Goal: Answer question/provide support: Share knowledge or assist other users

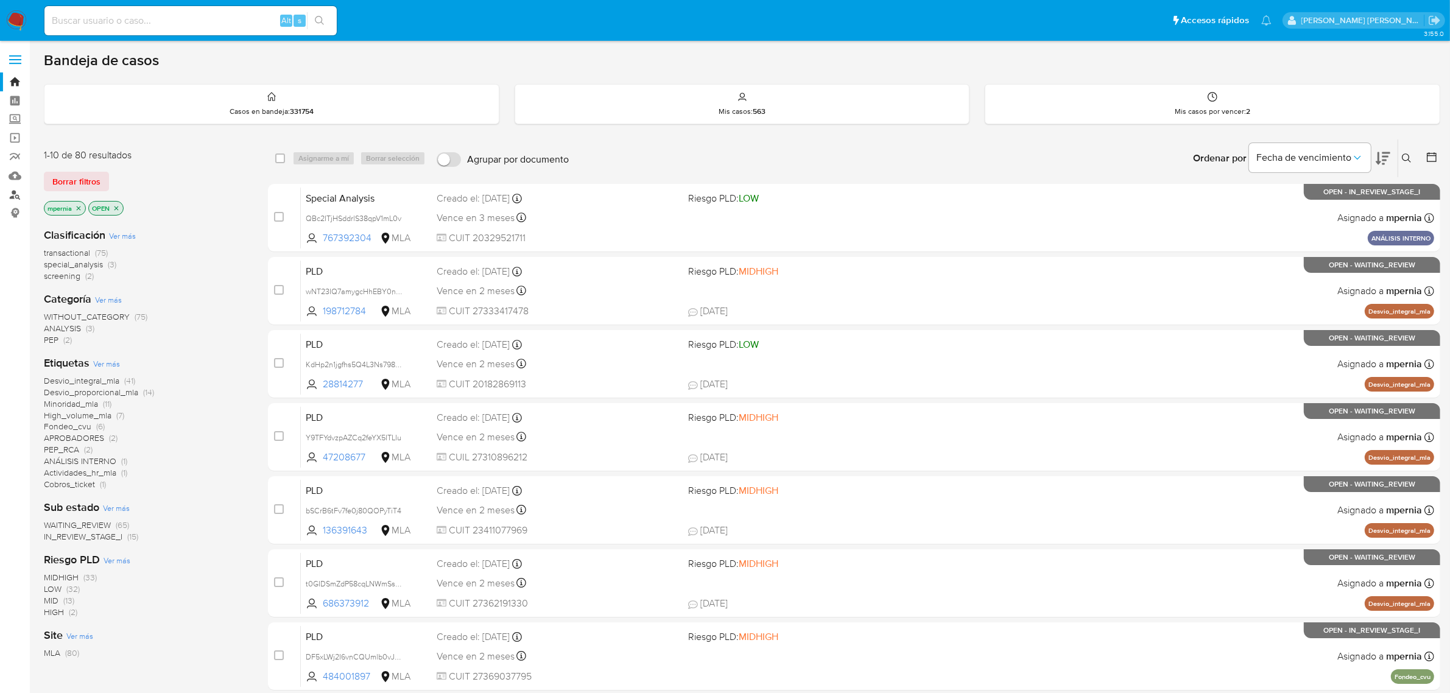
click at [16, 193] on link "Buscador de personas" at bounding box center [72, 194] width 145 height 19
click at [81, 205] on icon "close-filter" at bounding box center [78, 208] width 7 height 7
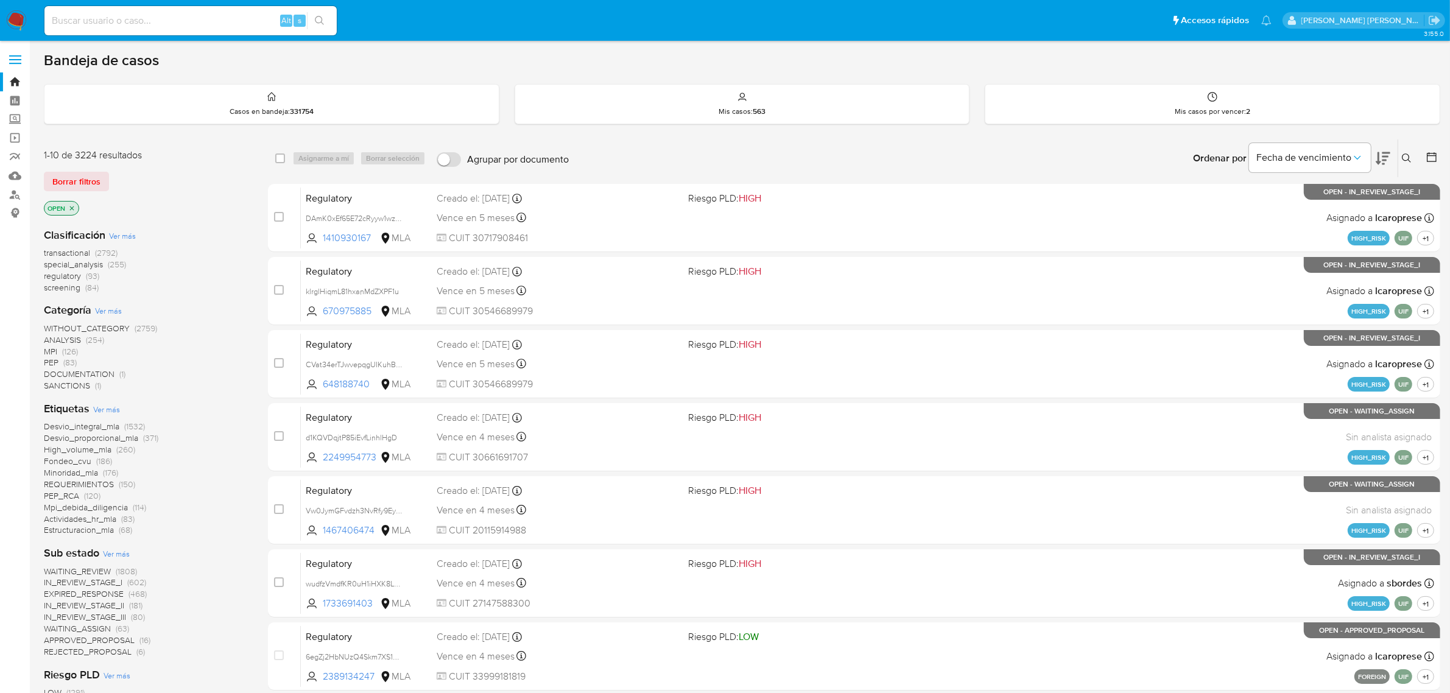
click at [1410, 156] on icon at bounding box center [1407, 158] width 10 height 10
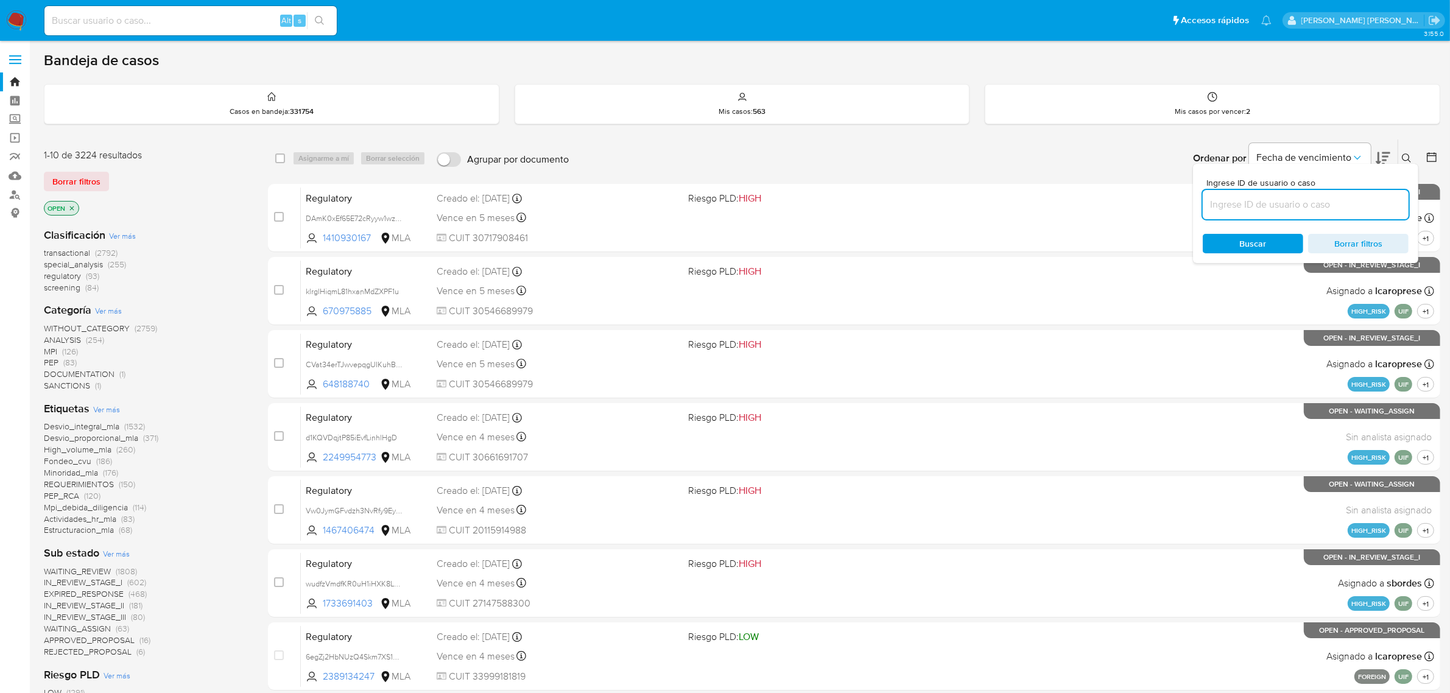
click at [1307, 203] on input at bounding box center [1305, 205] width 206 height 16
type input "mdaXBLDpFRcEcnCzzDAxyk9u"
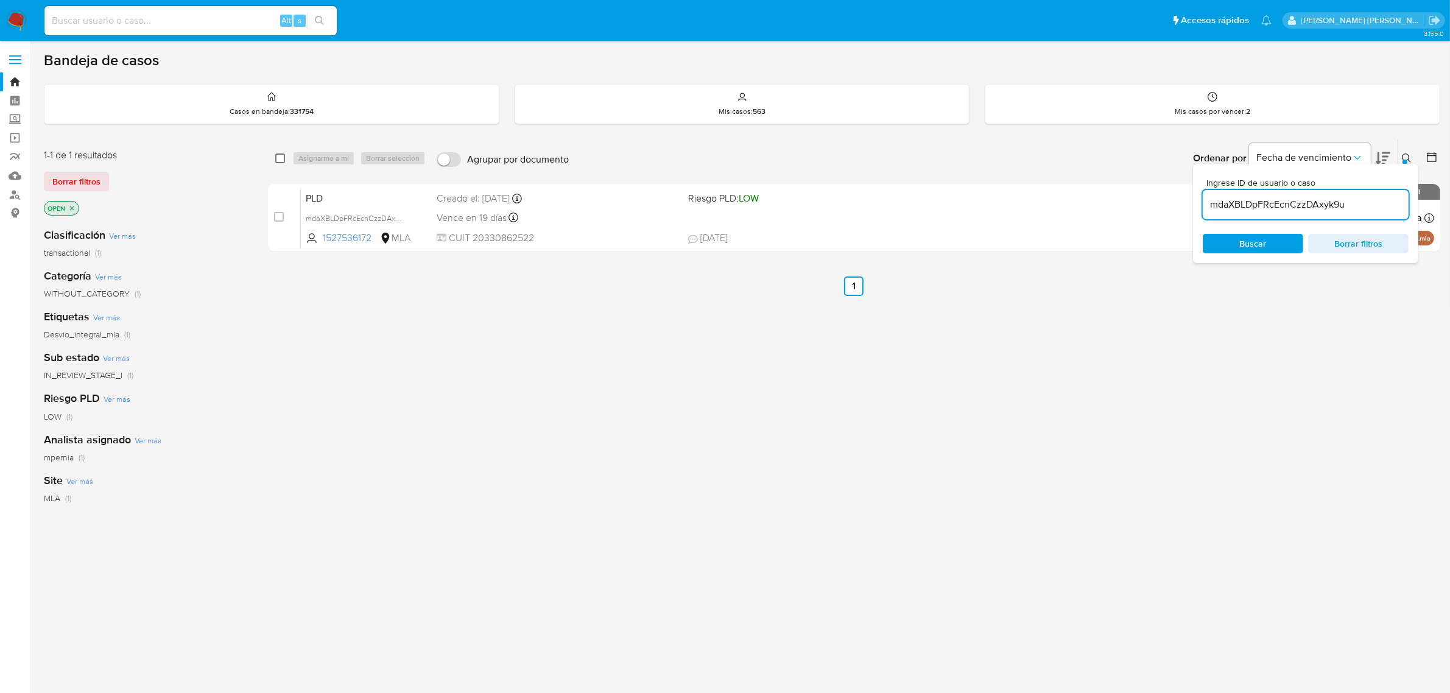
click at [277, 157] on input "checkbox" at bounding box center [280, 158] width 10 height 10
checkbox input "true"
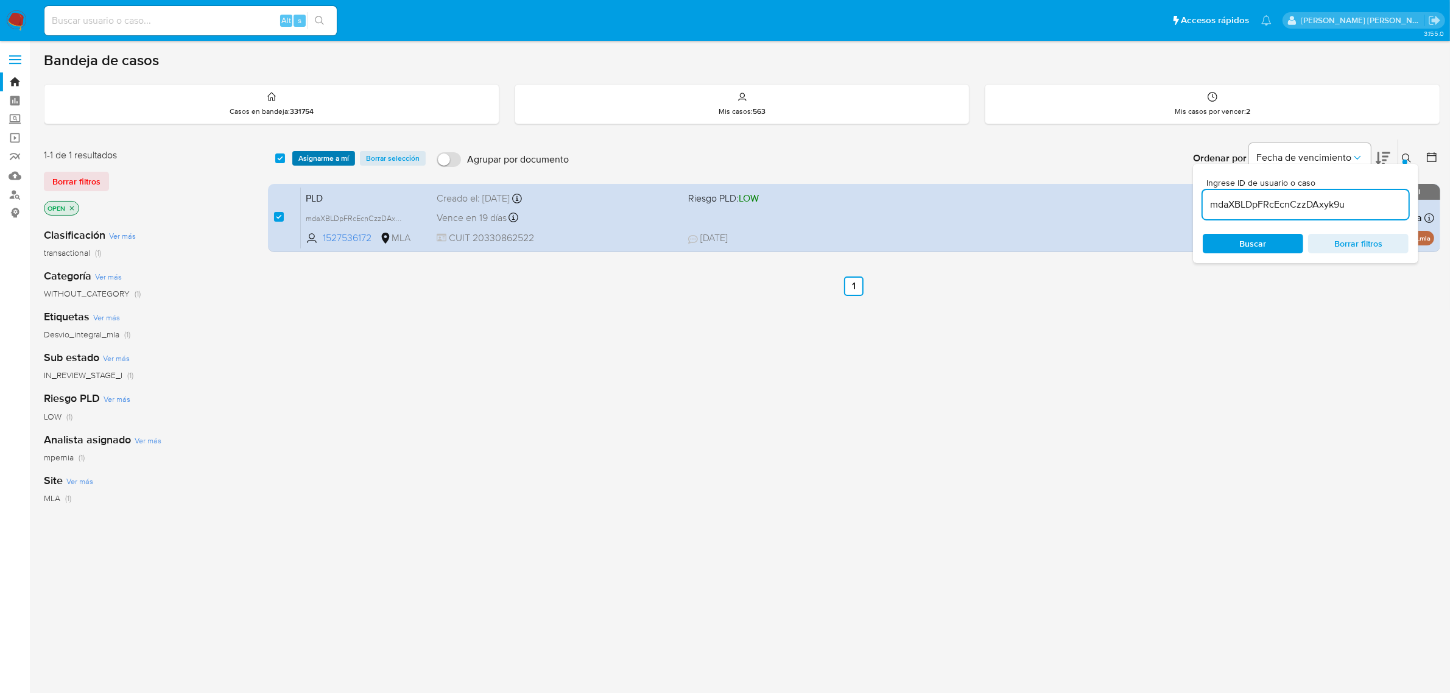
click at [309, 158] on span "Asignarme a mí" at bounding box center [323, 158] width 51 height 12
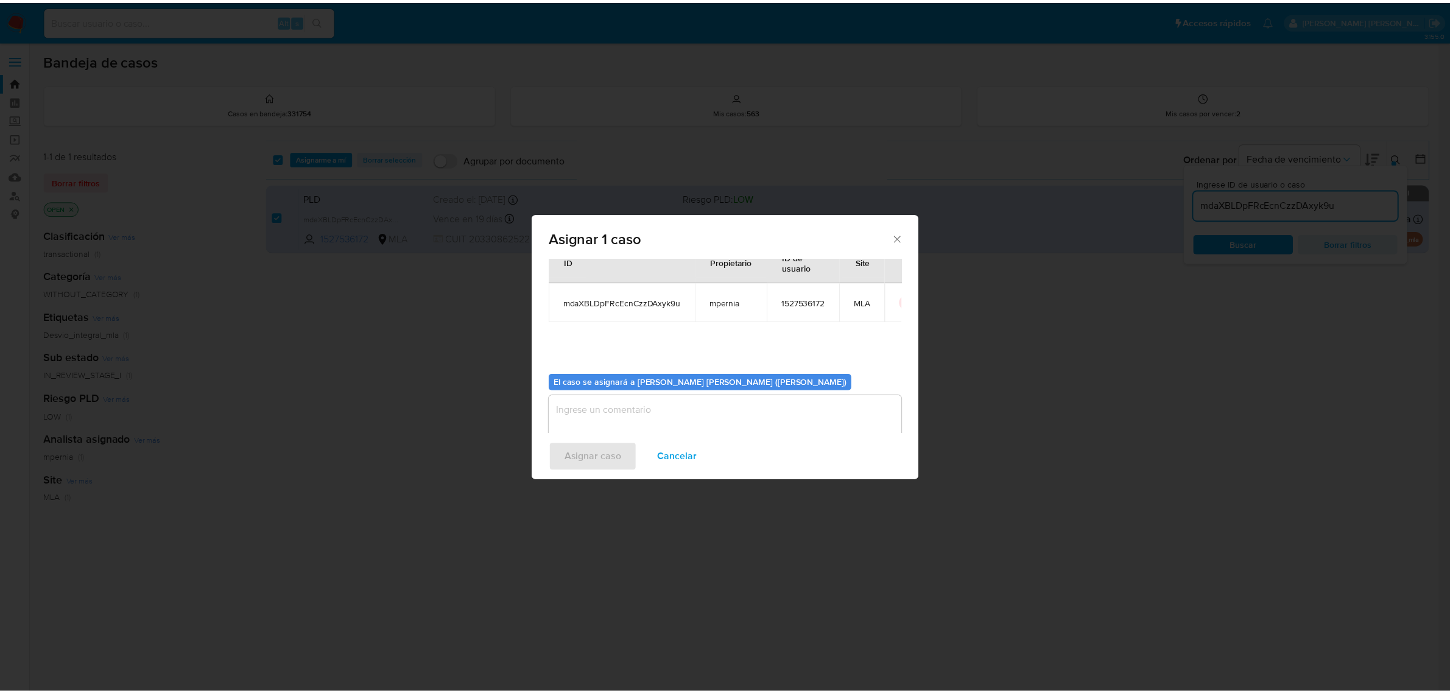
scroll to position [62, 0]
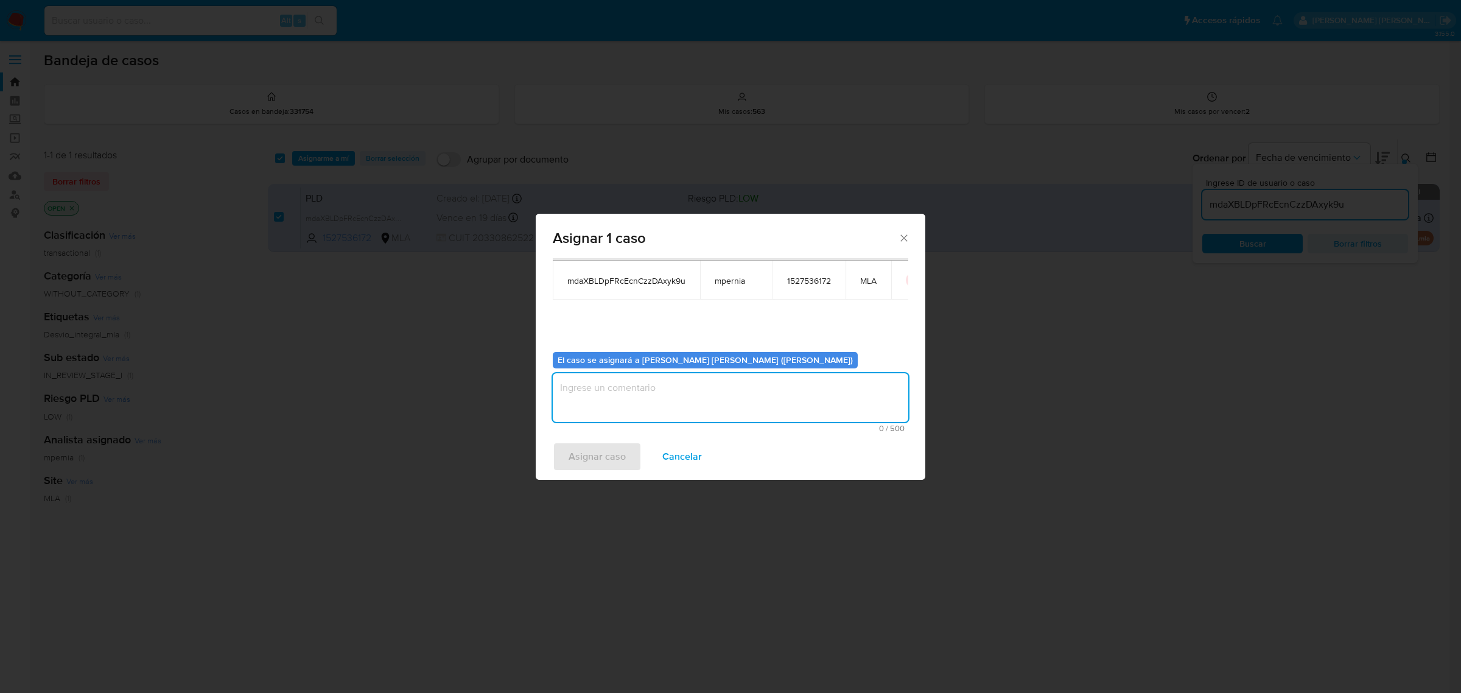
click at [576, 393] on textarea "assign-modal" at bounding box center [731, 397] width 356 height 49
type textarea "-"
click at [592, 461] on span "Asignar caso" at bounding box center [597, 456] width 57 height 27
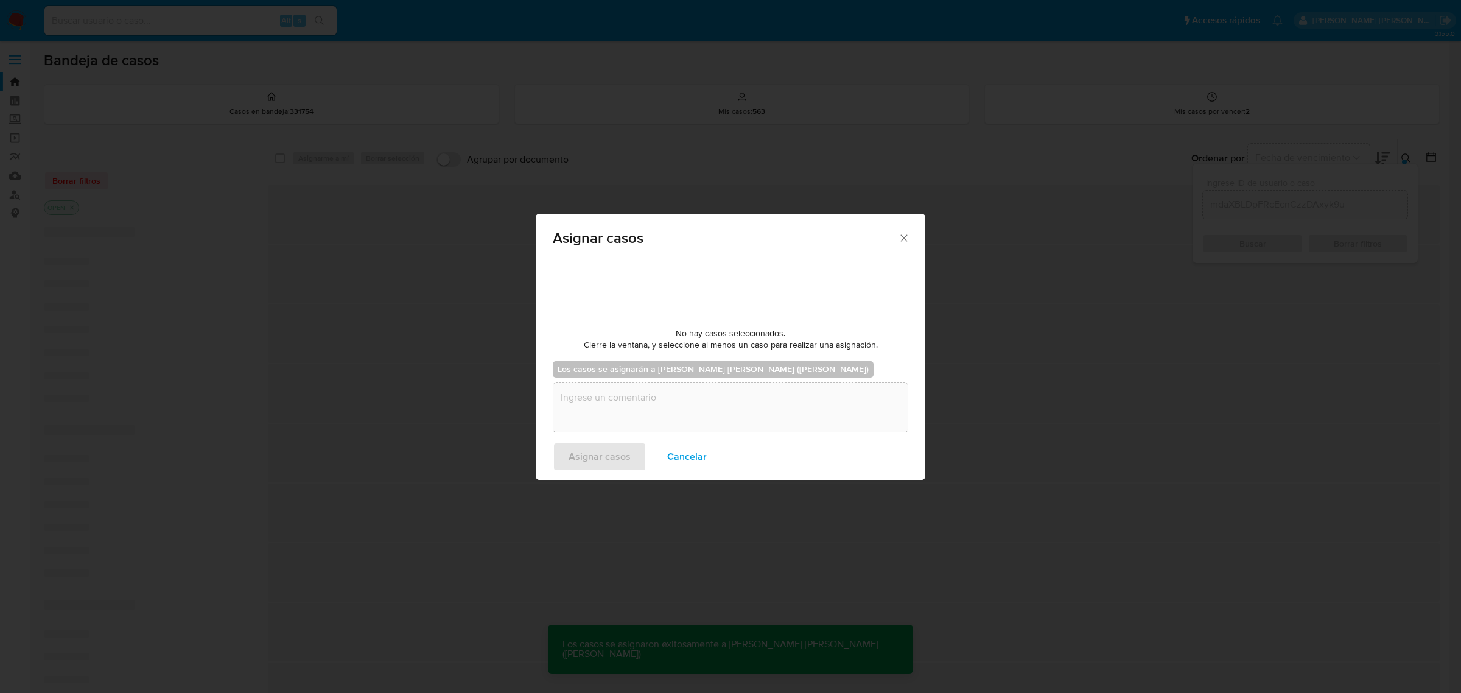
checkbox input "false"
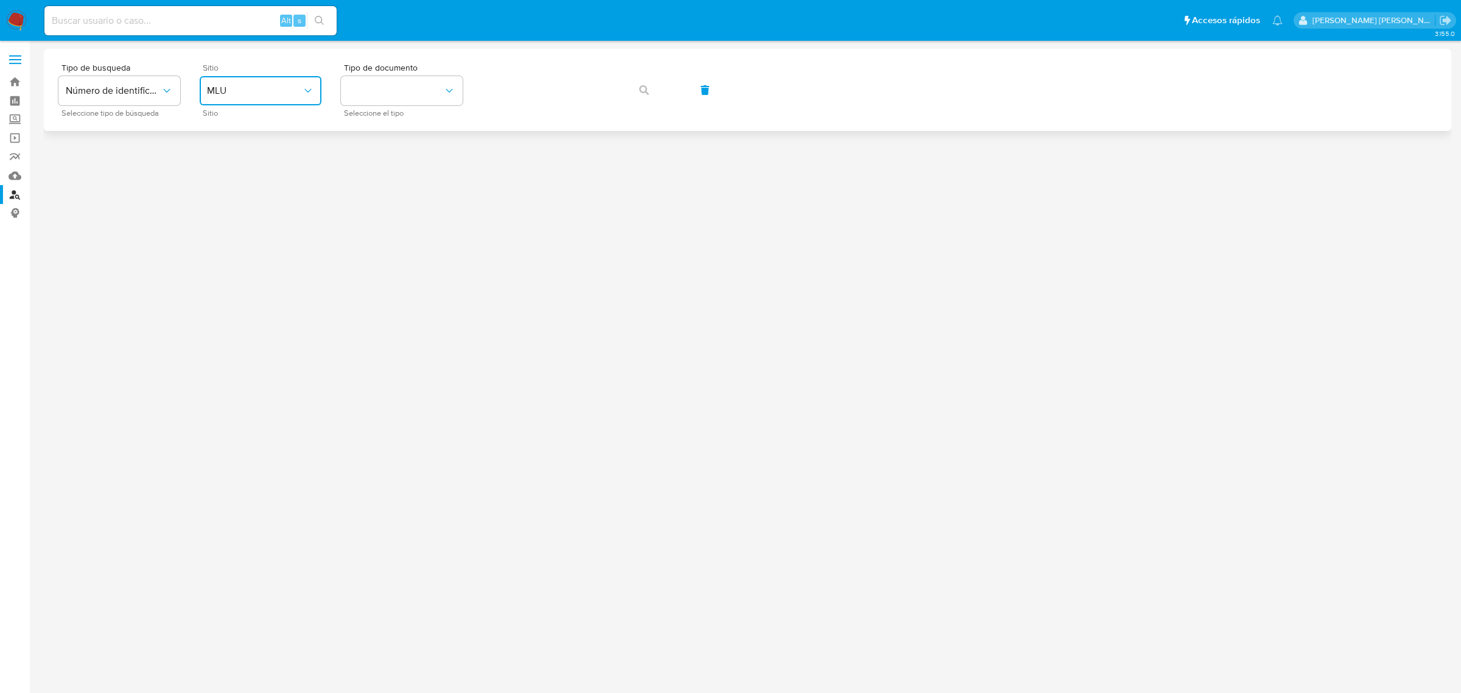
click at [284, 96] on button "MLU" at bounding box center [261, 90] width 122 height 29
click at [223, 152] on span "MLA" at bounding box center [216, 153] width 19 height 12
click at [445, 99] on button "identificationType" at bounding box center [402, 90] width 122 height 29
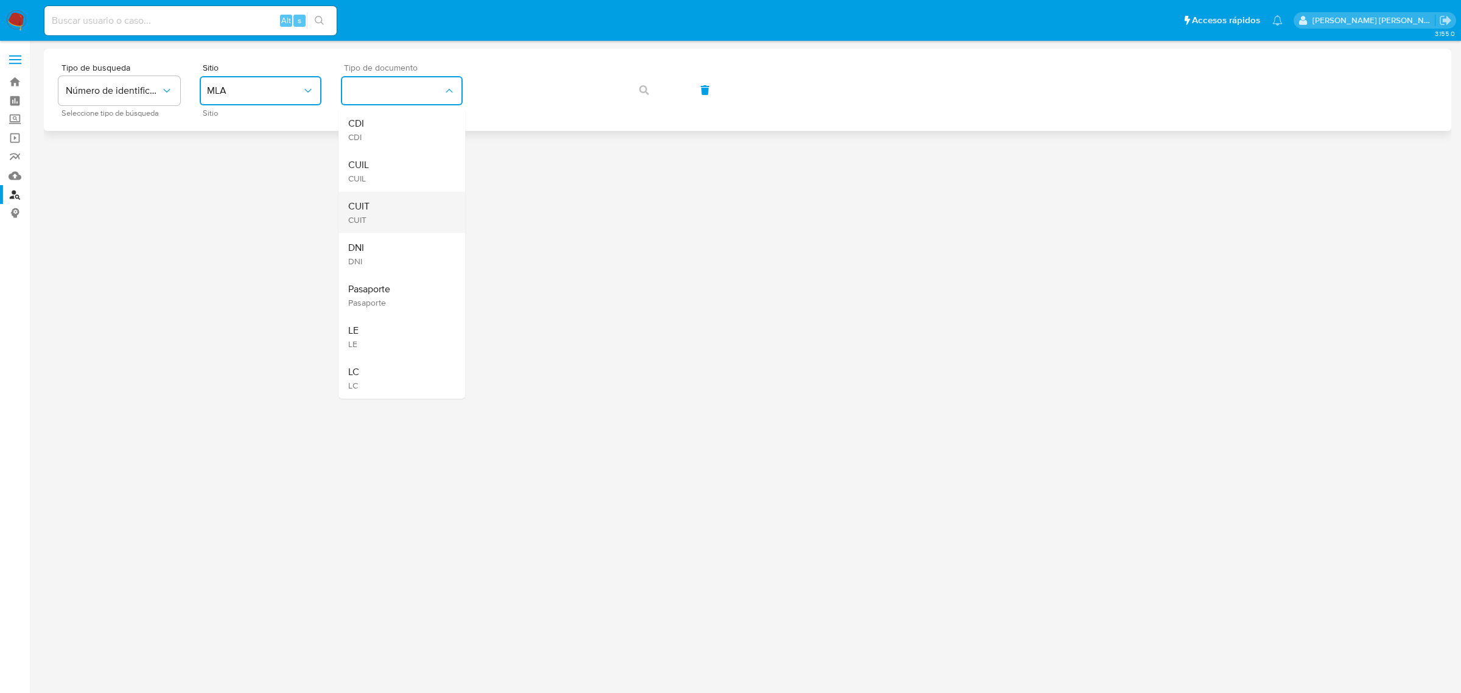
click at [360, 206] on span "CUIT" at bounding box center [358, 206] width 21 height 12
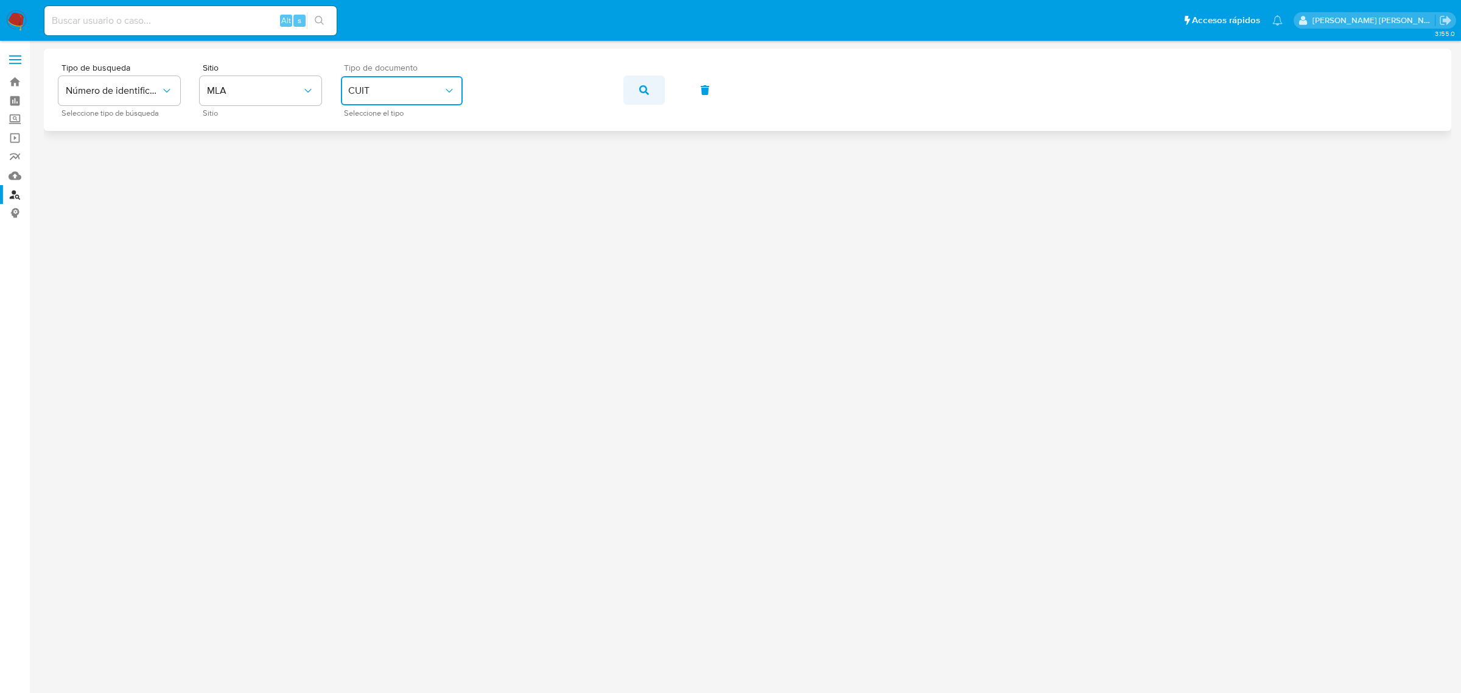
click at [654, 89] on button "button" at bounding box center [643, 89] width 41 height 29
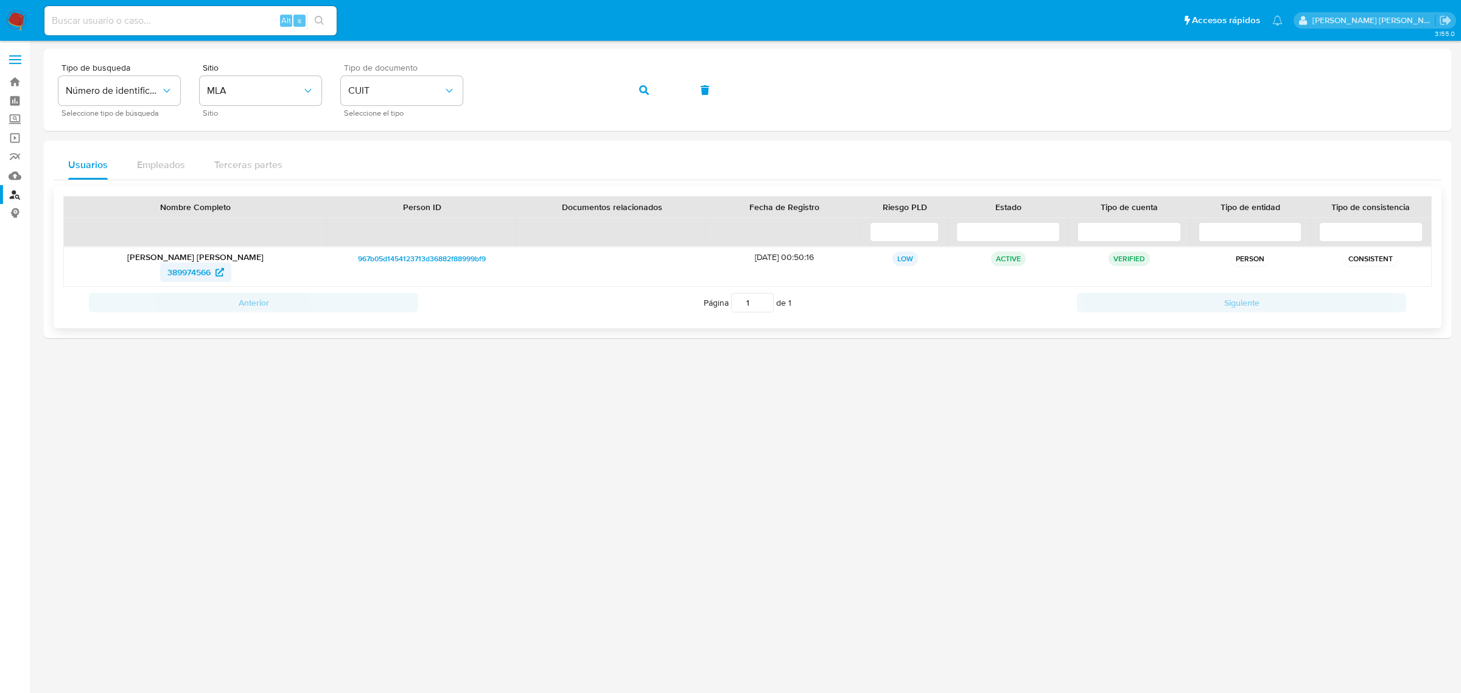
click at [191, 272] on span "389974566" at bounding box center [188, 271] width 43 height 19
click at [644, 80] on span "button" at bounding box center [644, 90] width 10 height 27
click at [187, 269] on span "447527619" at bounding box center [189, 271] width 41 height 19
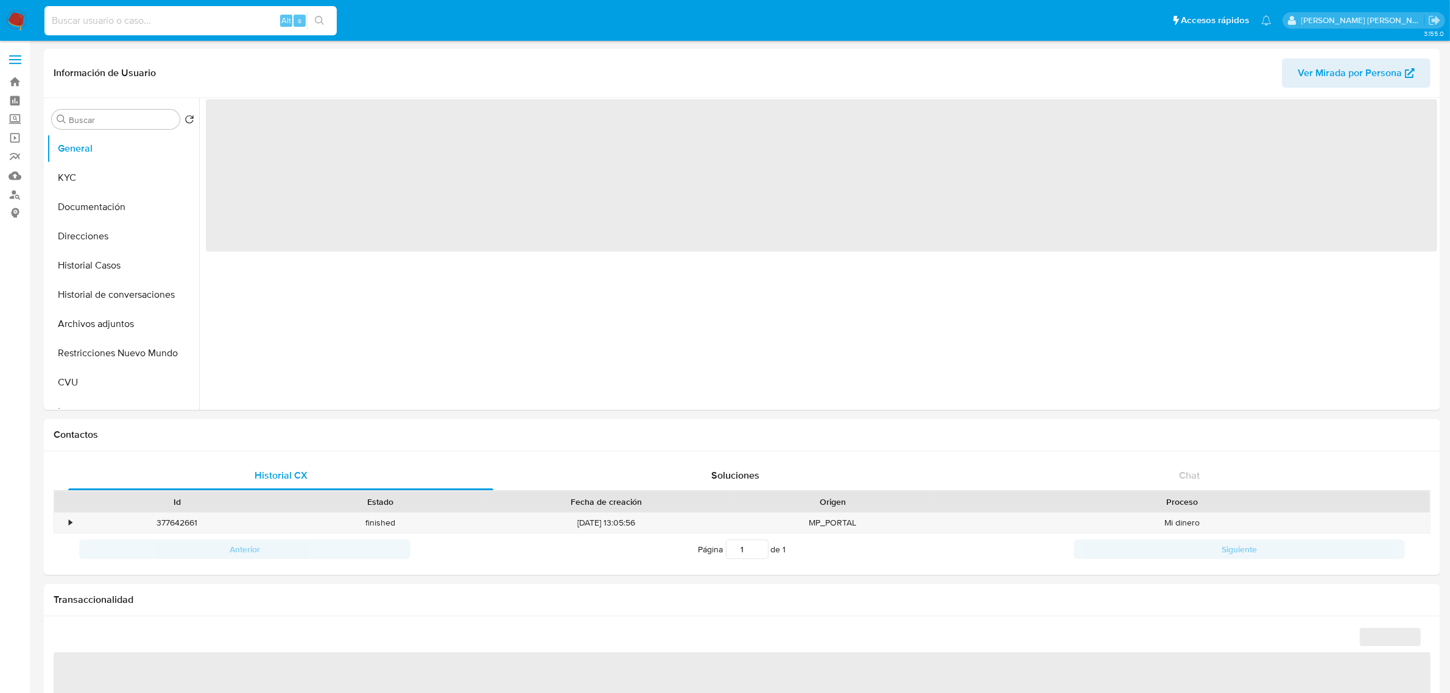
click at [113, 27] on input at bounding box center [190, 21] width 292 height 16
paste input "1527536172"
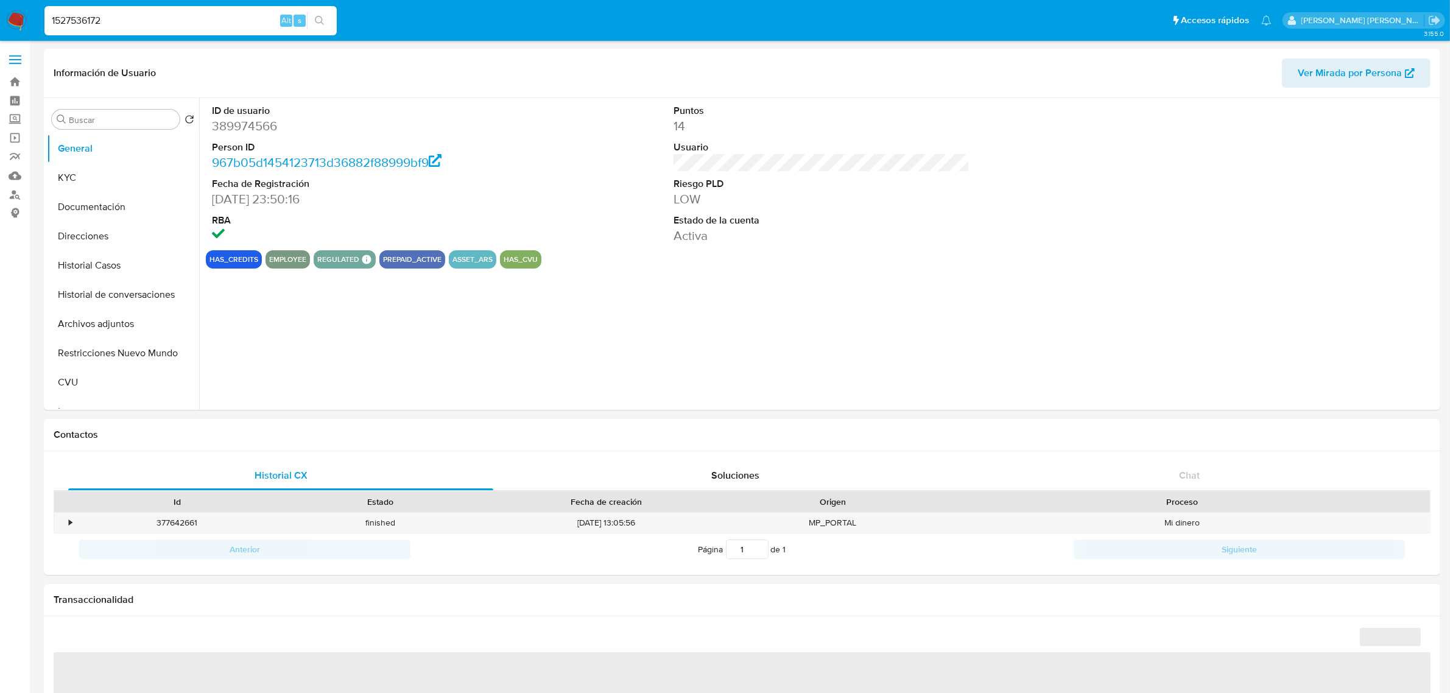
type input "1527536172"
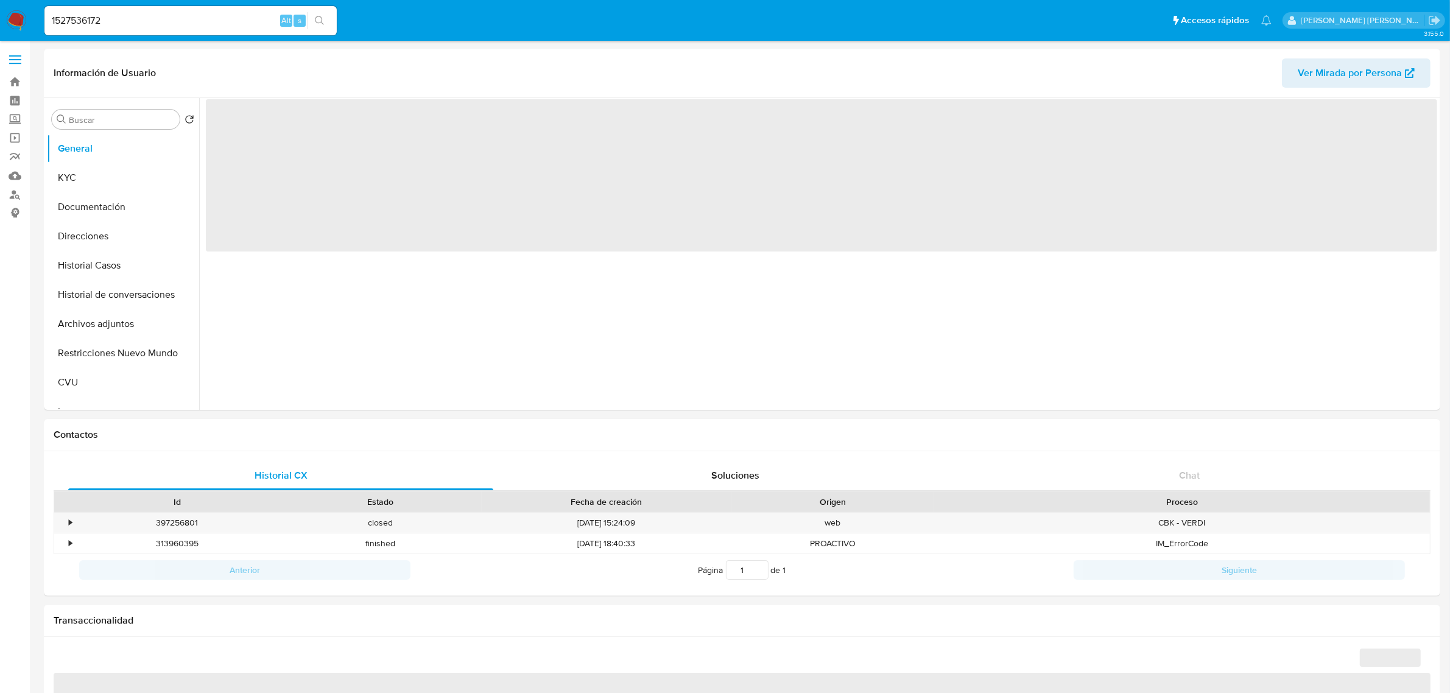
select select "10"
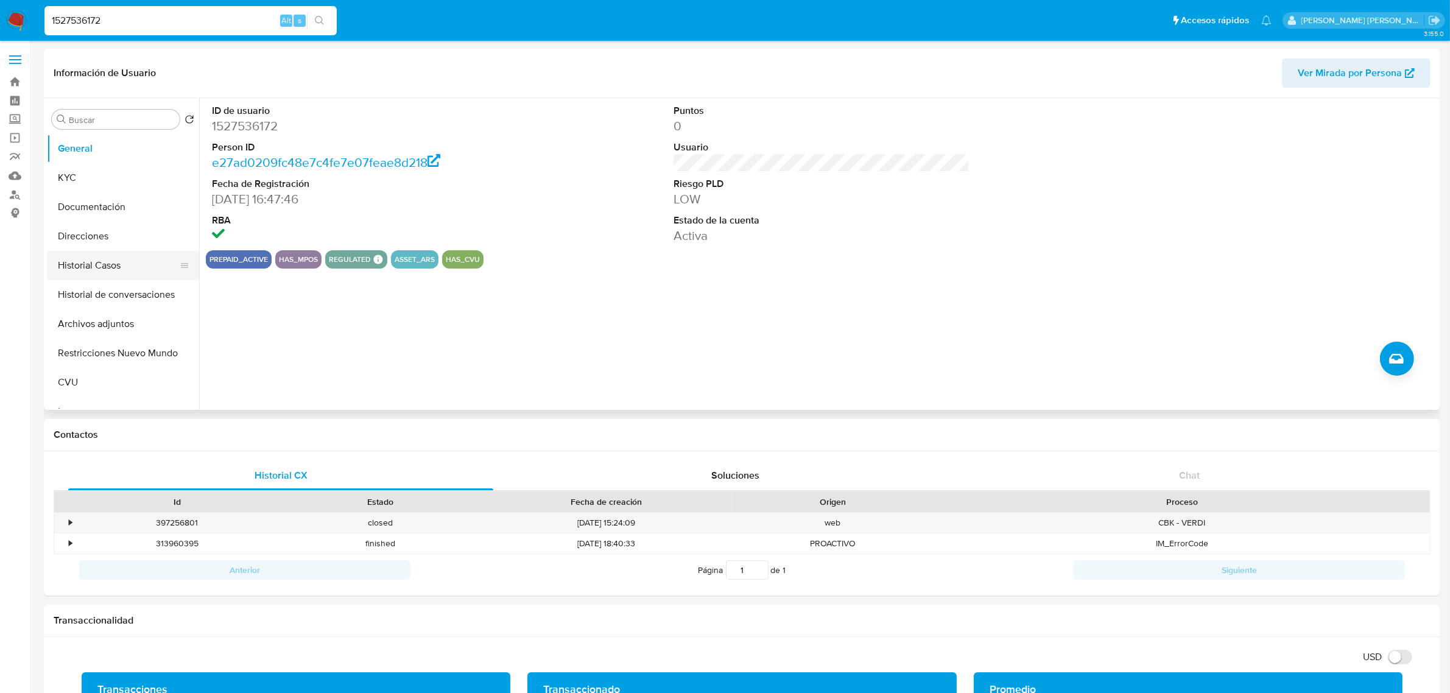
click at [86, 268] on button "Historial Casos" at bounding box center [118, 265] width 142 height 29
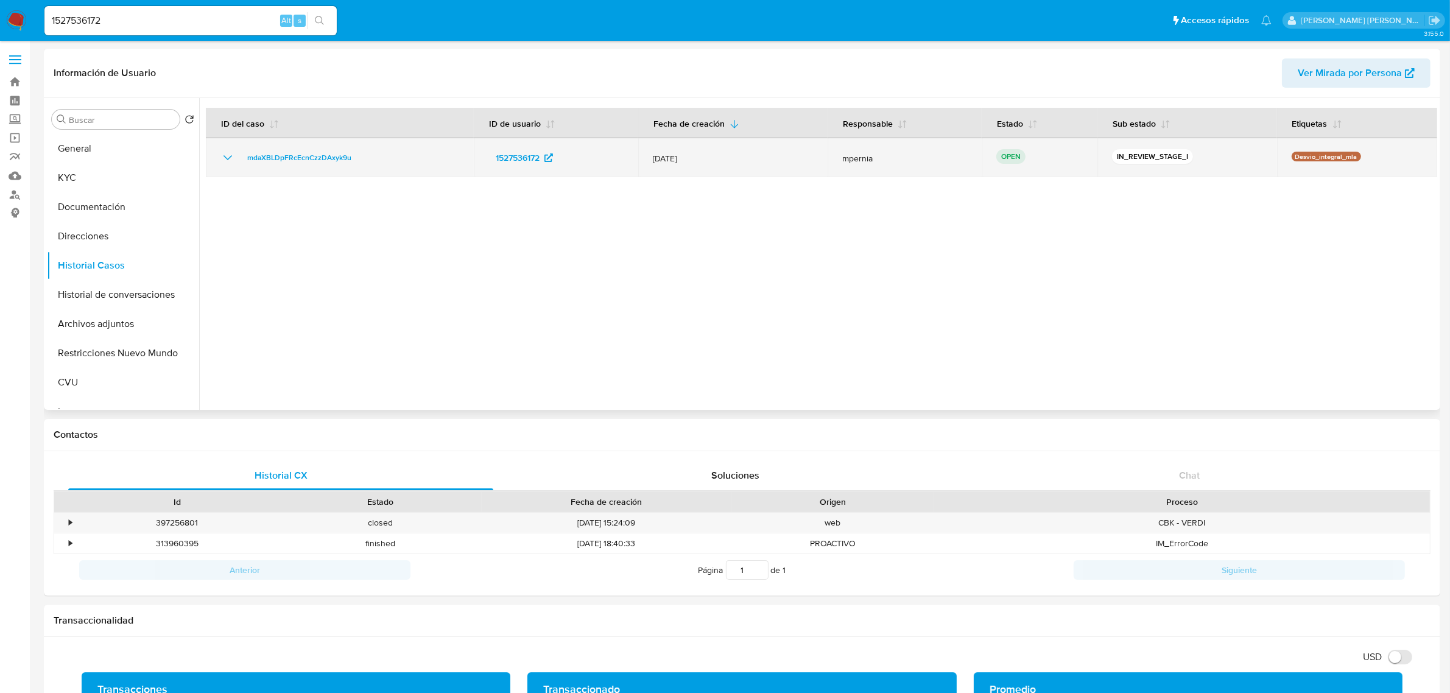
click at [285, 147] on td "mdaXBLDpFRcEcnCzzDAxyk9u" at bounding box center [340, 157] width 268 height 39
click at [284, 154] on span "mdaXBLDpFRcEcnCzzDAxyk9u" at bounding box center [299, 157] width 104 height 15
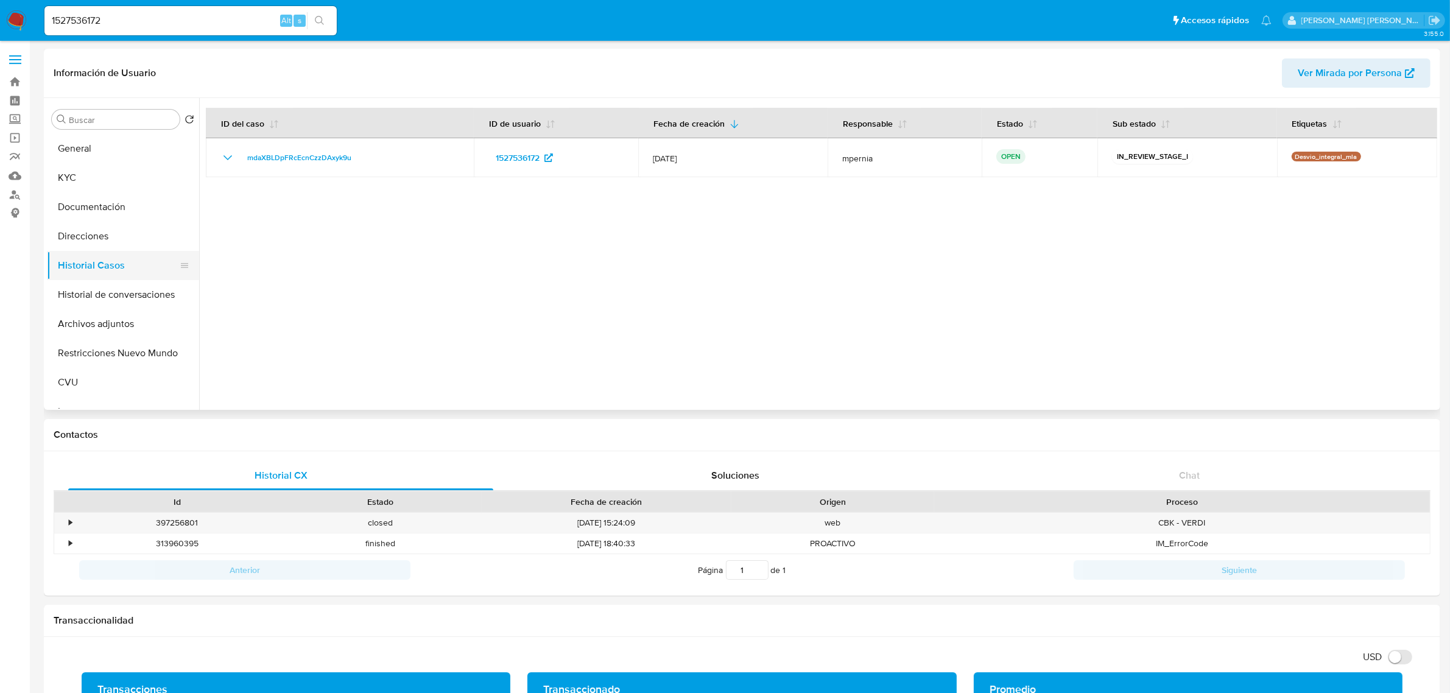
drag, startPoint x: 73, startPoint y: 244, endPoint x: 81, endPoint y: 265, distance: 22.2
click at [73, 247] on button "Direcciones" at bounding box center [123, 236] width 152 height 29
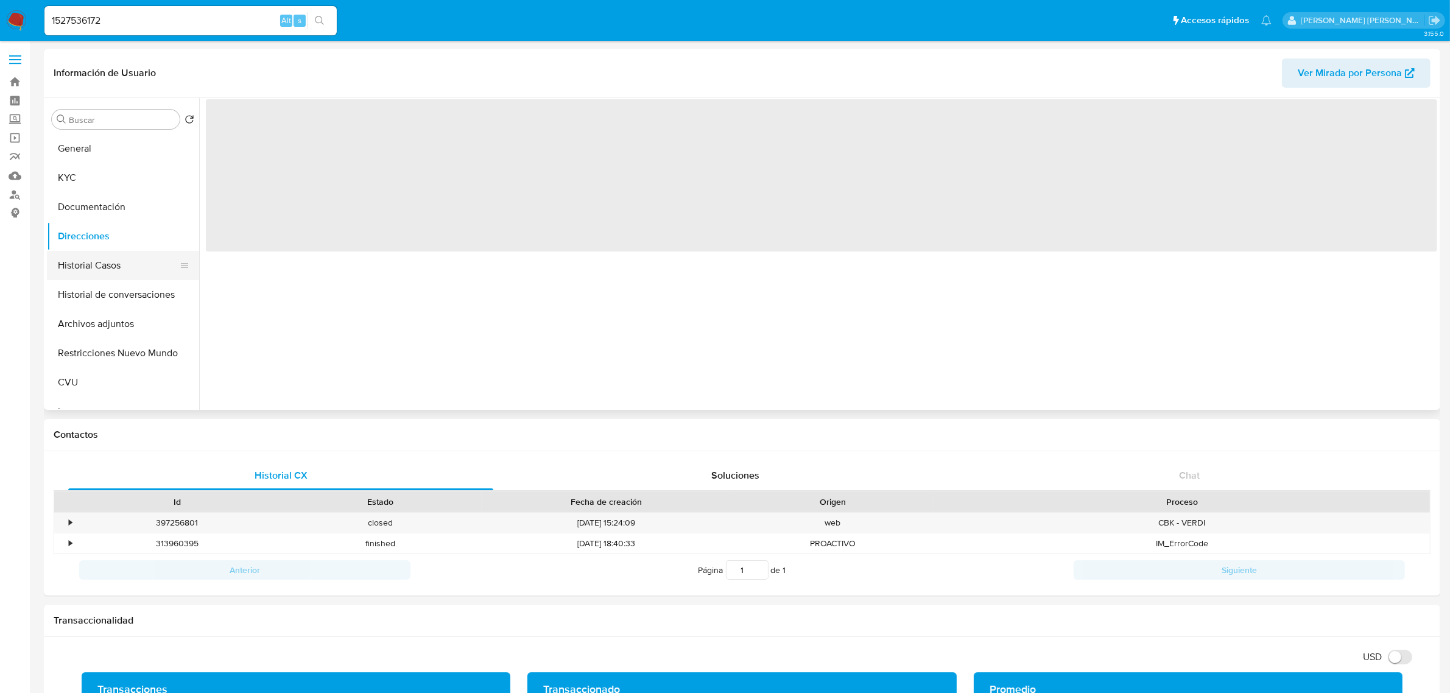
click at [78, 260] on button "Historial Casos" at bounding box center [118, 265] width 142 height 29
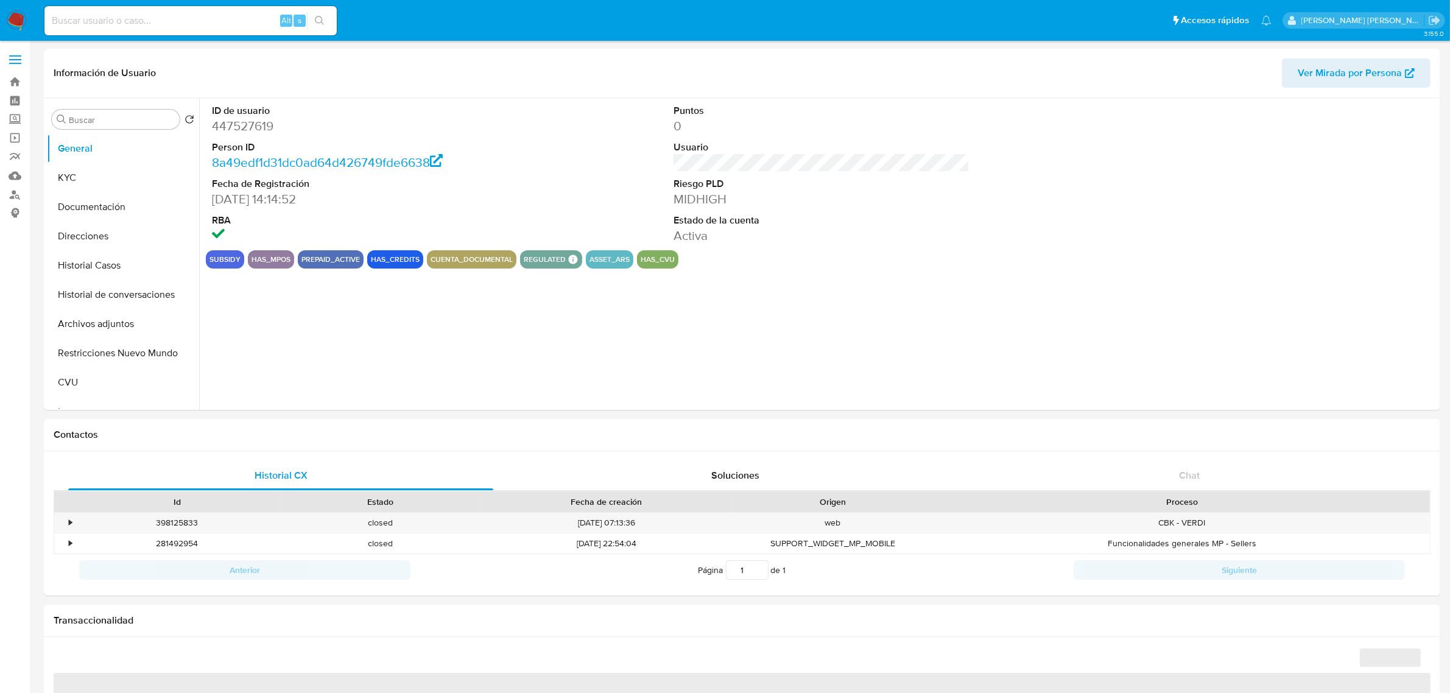
select select "10"
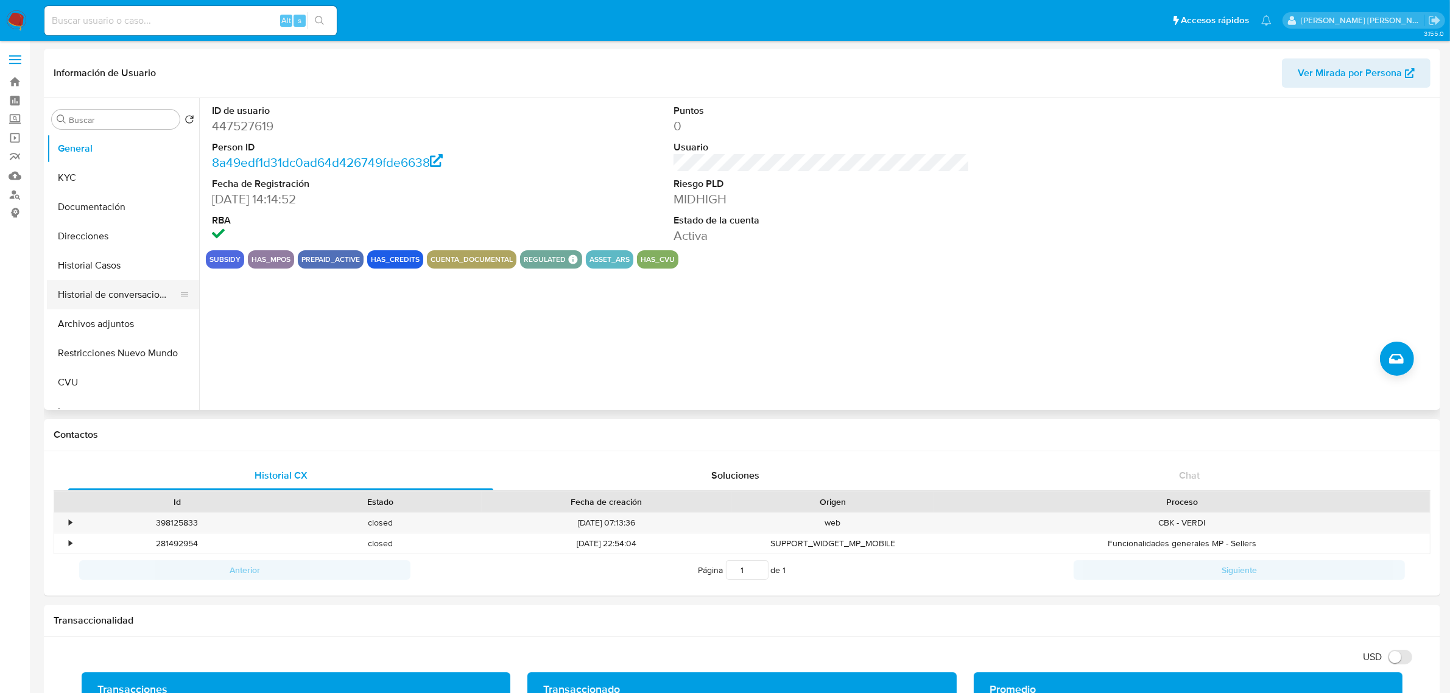
click at [96, 298] on button "Historial de conversaciones" at bounding box center [118, 294] width 142 height 29
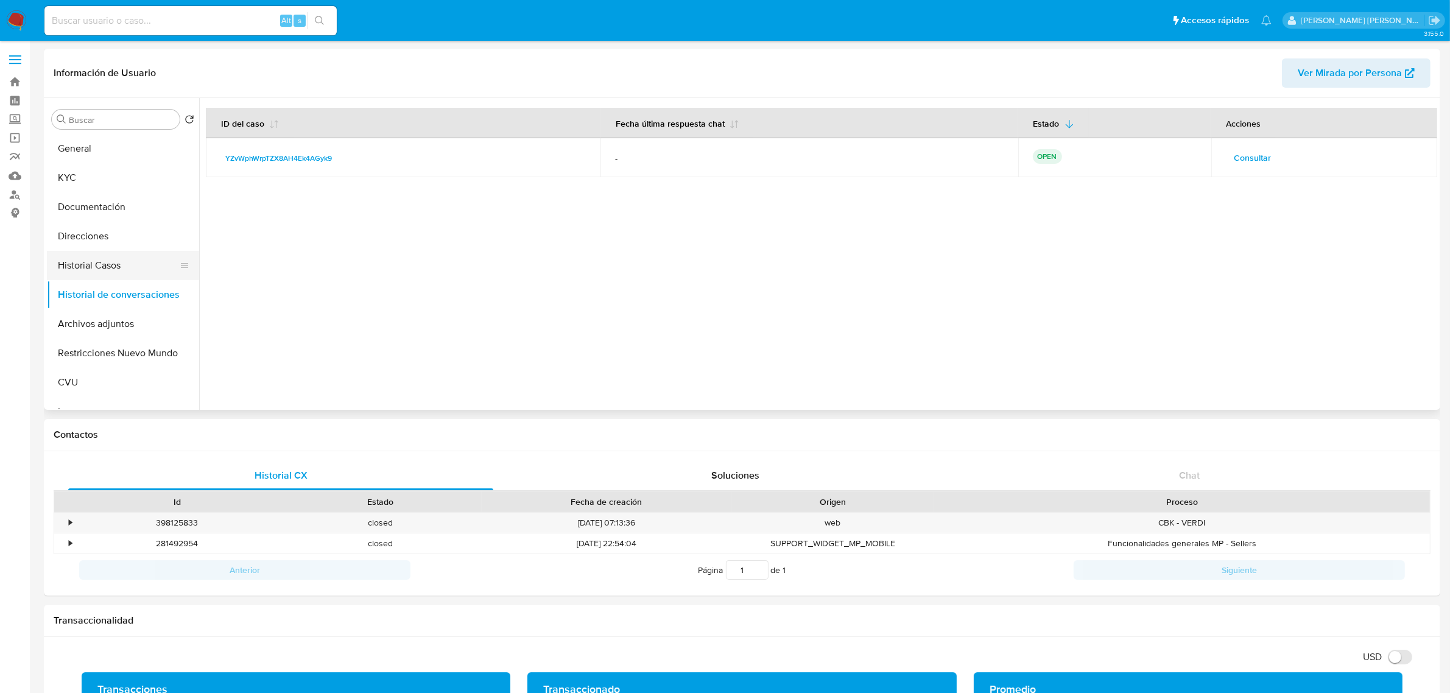
click at [81, 261] on button "Historial Casos" at bounding box center [118, 265] width 142 height 29
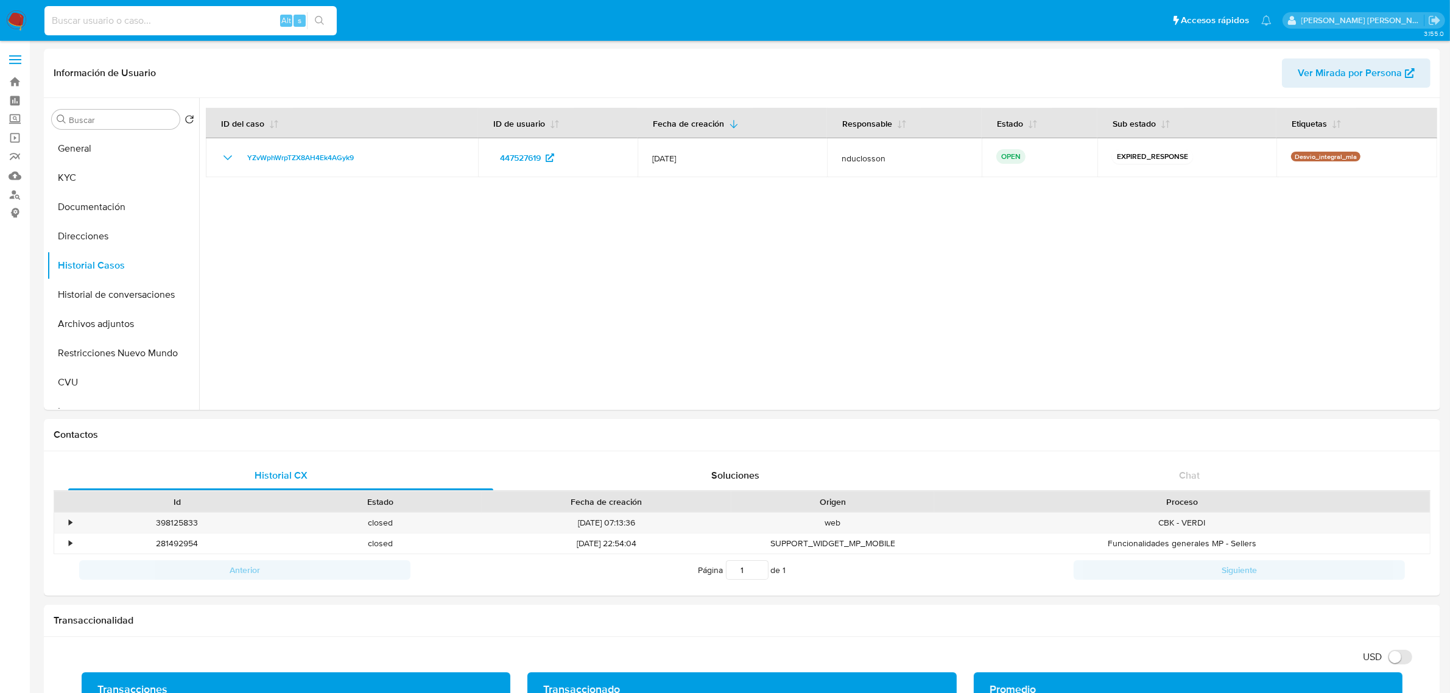
click at [208, 24] on input at bounding box center [190, 21] width 292 height 16
paste input "482577524"
type input "482577524"
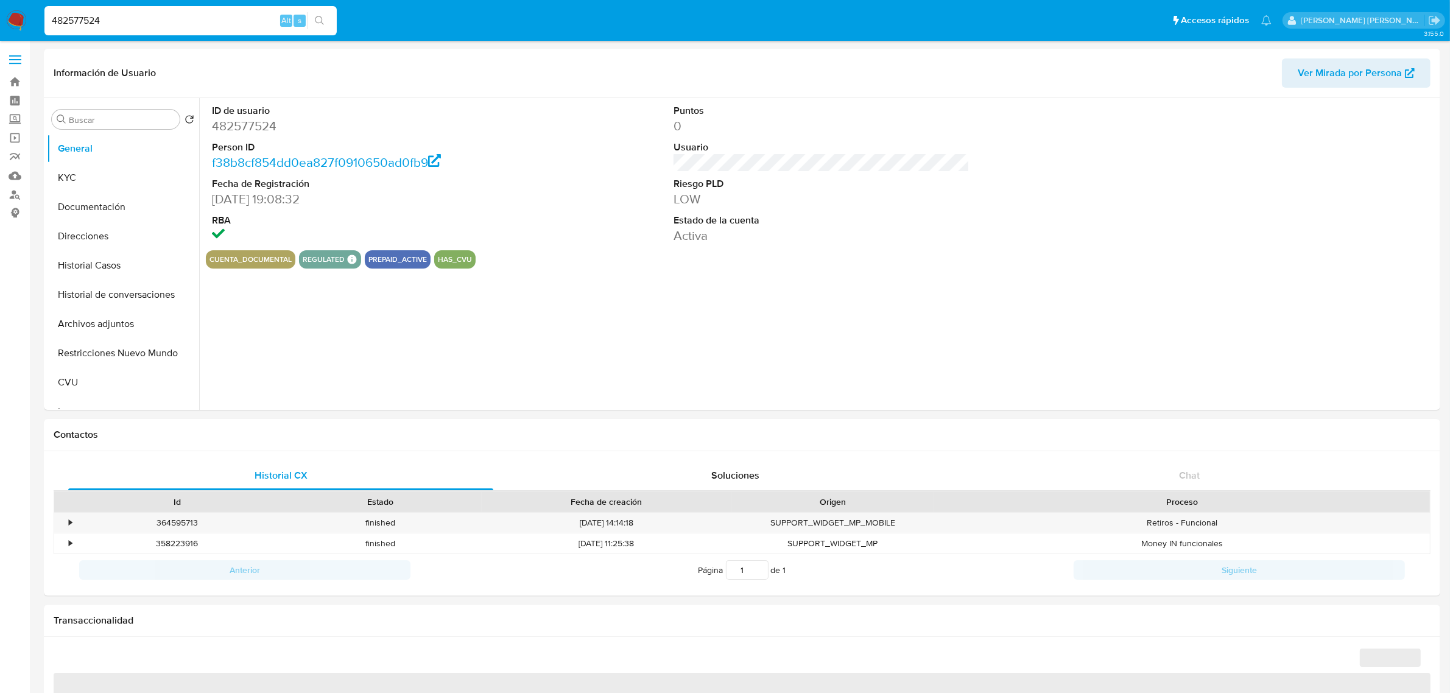
select select "10"
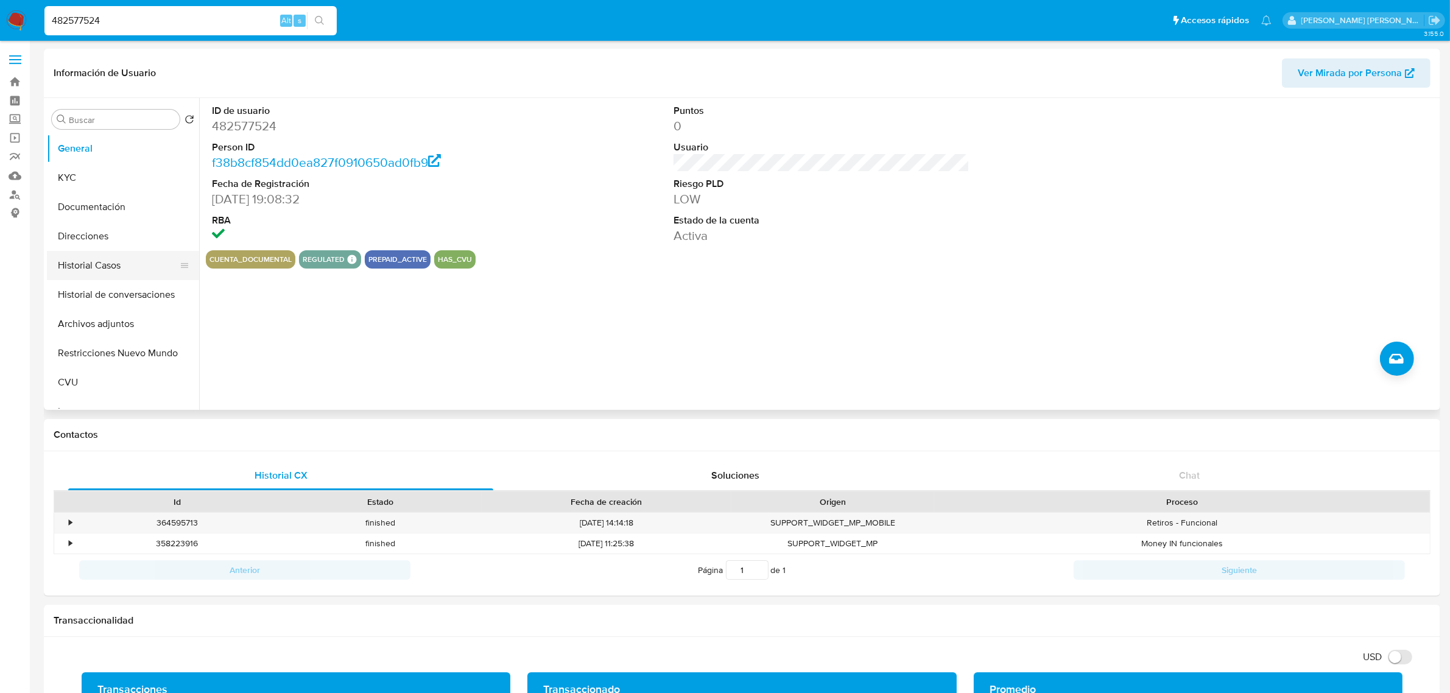
click at [87, 259] on button "Historial Casos" at bounding box center [118, 265] width 142 height 29
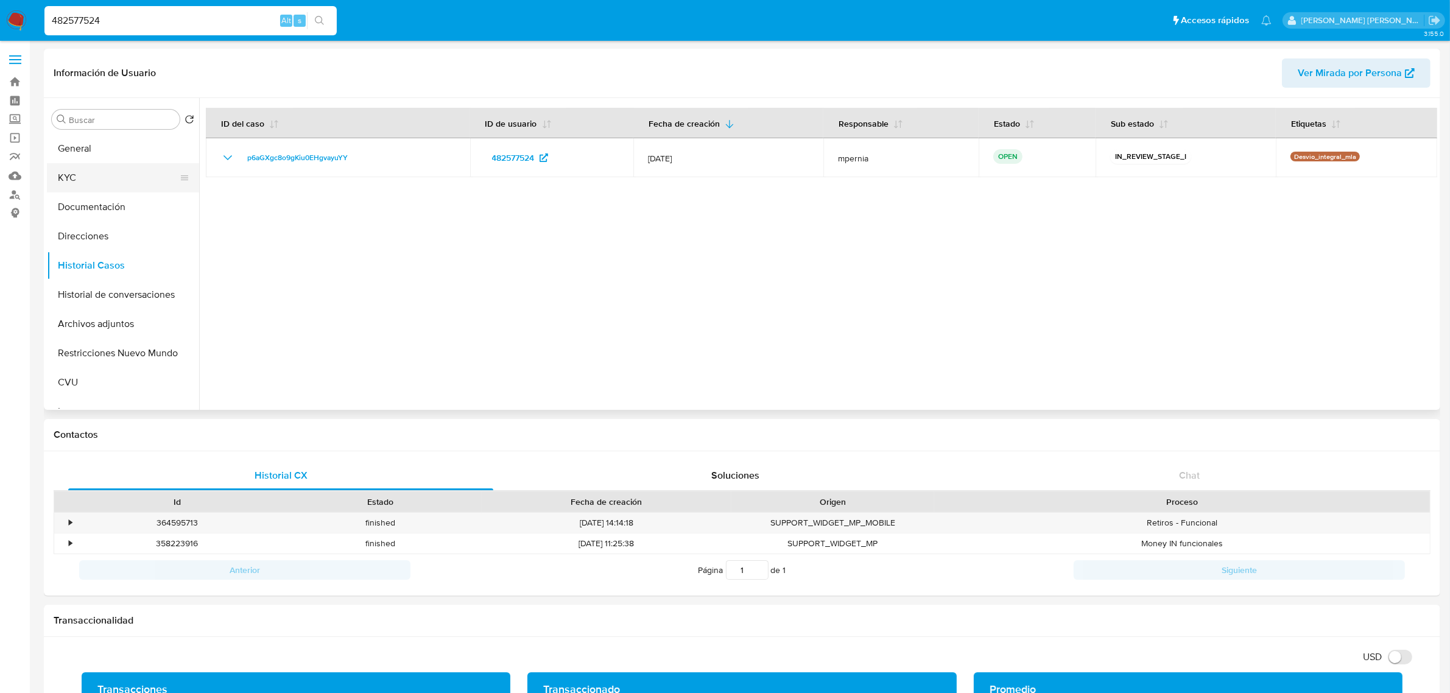
click at [83, 169] on button "KYC" at bounding box center [118, 177] width 142 height 29
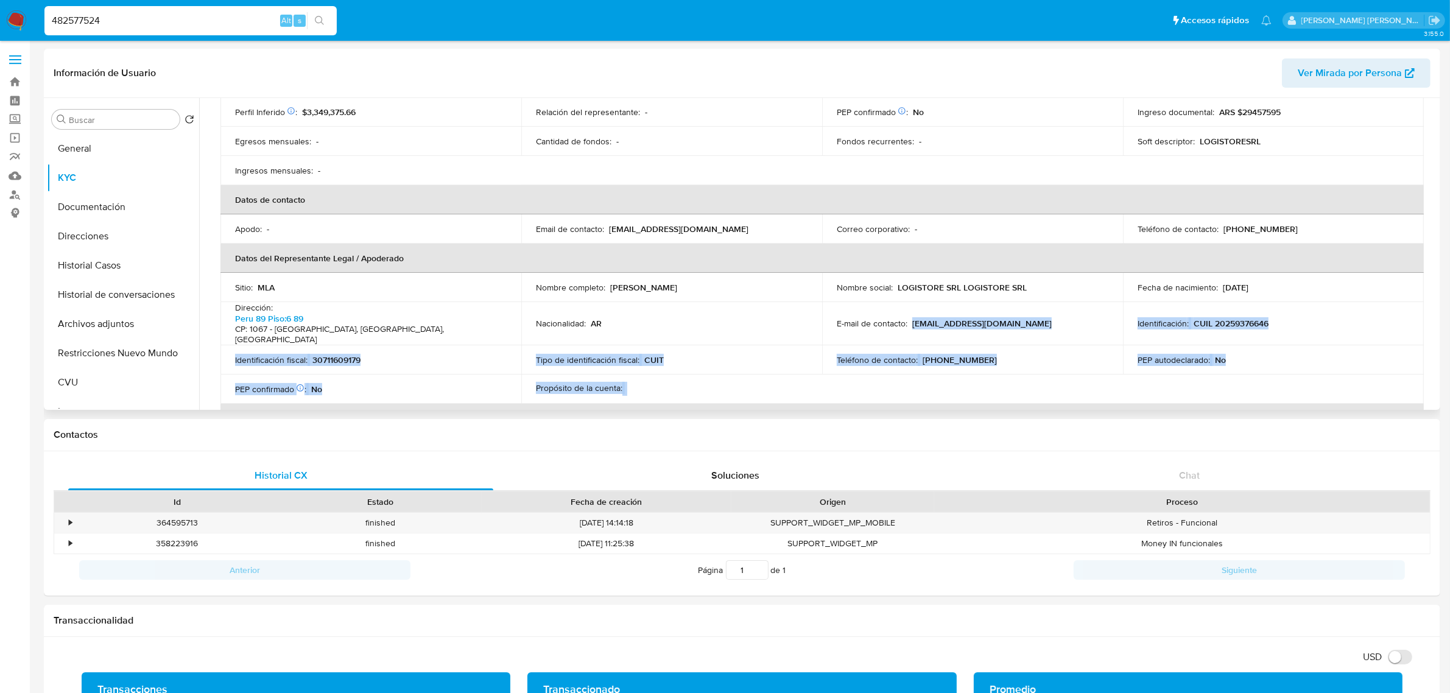
scroll to position [248, 0]
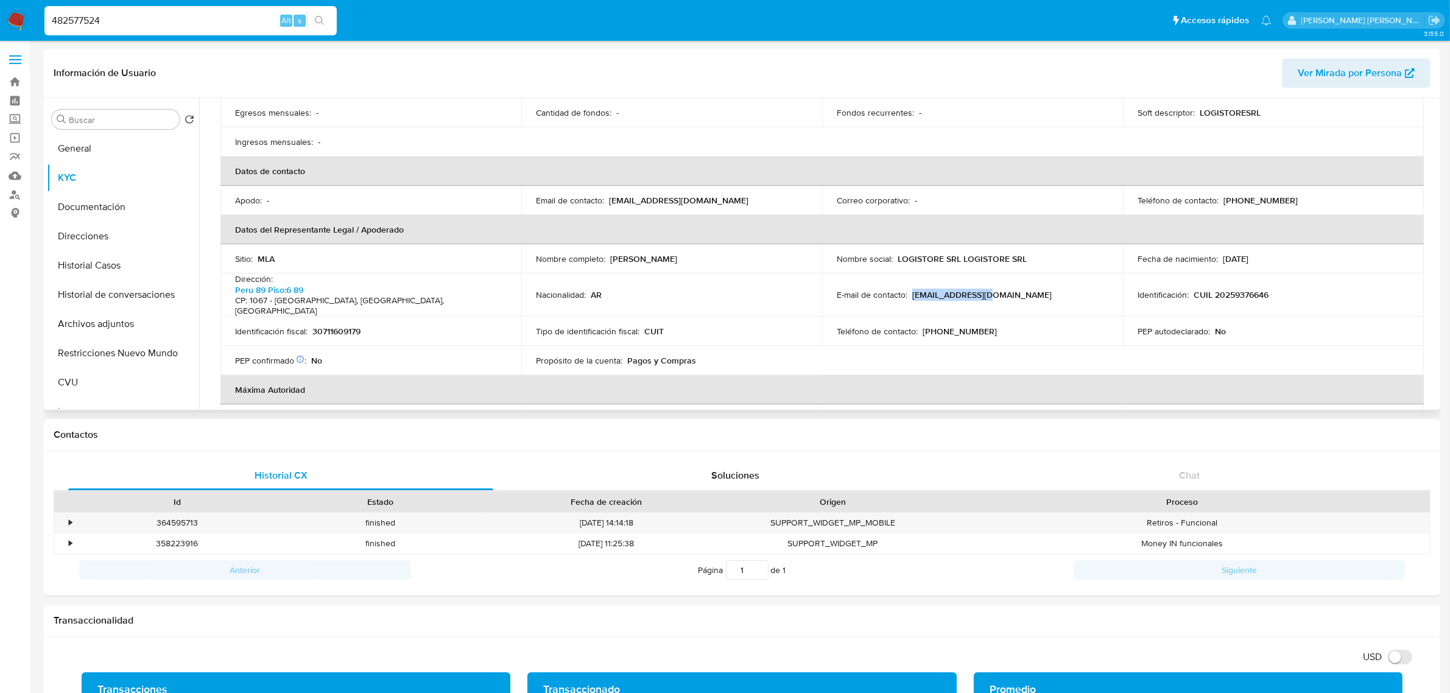
drag, startPoint x: 914, startPoint y: 391, endPoint x: 986, endPoint y: 293, distance: 122.0
click at [986, 293] on p "eyabran@gmail.com" at bounding box center [981, 294] width 139 height 11
copy p "eyabran@gmail.com"
click at [75, 23] on input "482577524" at bounding box center [190, 21] width 292 height 16
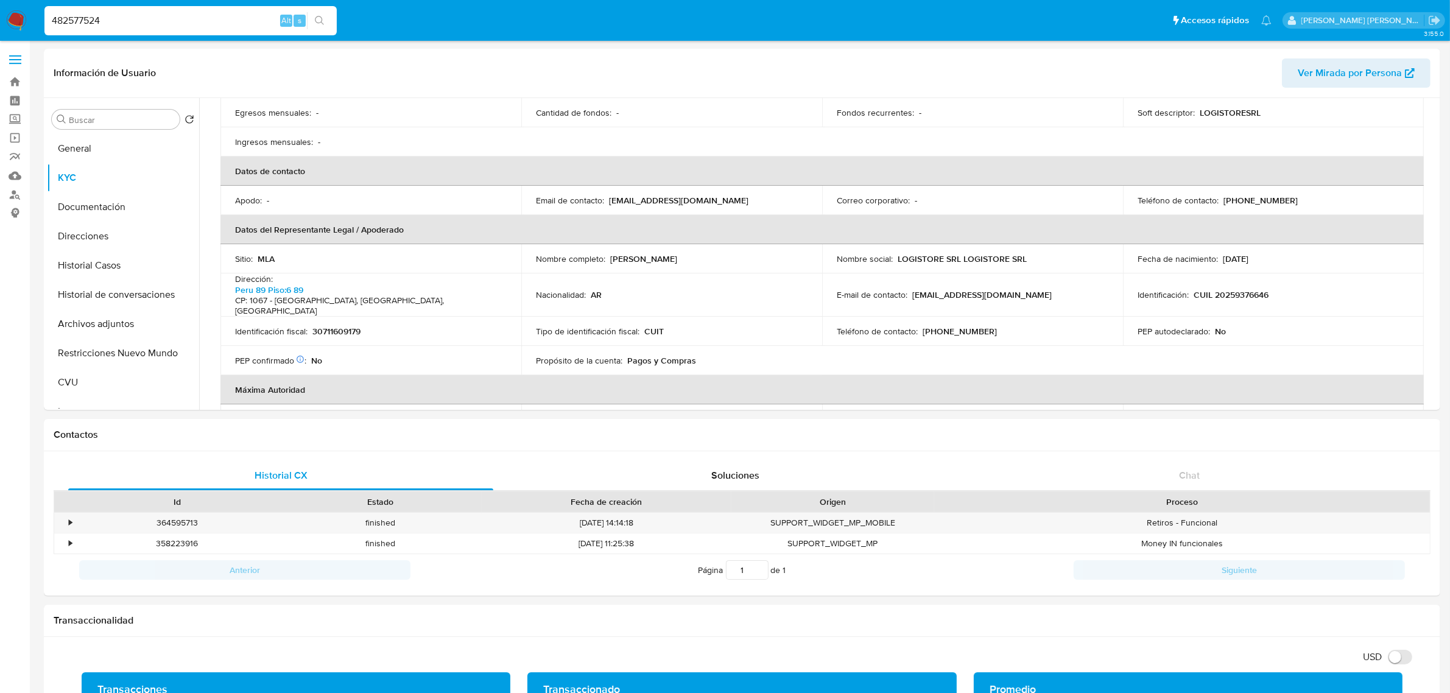
paste input "114714553"
type input "114714553"
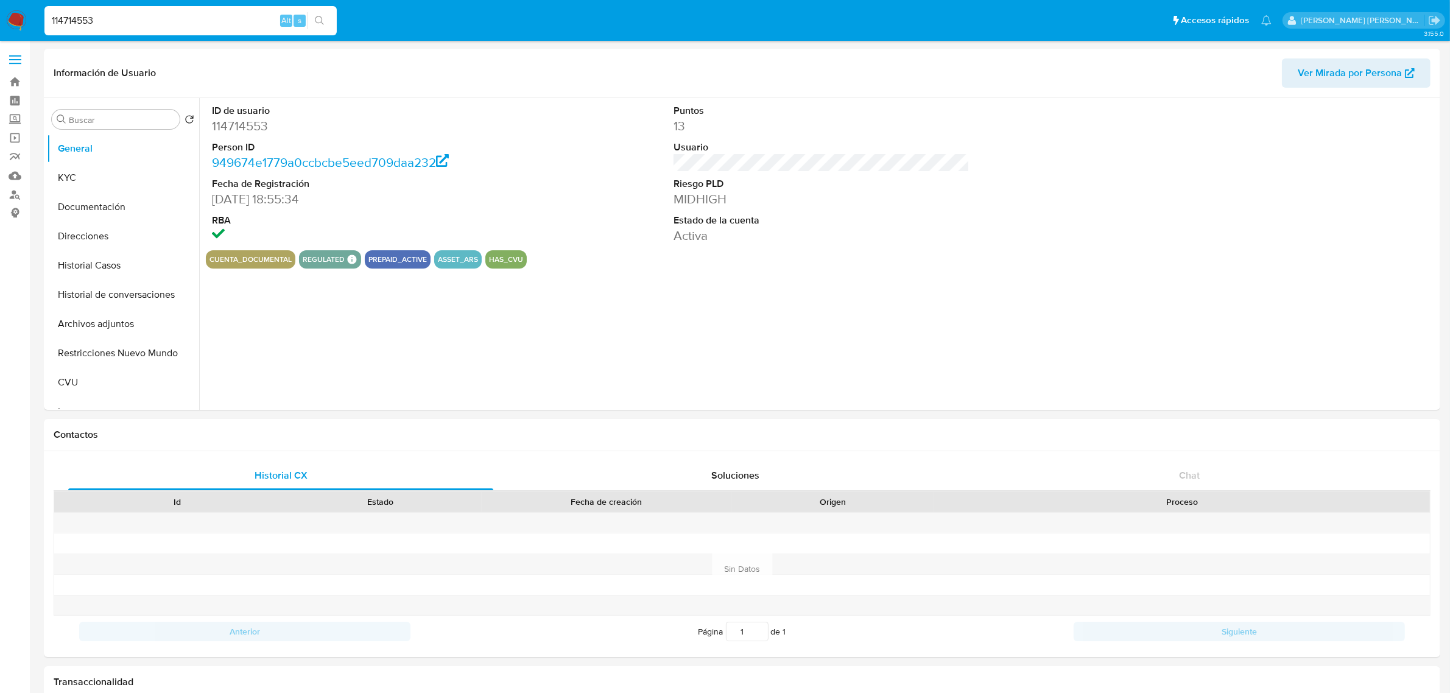
select select "10"
click at [71, 19] on input "114714553" at bounding box center [190, 21] width 292 height 16
paste input "5930242"
type input "5930242"
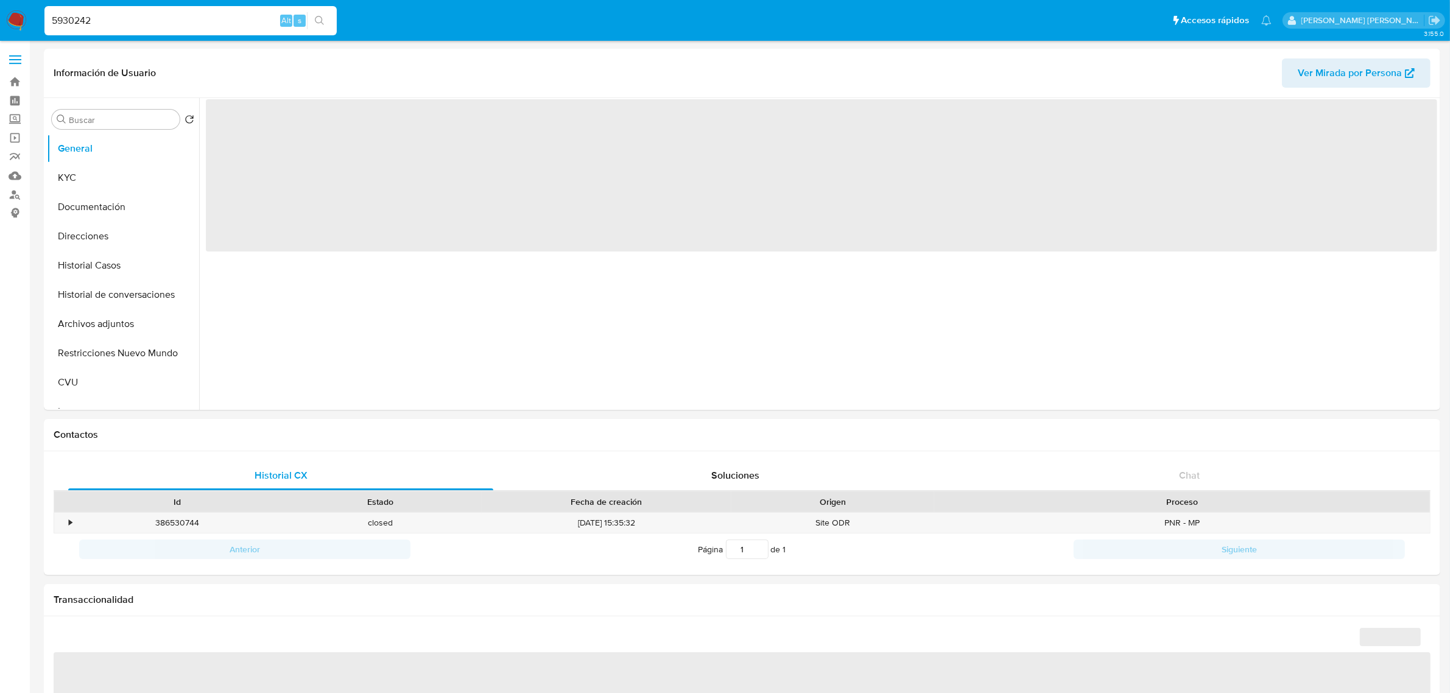
select select "10"
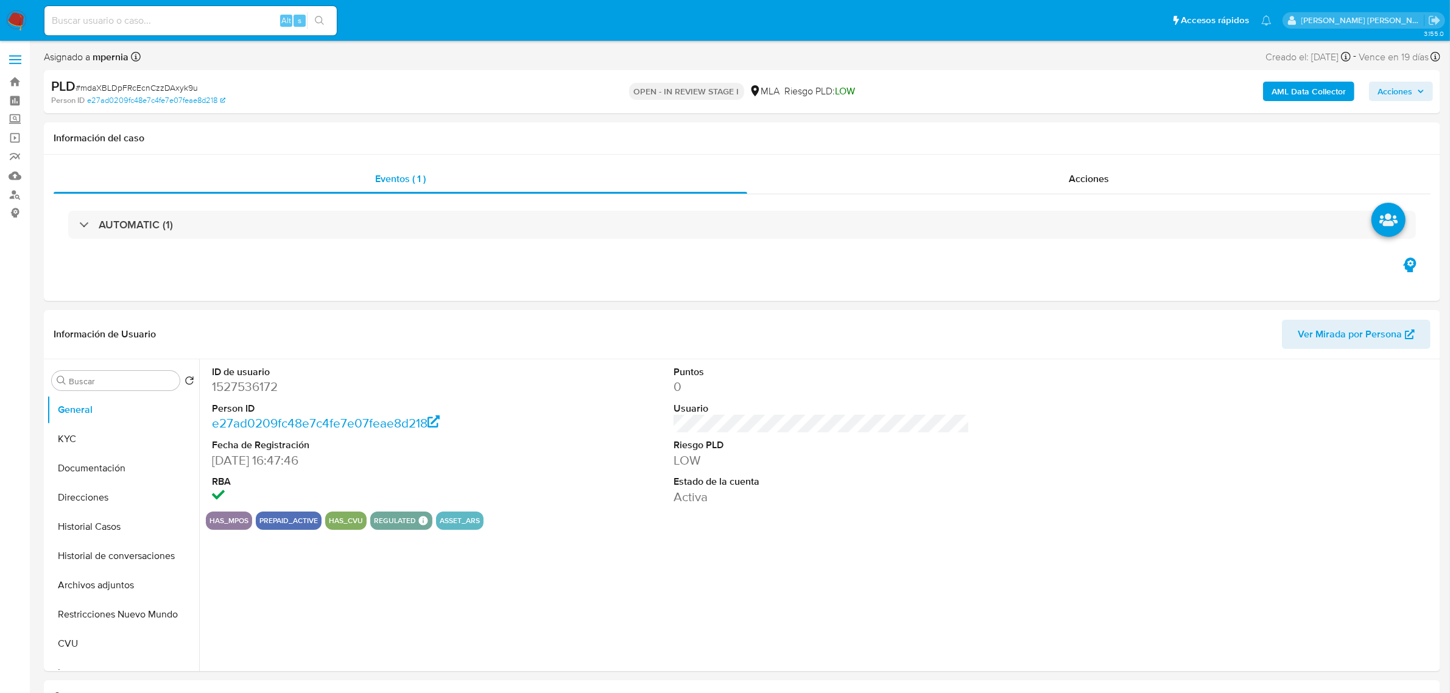
select select "10"
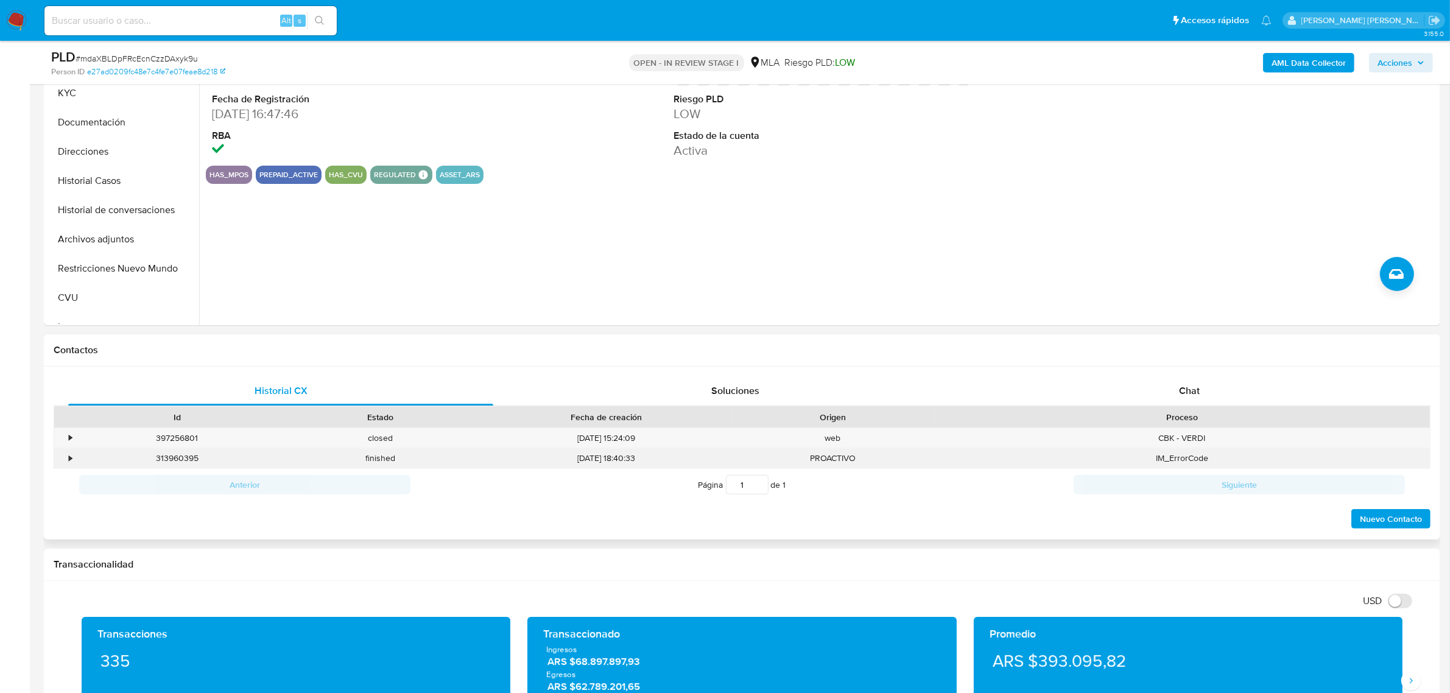
scroll to position [304, 0]
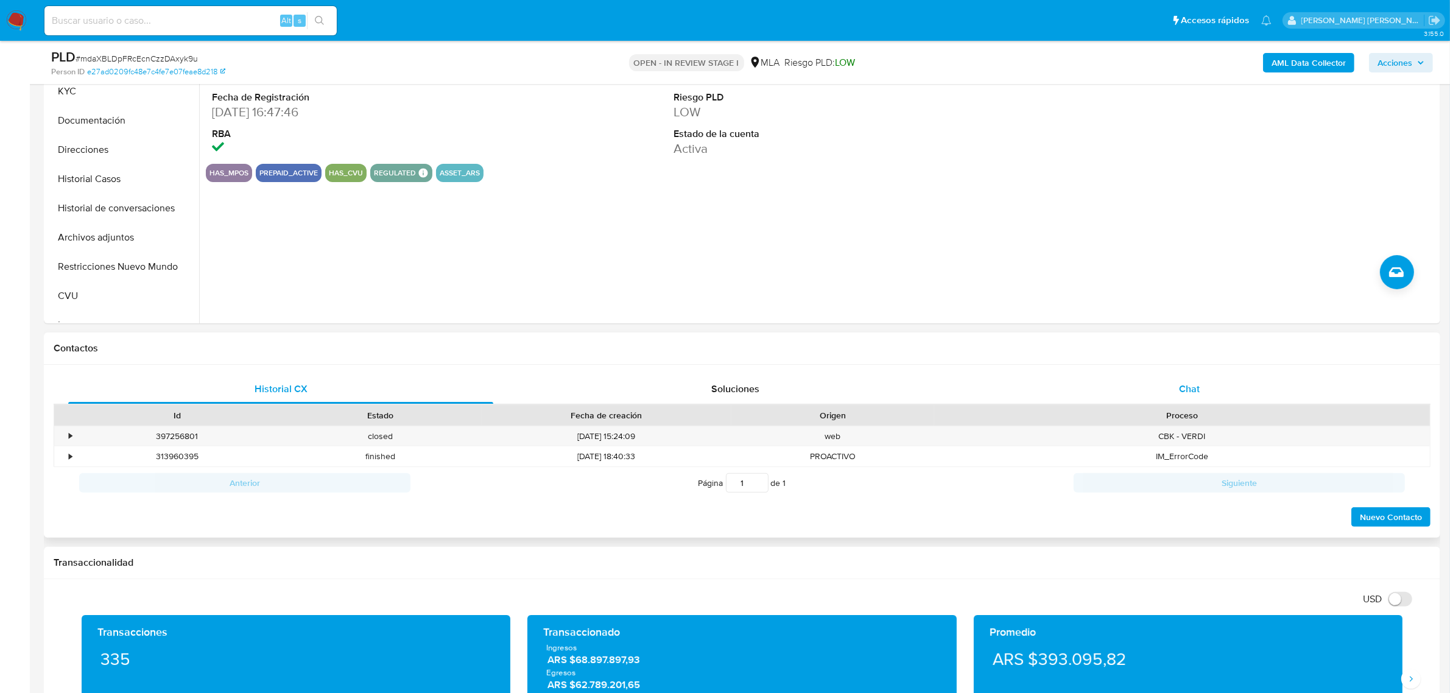
click at [1197, 395] on span "Chat" at bounding box center [1189, 389] width 21 height 14
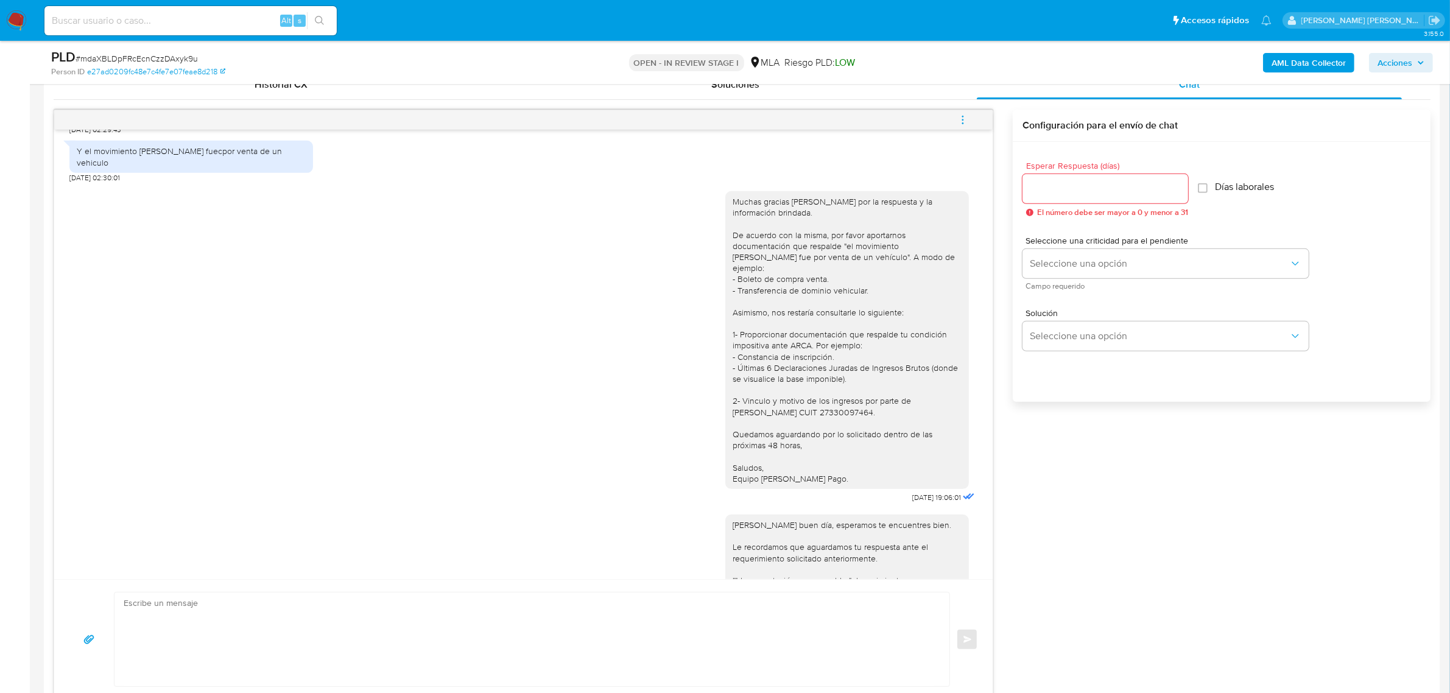
scroll to position [1442, 0]
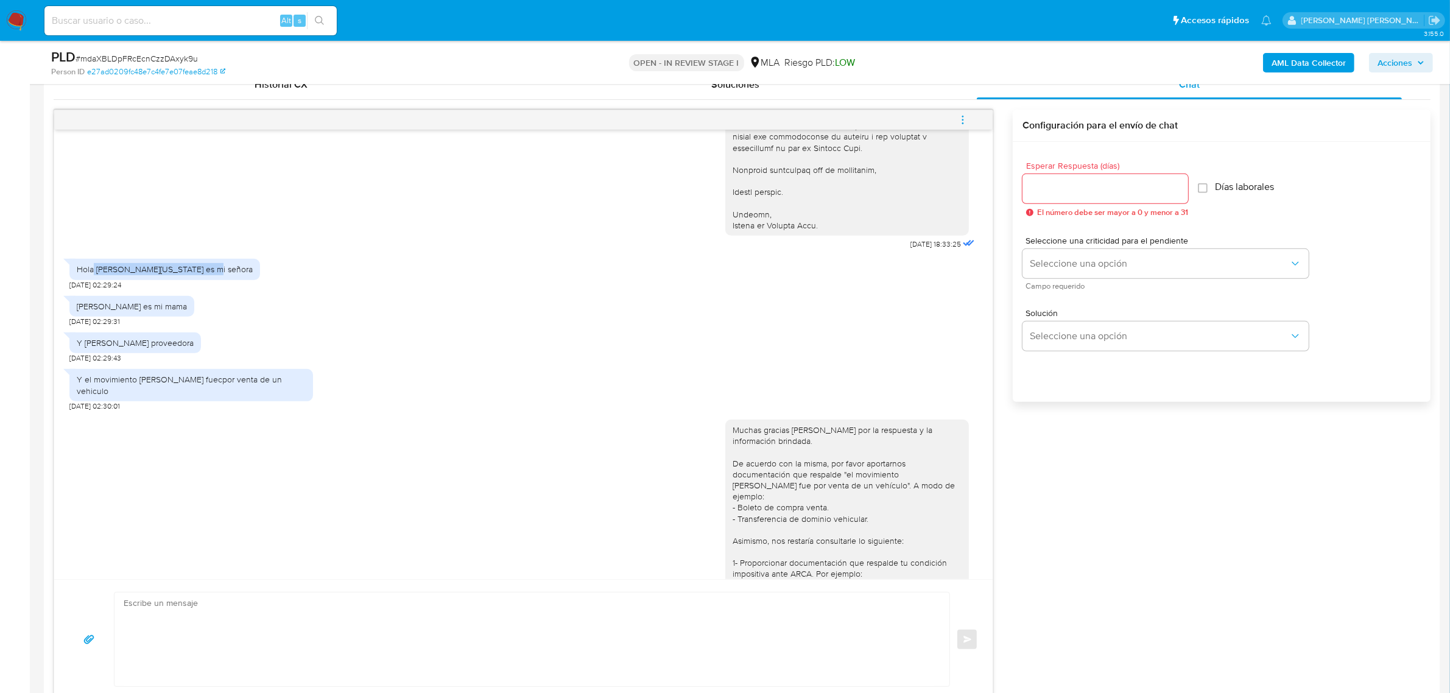
drag, startPoint x: 99, startPoint y: 295, endPoint x: 199, endPoint y: 296, distance: 100.5
click at [199, 279] on div "Hola [PERSON_NAME][US_STATE] es mi señora" at bounding box center [164, 269] width 191 height 21
click at [119, 312] on div "[PERSON_NAME] es mi mama" at bounding box center [132, 306] width 110 height 11
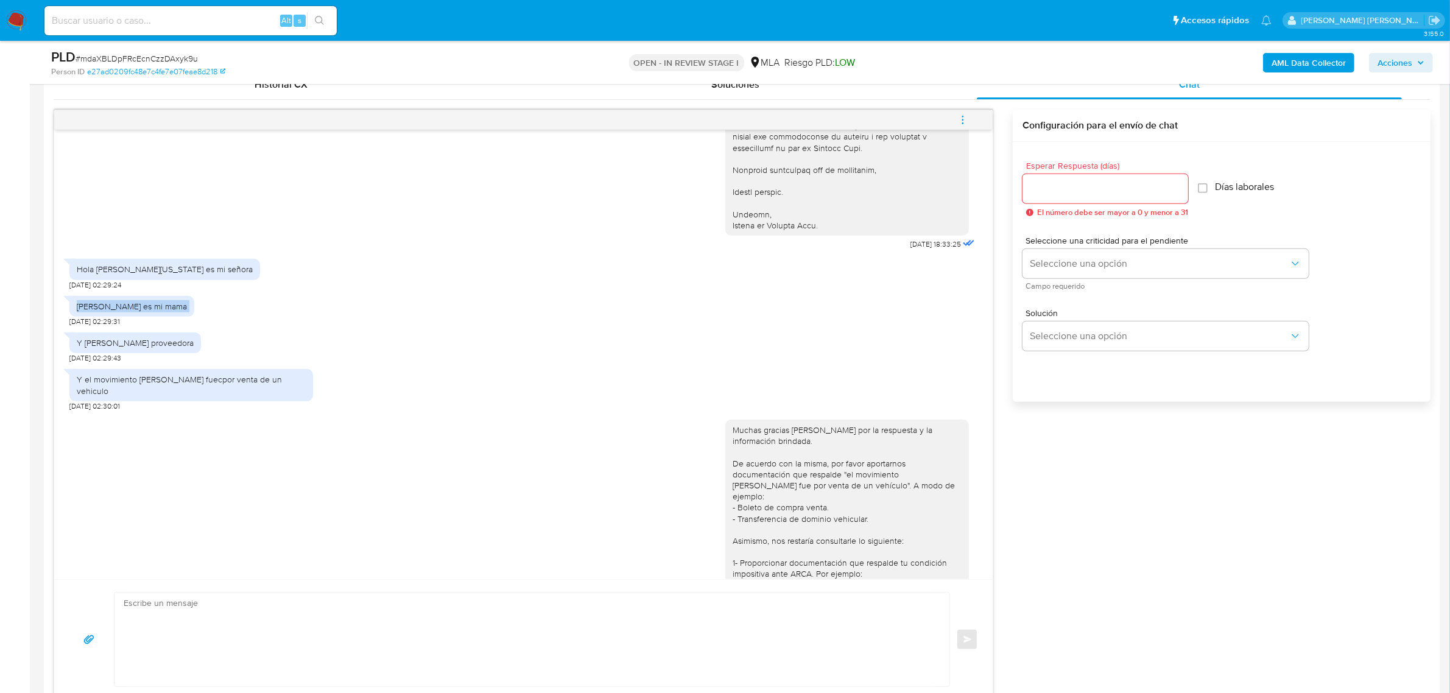
copy div "[PERSON_NAME] es mi mama"
click at [210, 289] on div "Hola evelyn virginia es mi señora 19/07/2025 02:29:24" at bounding box center [523, 271] width 908 height 37
drag, startPoint x: 77, startPoint y: 330, endPoint x: 178, endPoint y: 332, distance: 100.5
click at [178, 312] on div "[PERSON_NAME] es mi mama" at bounding box center [132, 306] width 110 height 11
copy div "[PERSON_NAME] es mi mama"
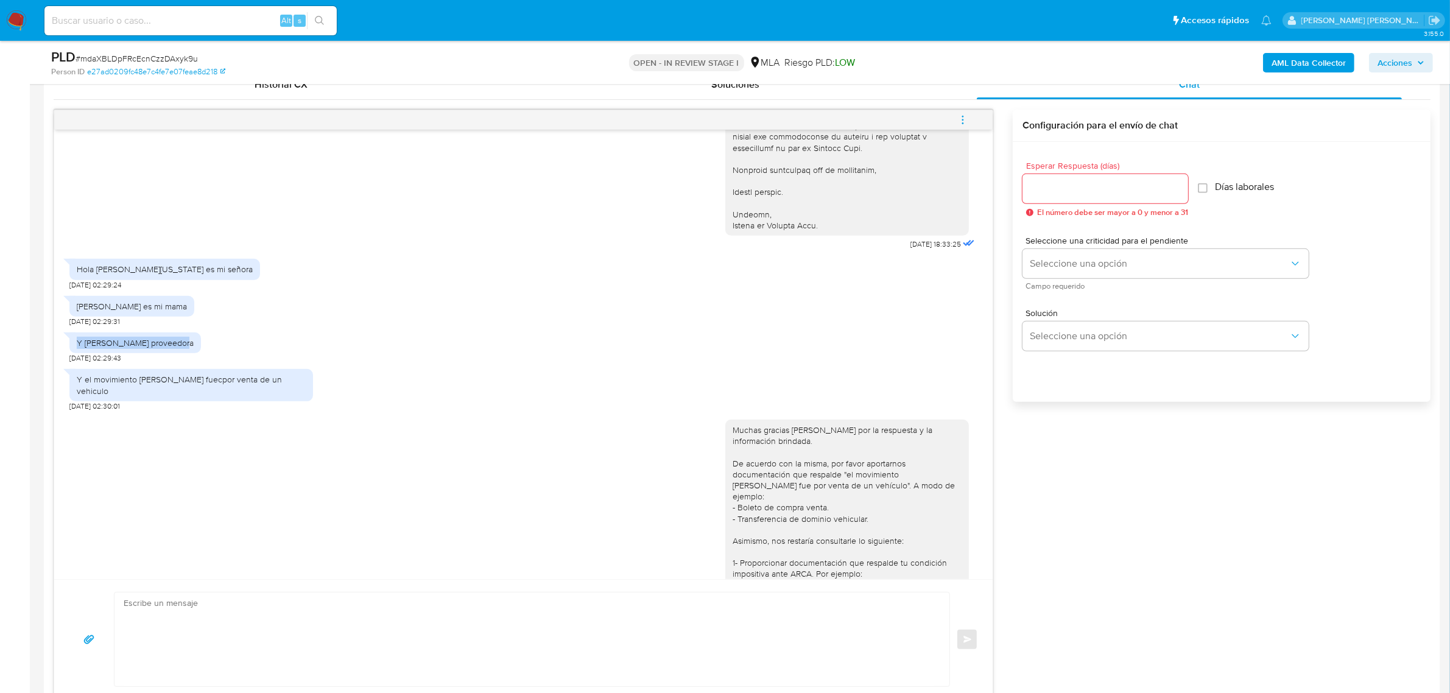
drag, startPoint x: 76, startPoint y: 367, endPoint x: 181, endPoint y: 366, distance: 105.3
click at [181, 348] on div "Y [PERSON_NAME] proveedora" at bounding box center [135, 342] width 117 height 11
copy div "Y [PERSON_NAME] proveedora"
drag, startPoint x: 77, startPoint y: 404, endPoint x: 282, endPoint y: 421, distance: 205.3
click at [282, 411] on div "Y el movimiento de plata fuecpor venta de un vehiculo 19/07/2025 02:30:01" at bounding box center [191, 387] width 244 height 48
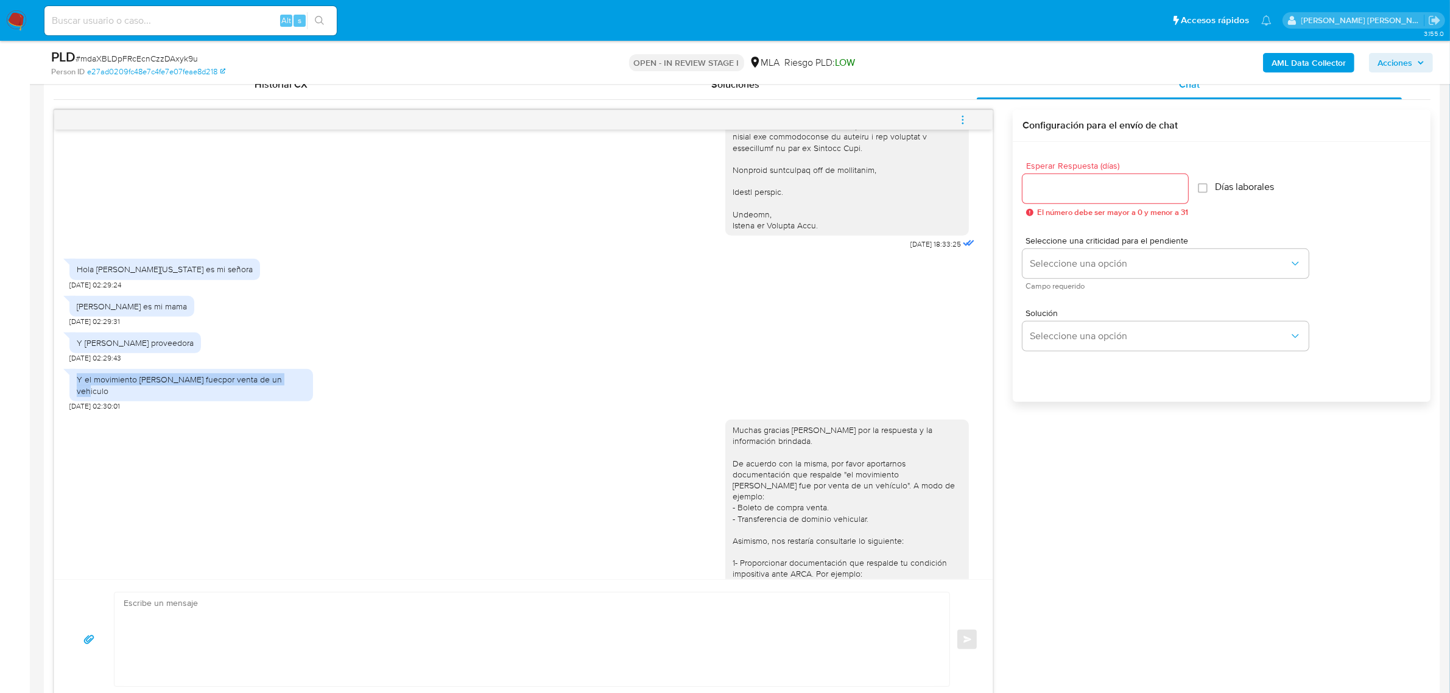
copy div "Y el movimiento [PERSON_NAME] fuecpor venta de un vehiculo"
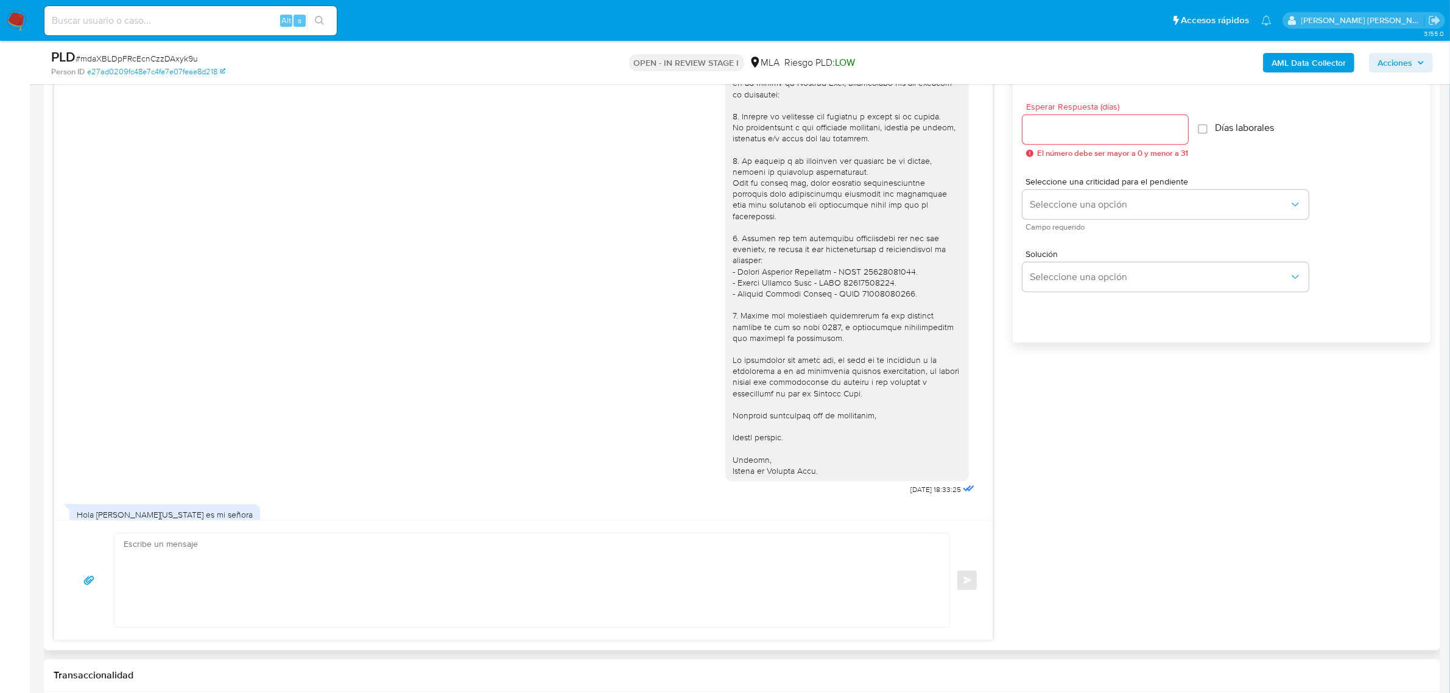
scroll to position [457, 0]
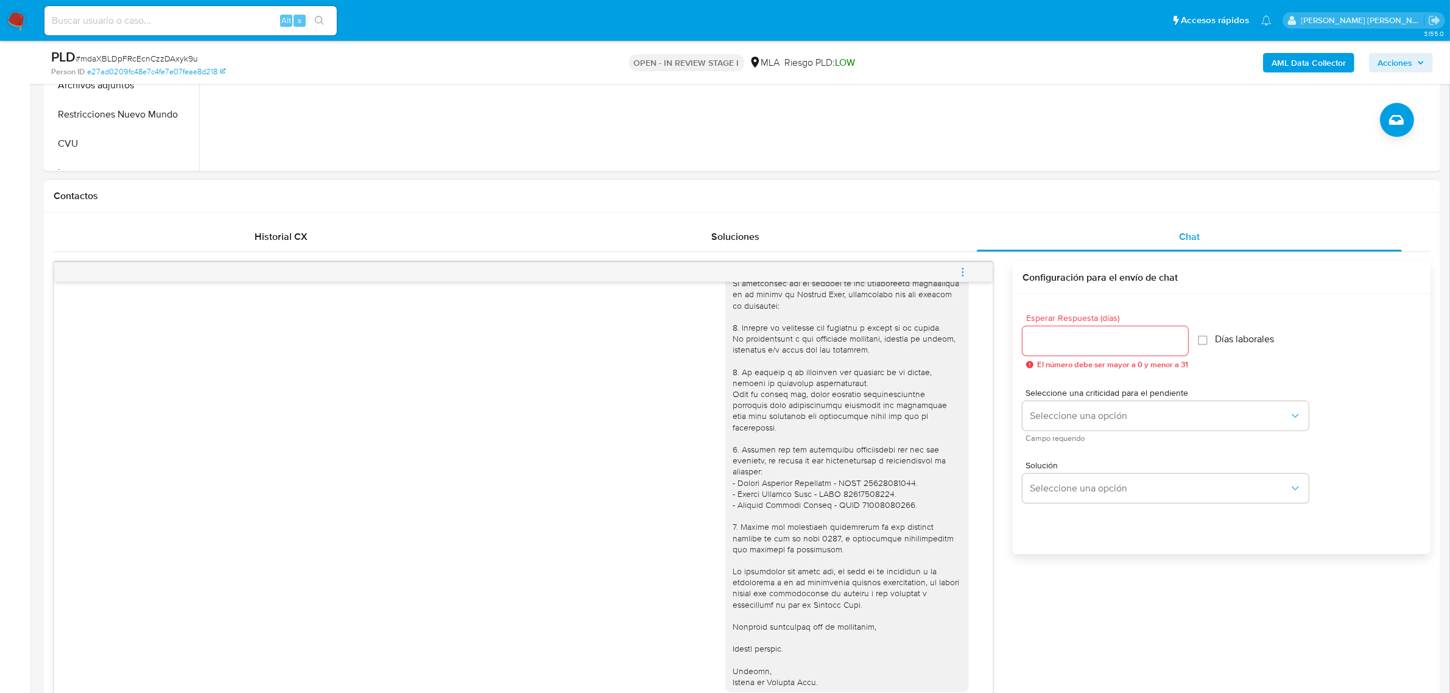
click at [959, 278] on icon "menu-action" at bounding box center [962, 272] width 11 height 11
click at [893, 253] on li "Cerrar conversación" at bounding box center [880, 250] width 125 height 22
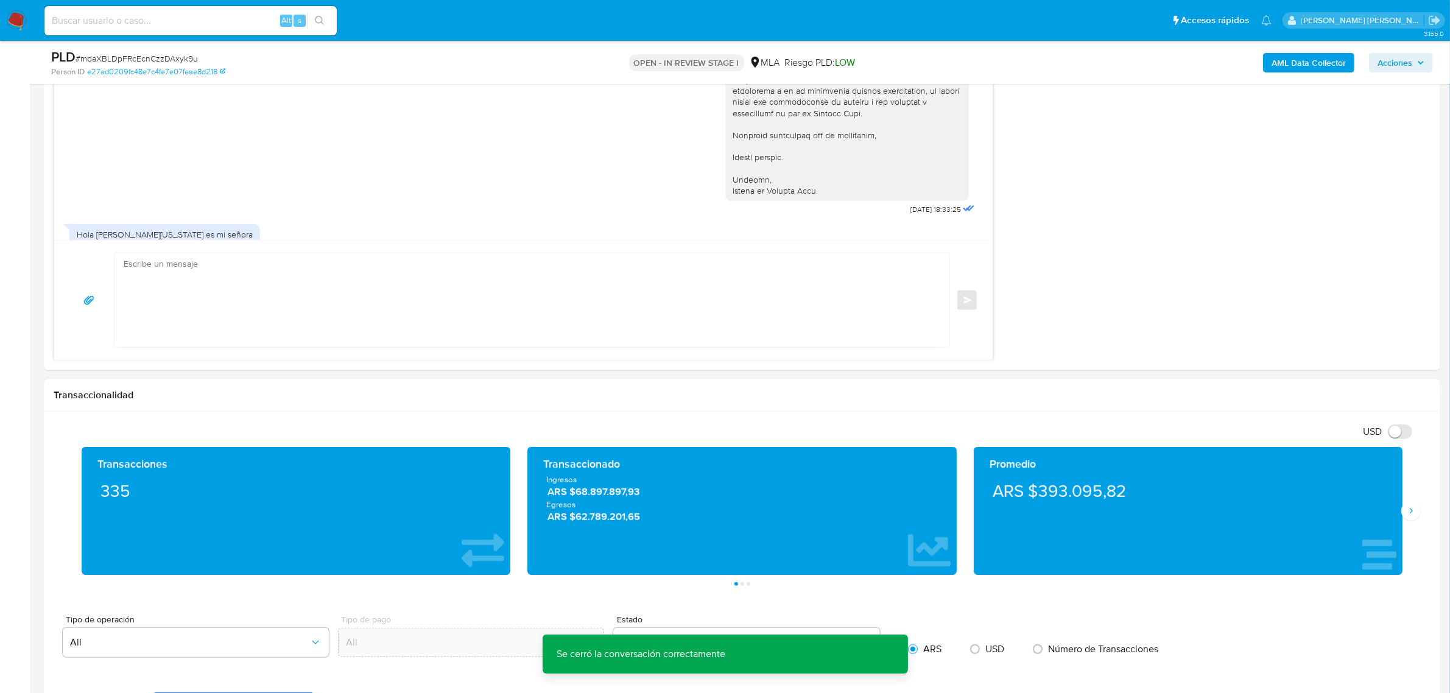
scroll to position [1065, 0]
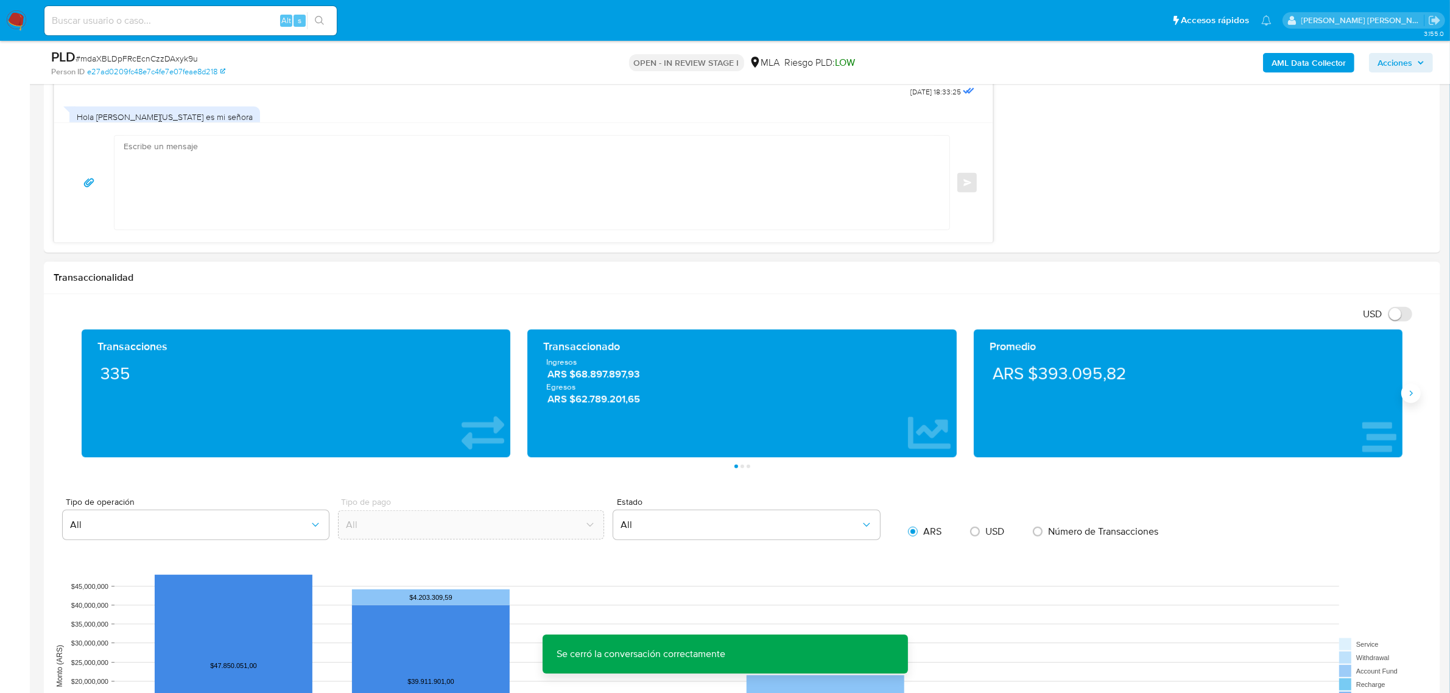
click at [1409, 402] on button "Siguiente" at bounding box center [1410, 393] width 19 height 19
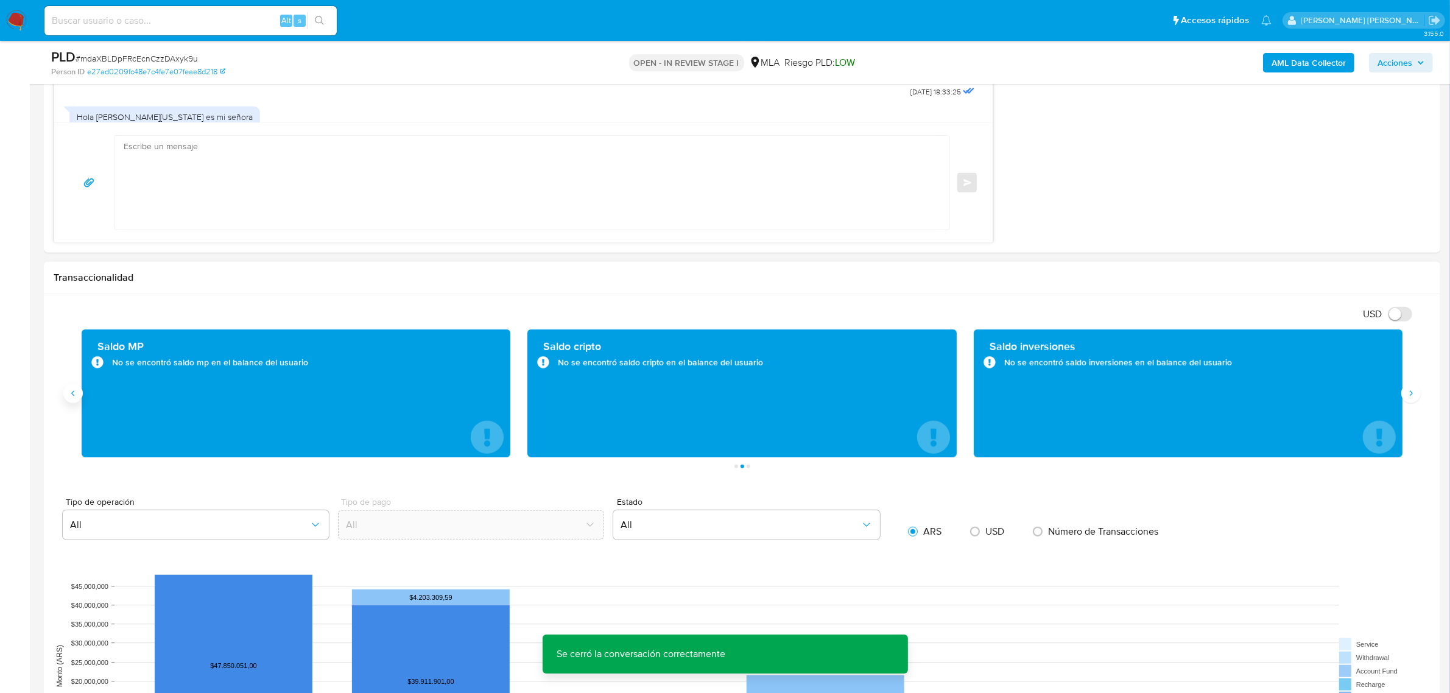
click at [71, 391] on icon "Anterior" at bounding box center [73, 393] width 10 height 10
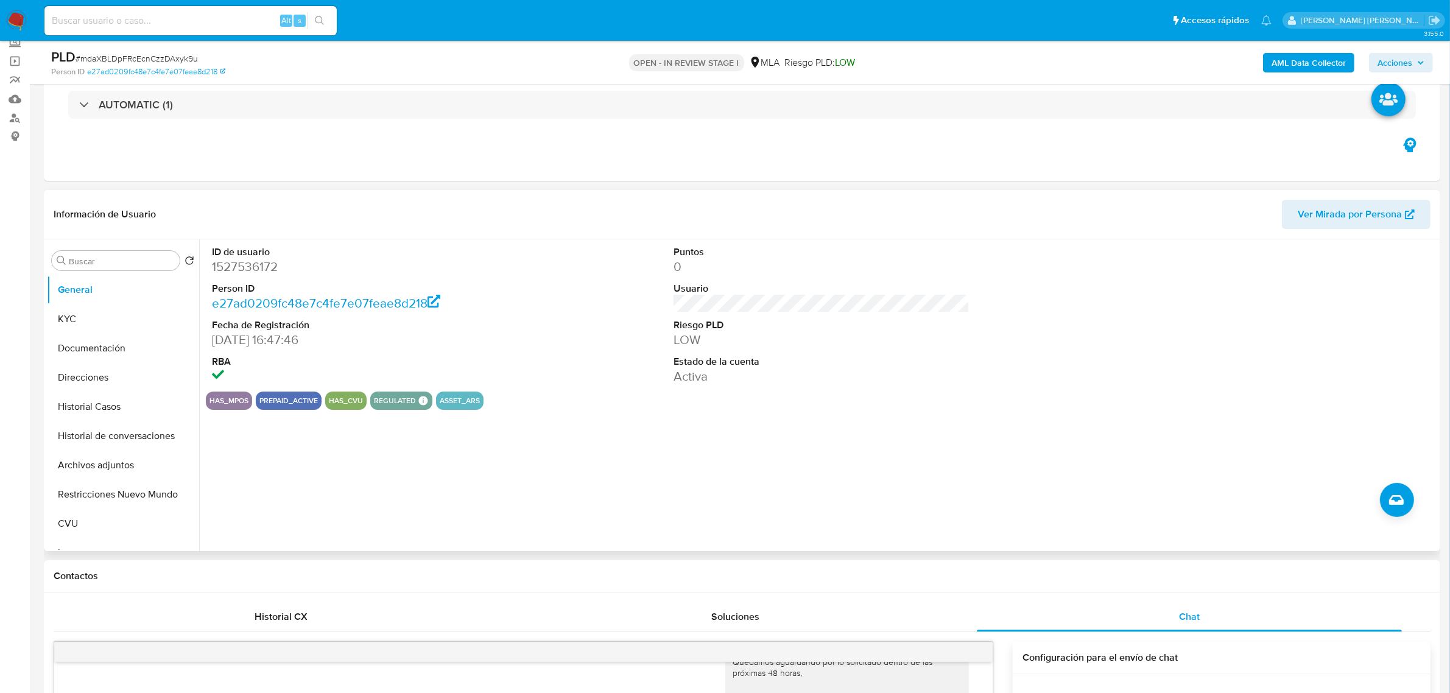
scroll to position [76, 0]
click at [67, 329] on button "KYC" at bounding box center [118, 319] width 142 height 29
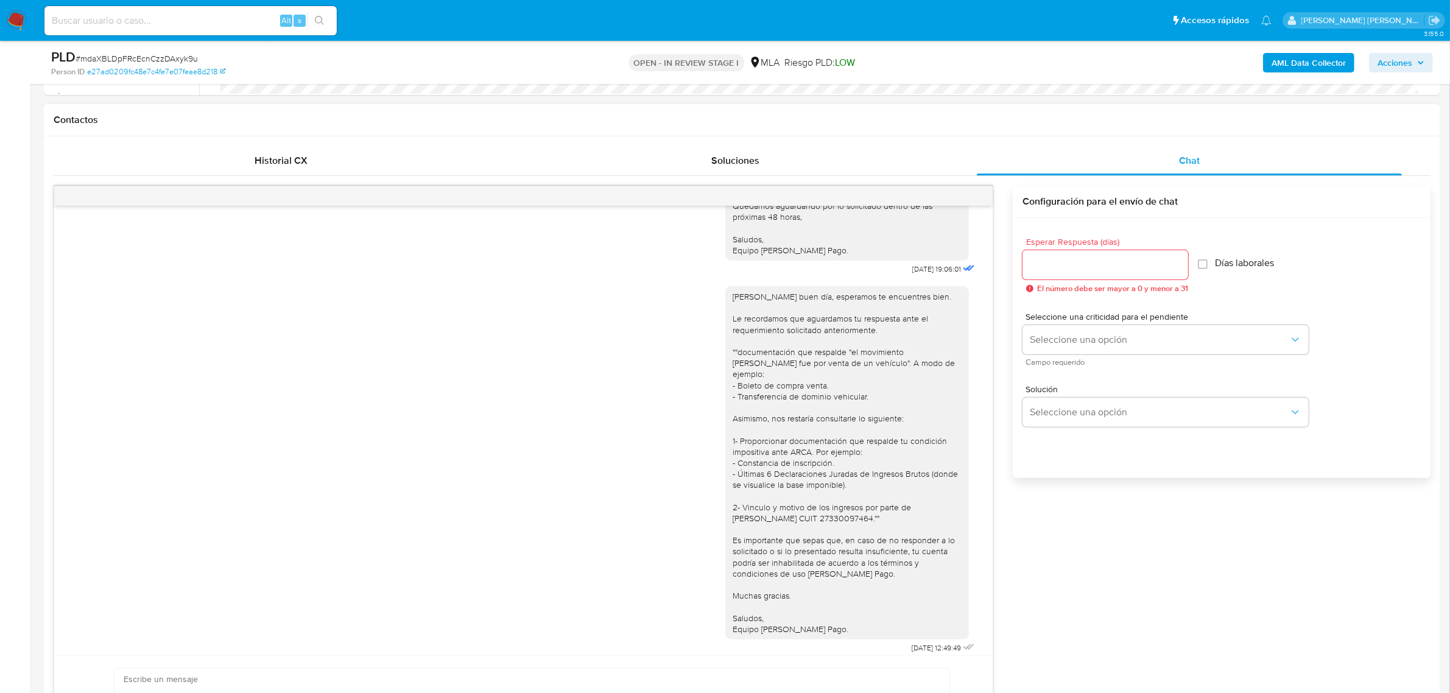
scroll to position [609, 0]
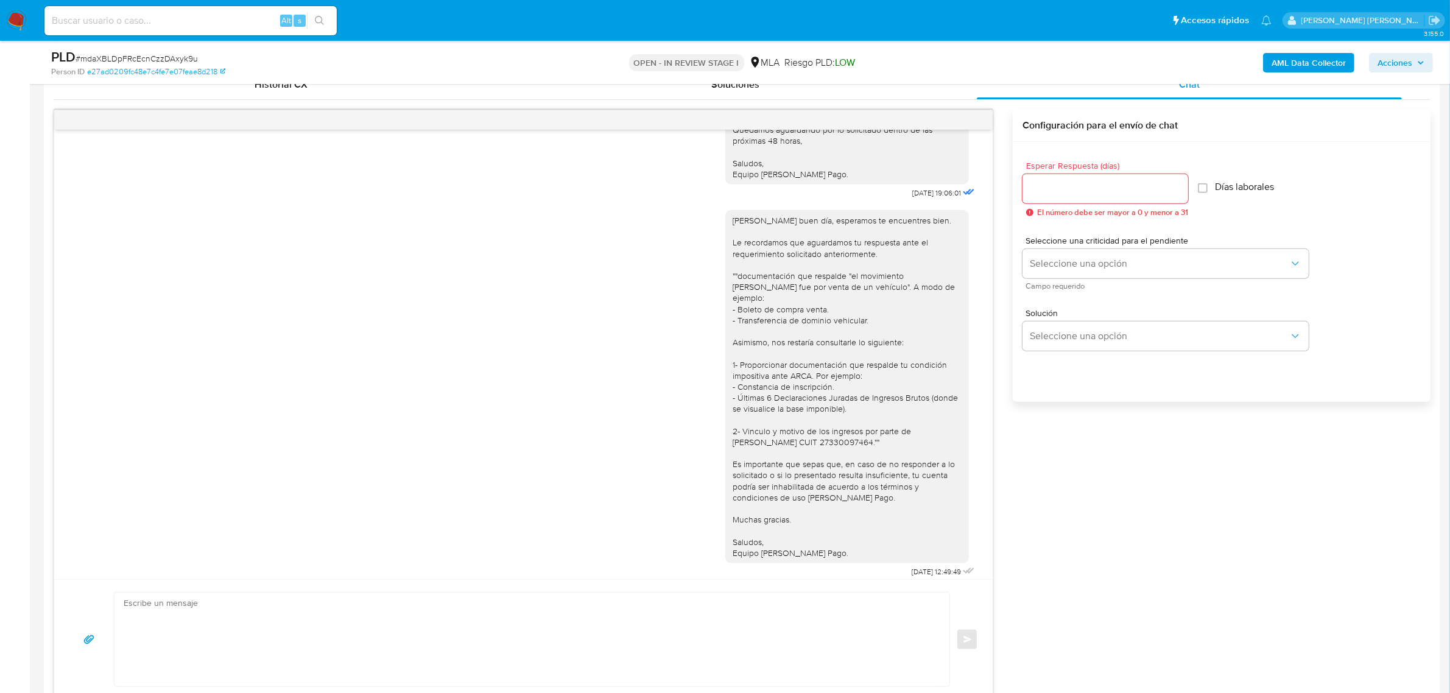
click at [312, 615] on textarea at bounding box center [529, 639] width 810 height 94
click at [150, 63] on span "# mdaXBLDpFRcEcnCzzDAxyk9u" at bounding box center [136, 58] width 122 height 12
copy span "mdaXBLDpFRcEcnCzzDAxyk9u"
click at [318, 602] on textarea at bounding box center [529, 639] width 810 height 94
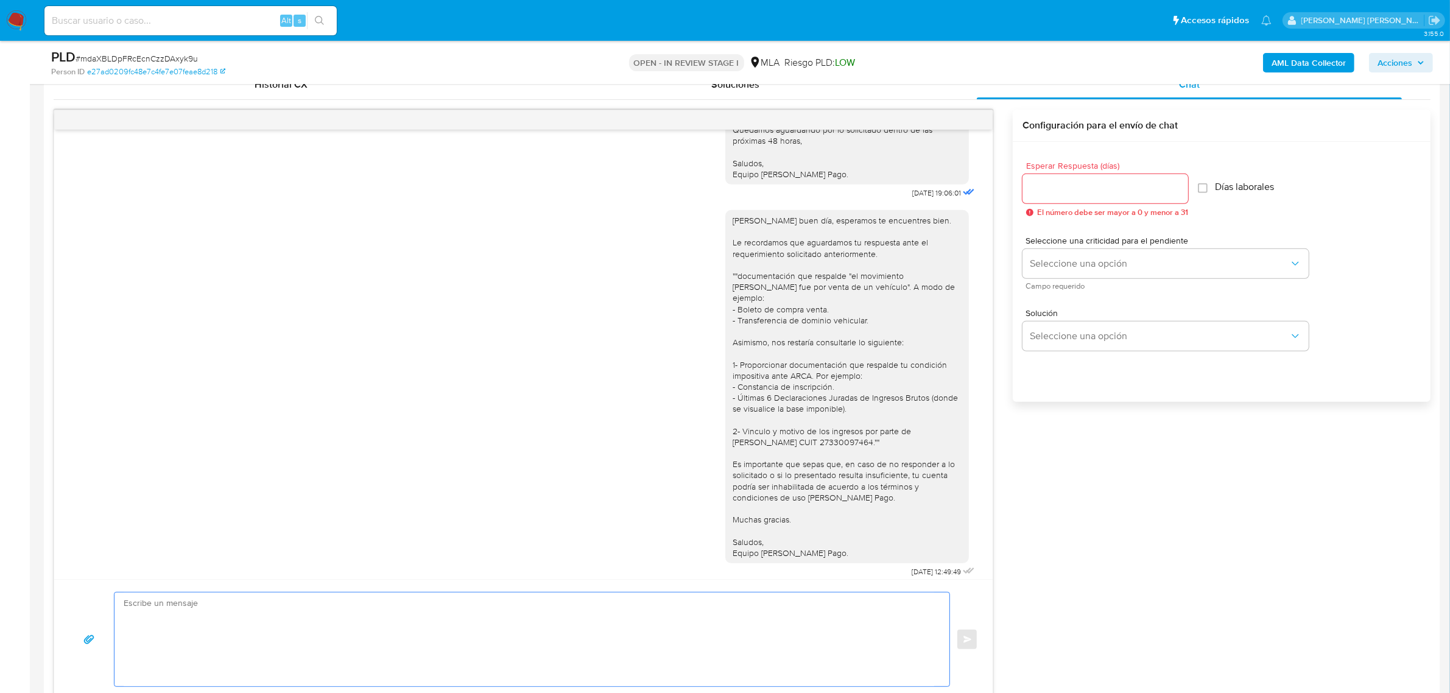
paste textarea "Queremos informarte que el uso de la cuenta es personal y no se deben canalizar…"
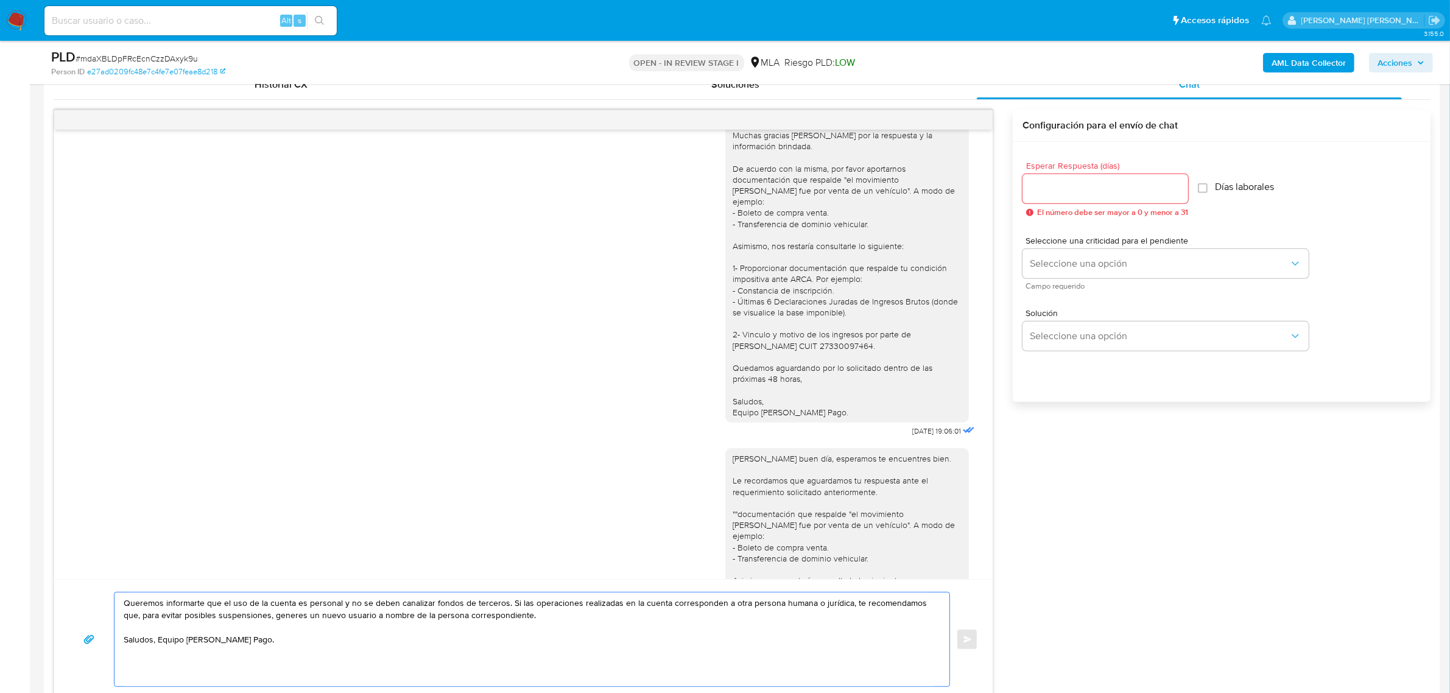
scroll to position [1822, 0]
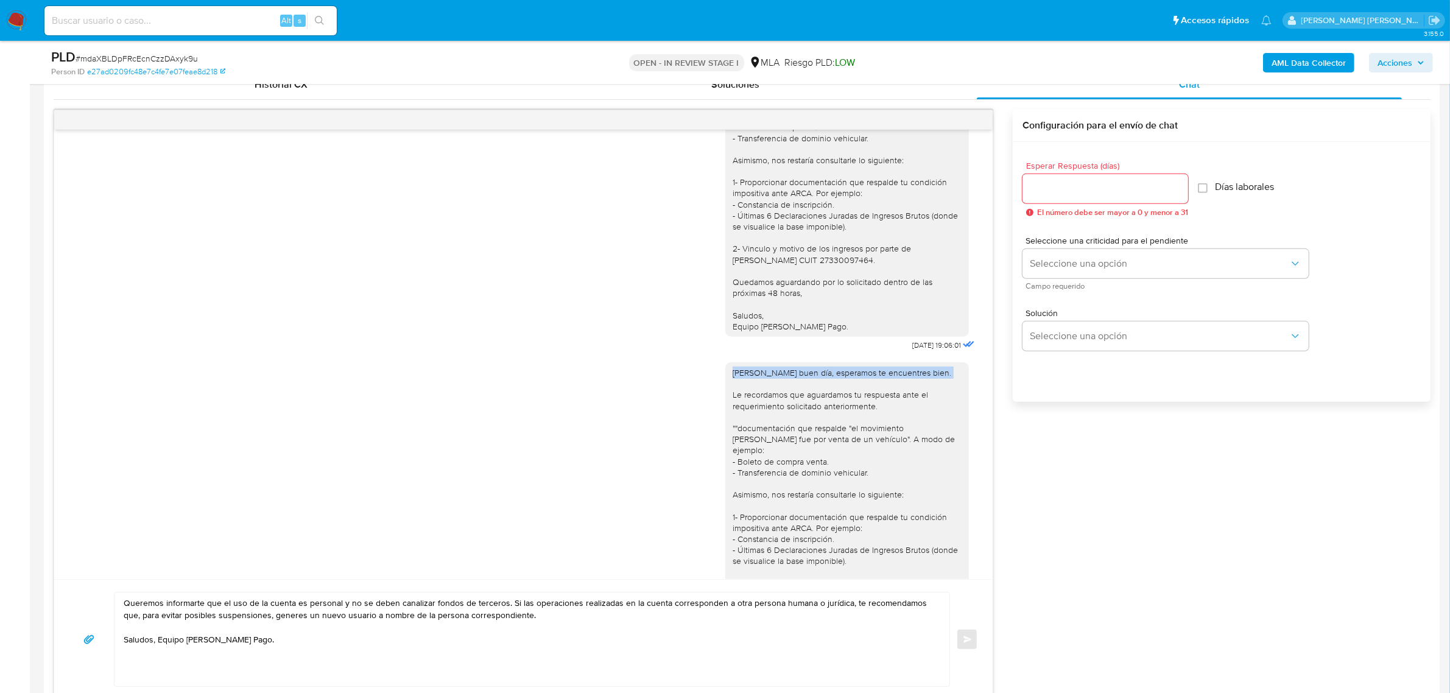
drag, startPoint x: 721, startPoint y: 379, endPoint x: 935, endPoint y: 376, distance: 213.7
click at [935, 376] on div "Mauro Ezequiel buen día, esperamos te encuentres bien. Le recordamos que aguard…" at bounding box center [846, 538] width 229 height 343
copy div "Mauro Ezequiel buen día, esperamos te encuentres bien."
click at [125, 604] on textarea "Queremos informarte que el uso de la cuenta es personal y no se deben canalizar…" at bounding box center [529, 639] width 810 height 94
paste textarea "Mauro Ezequiel buen día, esperamos te encuentres bien."
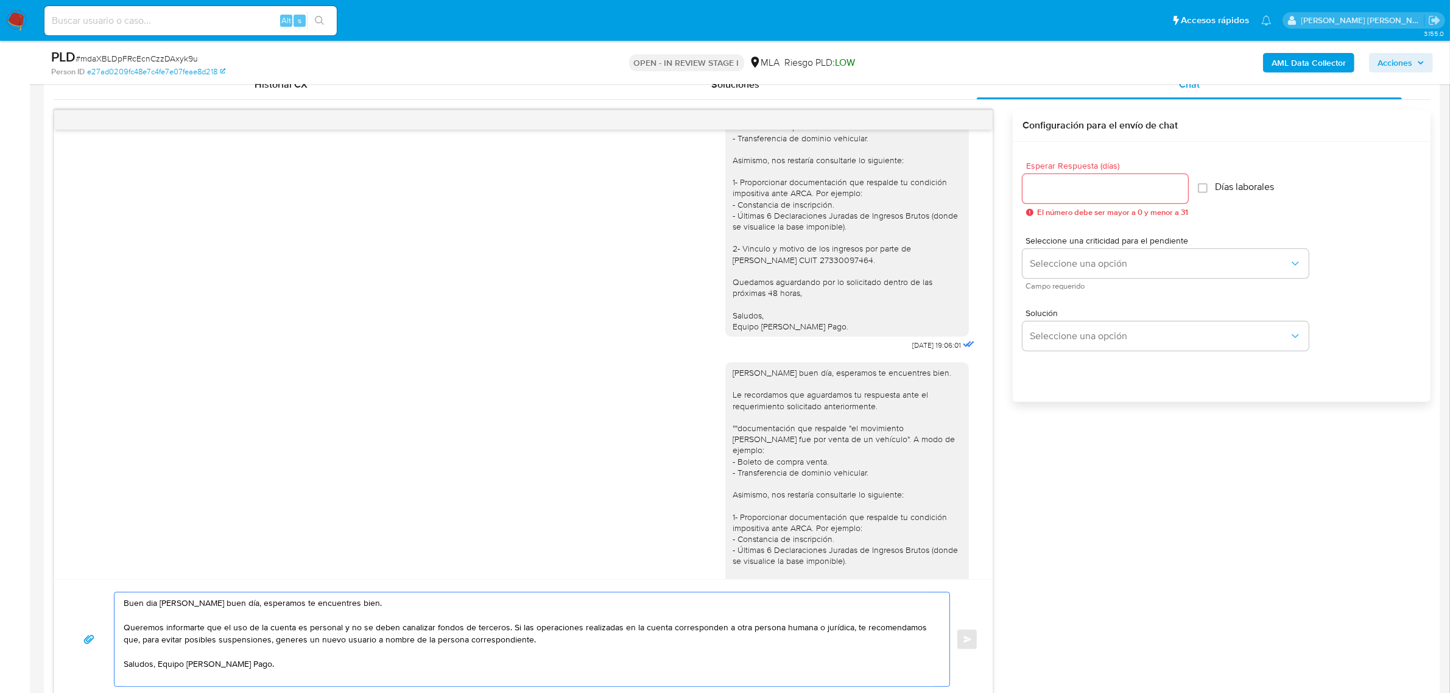
click at [507, 628] on textarea "Buen dia Mauro Ezequiel buen día, esperamos te encuentres bien. Queremos inform…" at bounding box center [529, 639] width 810 height 94
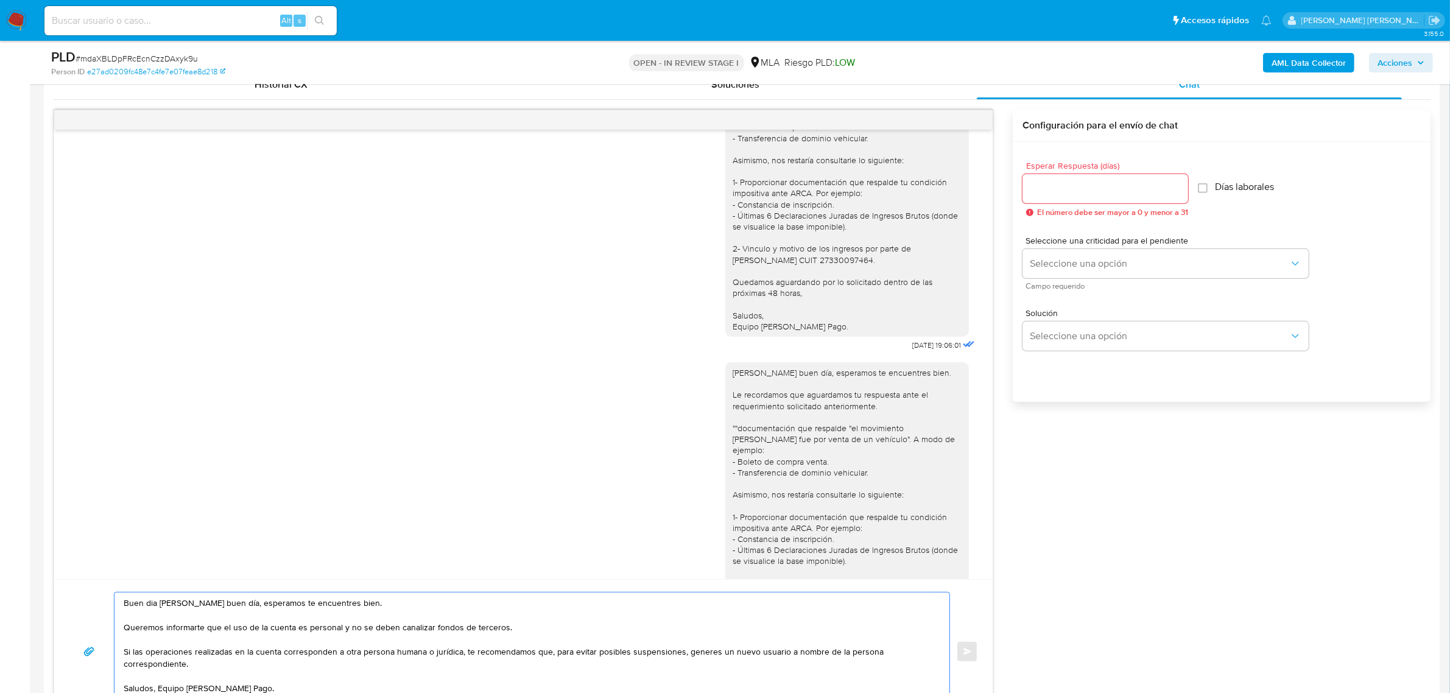
click at [247, 637] on textarea "Buen dia Mauro Ezequiel buen día, esperamos te encuentres bien. Queremos inform…" at bounding box center [529, 651] width 810 height 118
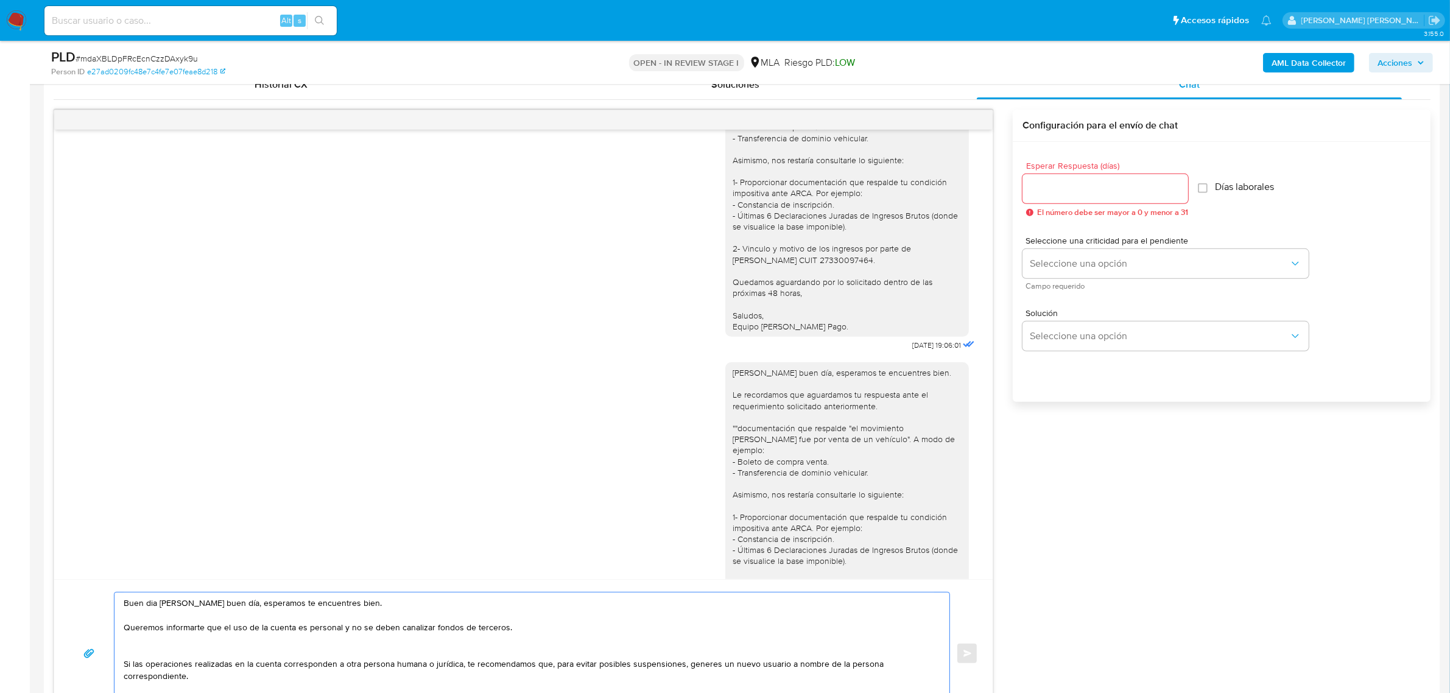
paste textarea "En función de las operaciones registradas en tu cuenta de Mercado Pago,"
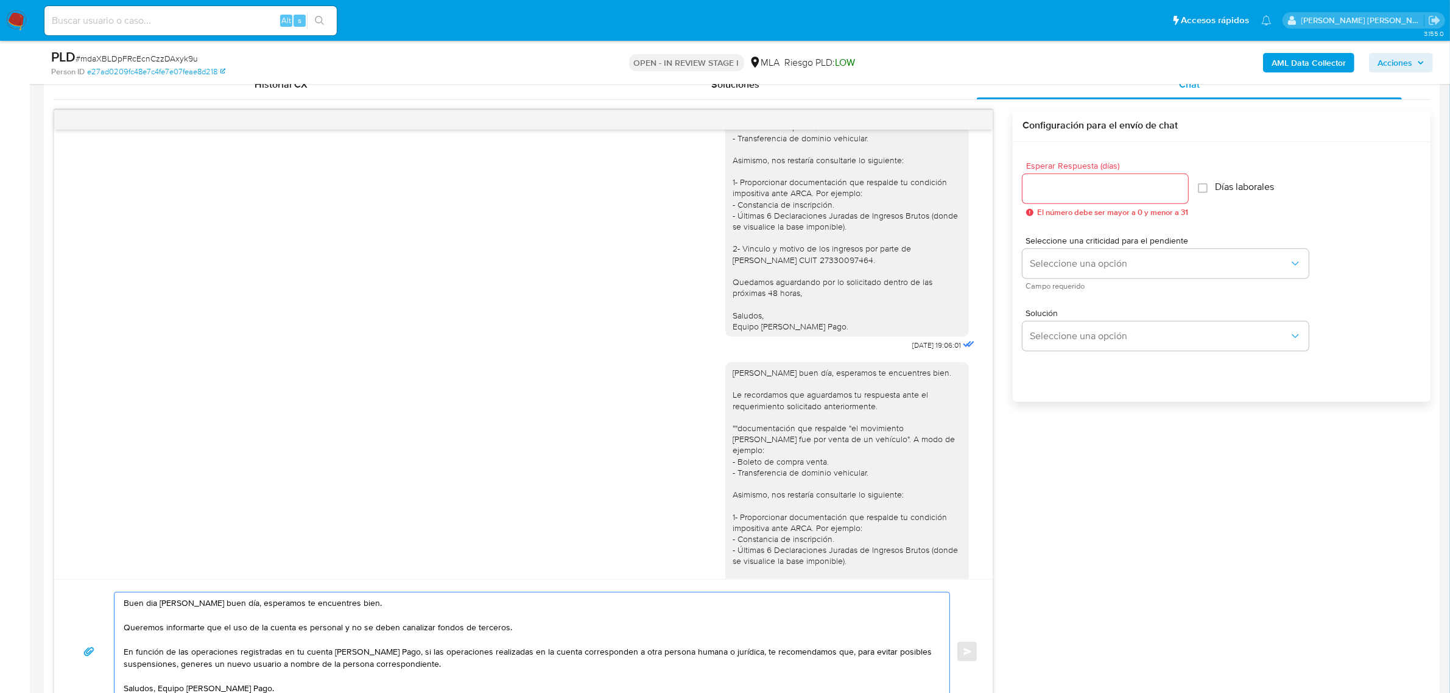
click at [409, 656] on textarea "Buen dia Mauro Ezequiel buen día, esperamos te encuentres bien. Queremos inform…" at bounding box center [529, 651] width 810 height 118
click at [653, 655] on textarea "Buen dia Mauro Ezequiel buen día, esperamos te encuentres bien. Queremos inform…" at bounding box center [529, 651] width 810 height 118
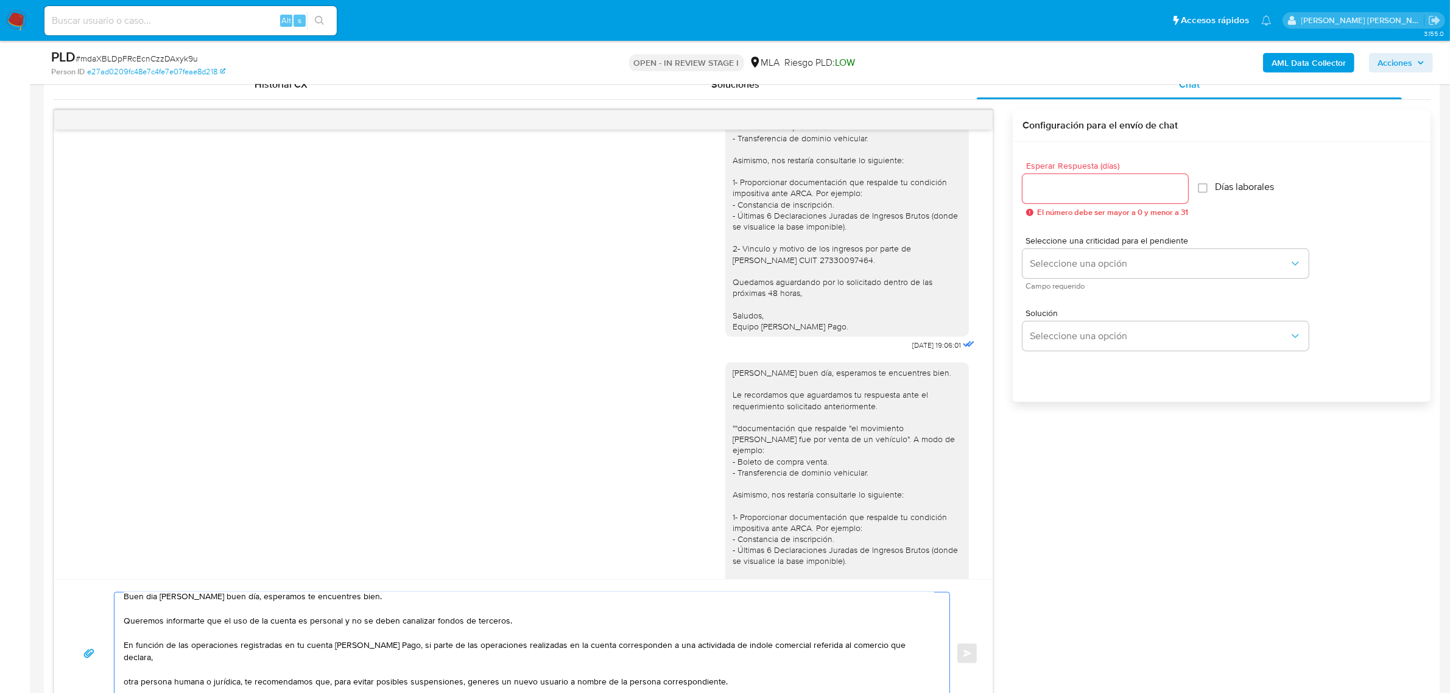
scroll to position [8, 0]
click at [288, 662] on textarea "Buen dia Mauro Ezequiel buen día, esperamos te encuentres bien. Queremos inform…" at bounding box center [529, 653] width 810 height 122
click at [287, 662] on textarea "Buen dia Mauro Ezequiel buen día, esperamos te encuentres bien. Queremos inform…" at bounding box center [529, 653] width 810 height 122
click at [285, 656] on textarea "Buen dia Mauro Ezequiel buen día, esperamos te encuentres bien. Queremos inform…" at bounding box center [529, 653] width 810 height 122
click at [689, 643] on textarea "Buen dia Mauro Ezequiel buen día, esperamos te encuentres bien. Queremos inform…" at bounding box center [529, 653] width 810 height 122
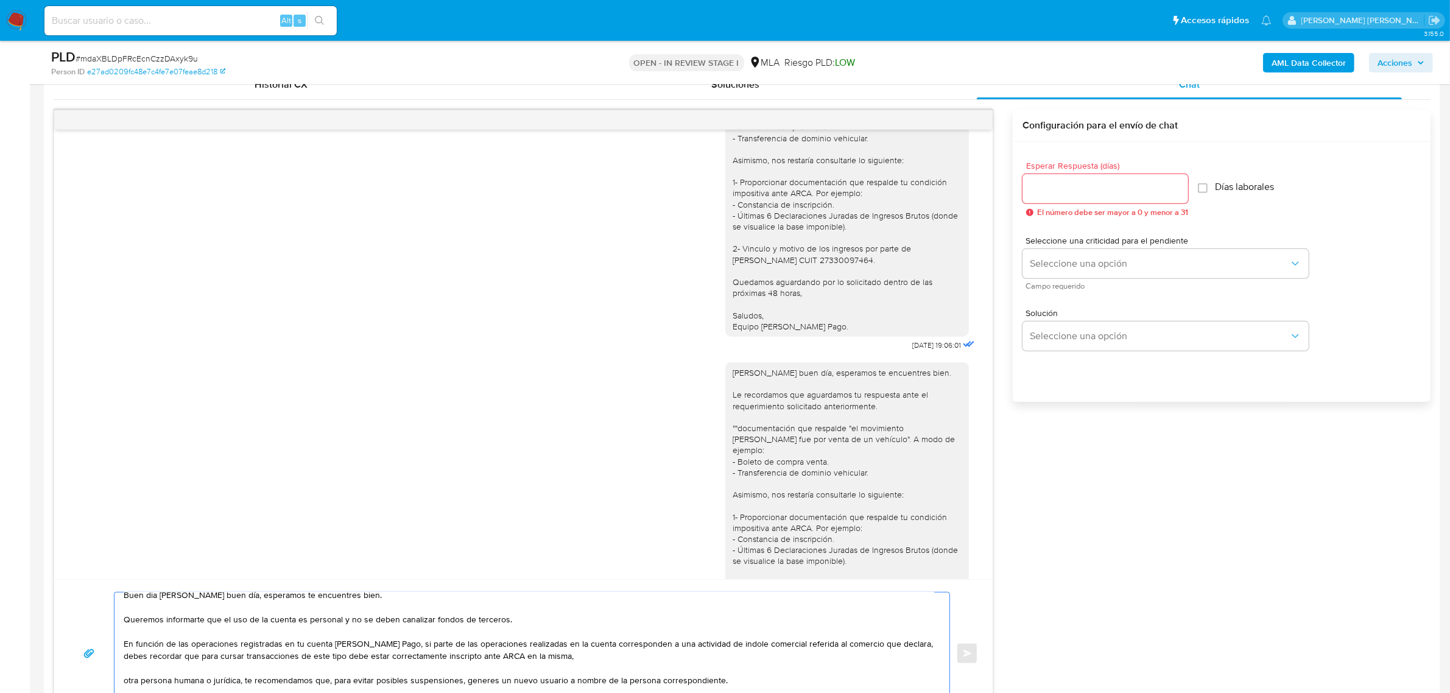
click at [735, 649] on textarea "Buen dia Mauro Ezequiel buen día, esperamos te encuentres bien. Queremos inform…" at bounding box center [529, 653] width 810 height 122
click at [580, 653] on textarea "Buen dia Mauro Ezequiel buen día, esperamos te encuentres bien. Queremos inform…" at bounding box center [529, 653] width 810 height 122
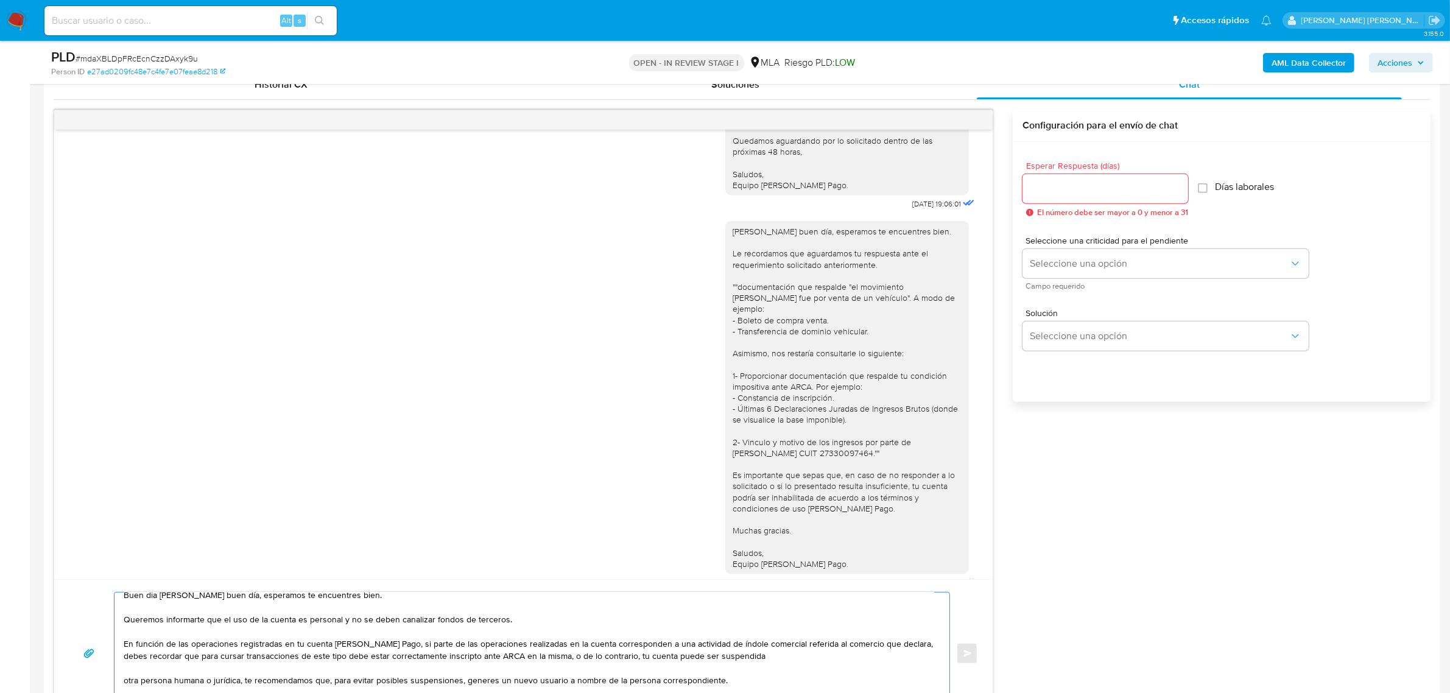
scroll to position [1974, 0]
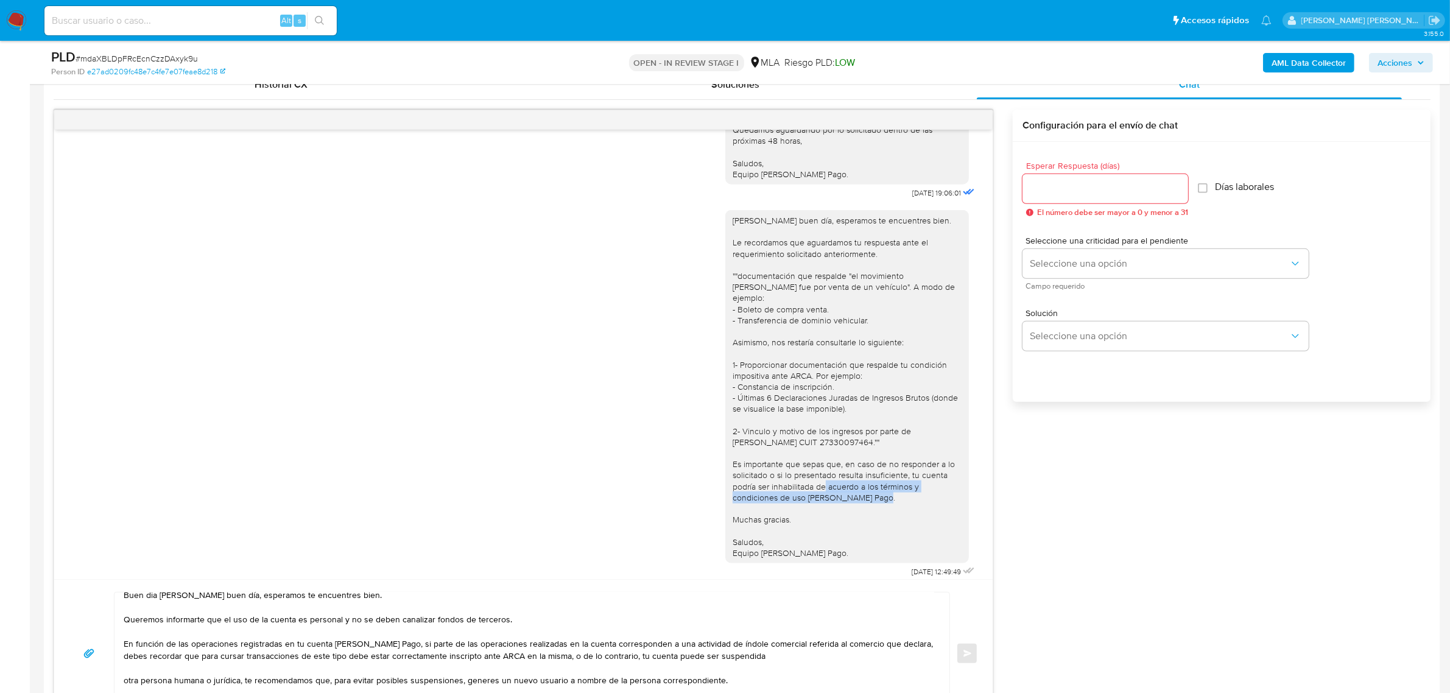
drag, startPoint x: 805, startPoint y: 482, endPoint x: 866, endPoint y: 492, distance: 61.7
click at [866, 492] on div "[PERSON_NAME] buen día, esperamos te encuentres bien. Le recordamos que aguarda…" at bounding box center [846, 386] width 229 height 343
copy div "de acuerdo a los términos y condiciones de uso de Mercado Pago."
click at [767, 661] on textarea "Buen dia Mauro Ezequiel buen día, esperamos te encuentres bien. Queremos inform…" at bounding box center [529, 653] width 810 height 122
paste textarea "de acuerdo a los términos y condiciones de uso de Mercado Pago."
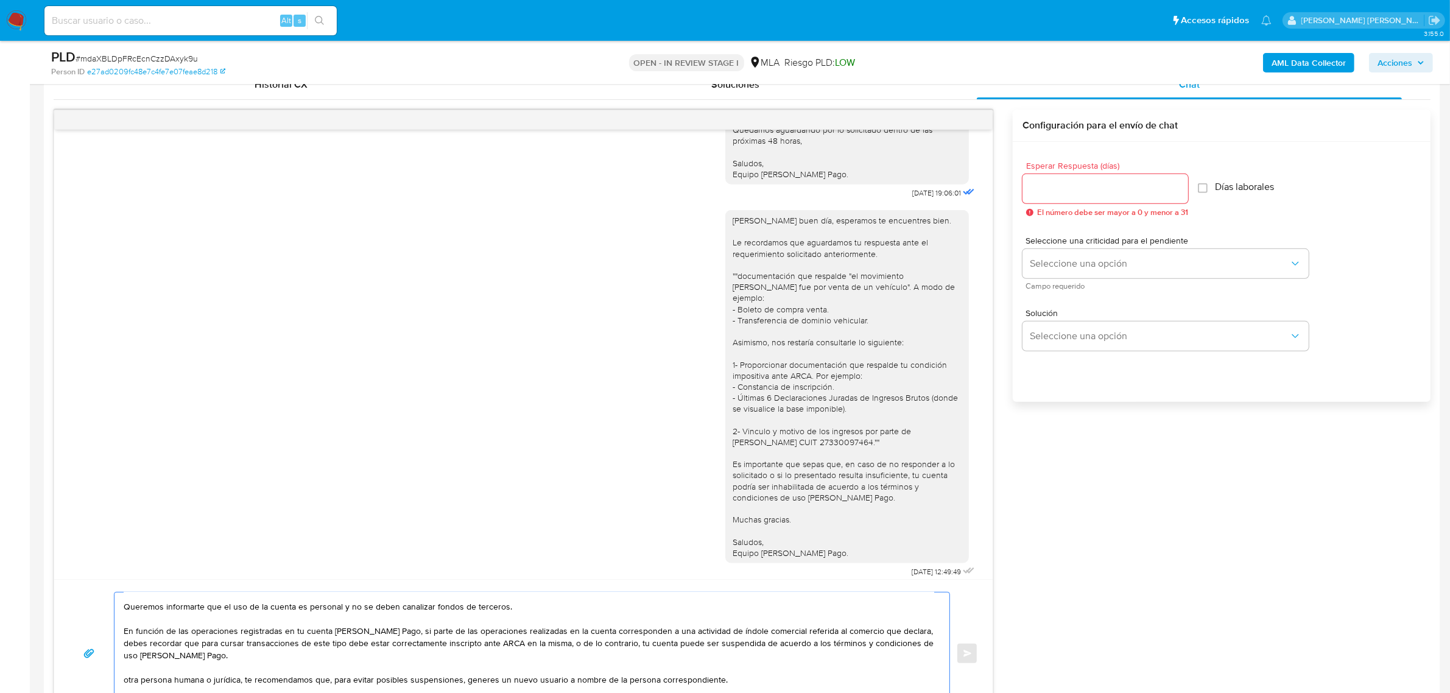
scroll to position [32, 0]
click at [613, 671] on textarea "Buen dia Mauro Ezequiel buen día, esperamos te encuentres bien. Queremos inform…" at bounding box center [529, 653] width 810 height 122
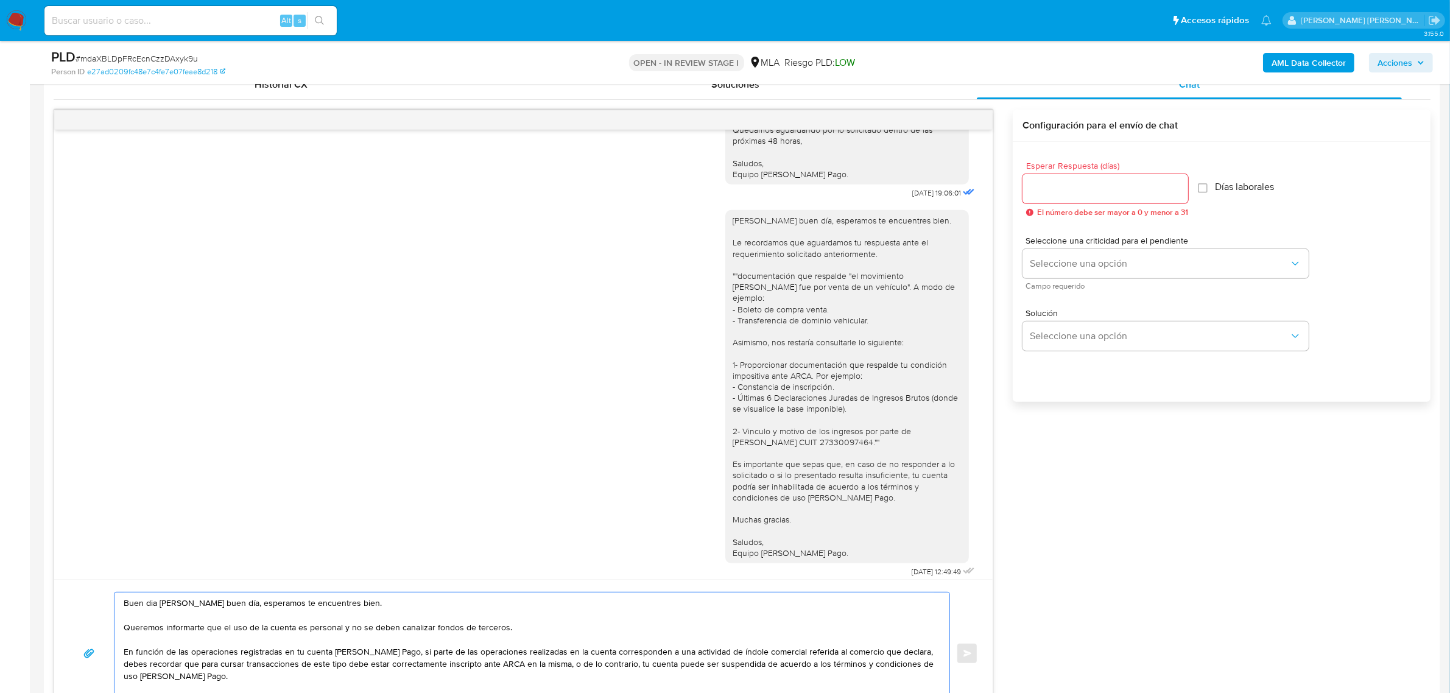
scroll to position [8, 0]
click at [912, 647] on textarea "Buen dia Mauro Ezequiel buen día, esperamos te encuentres bien. Queremos inform…" at bounding box center [529, 653] width 810 height 122
click at [343, 658] on textarea "Buen dia Mauro Ezequiel buen día, esperamos te encuentres bien. Queremos inform…" at bounding box center [529, 653] width 810 height 122
click at [409, 659] on textarea "Buen dia Mauro Ezequiel buen día, esperamos te encuentres bien. Queremos inform…" at bounding box center [529, 653] width 810 height 122
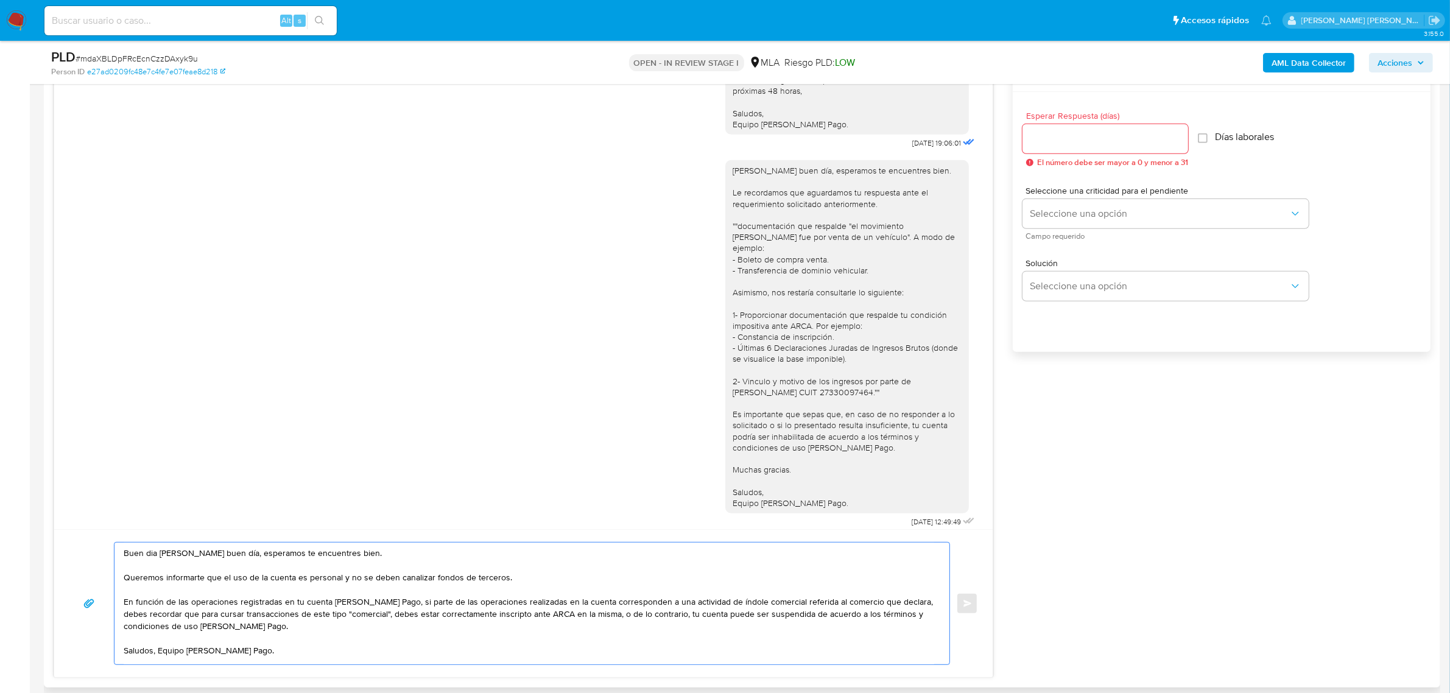
scroll to position [761, 0]
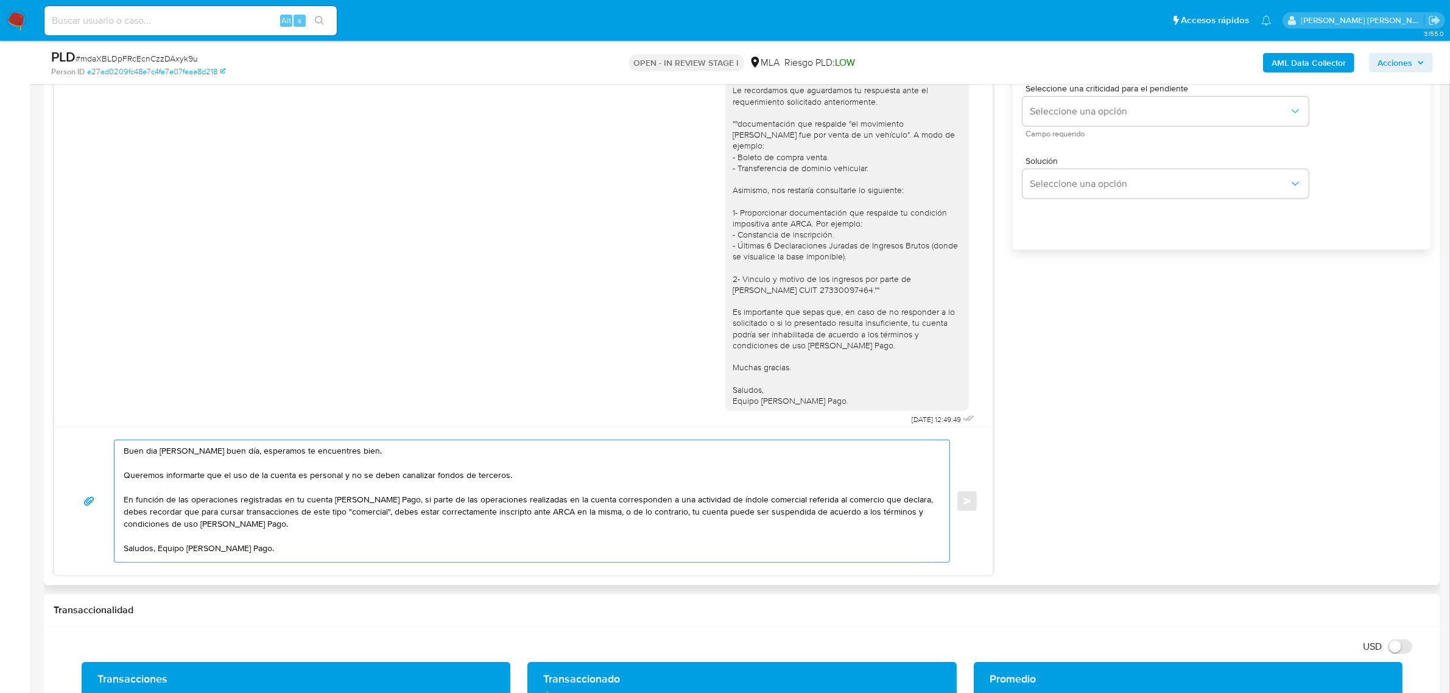
click at [160, 545] on textarea "Buen dia Mauro Ezequiel buen día, esperamos te encuentres bien. Queremos inform…" at bounding box center [529, 501] width 810 height 122
click at [150, 454] on textarea "Buen dia Mauro Ezequiel buen día, esperamos te encuentres bien. Queremos inform…" at bounding box center [529, 501] width 810 height 122
click at [239, 494] on textarea "Buen día Mauro Ezequiel buen día, esperamos te encuentres bien. Queremos inform…" at bounding box center [529, 501] width 810 height 122
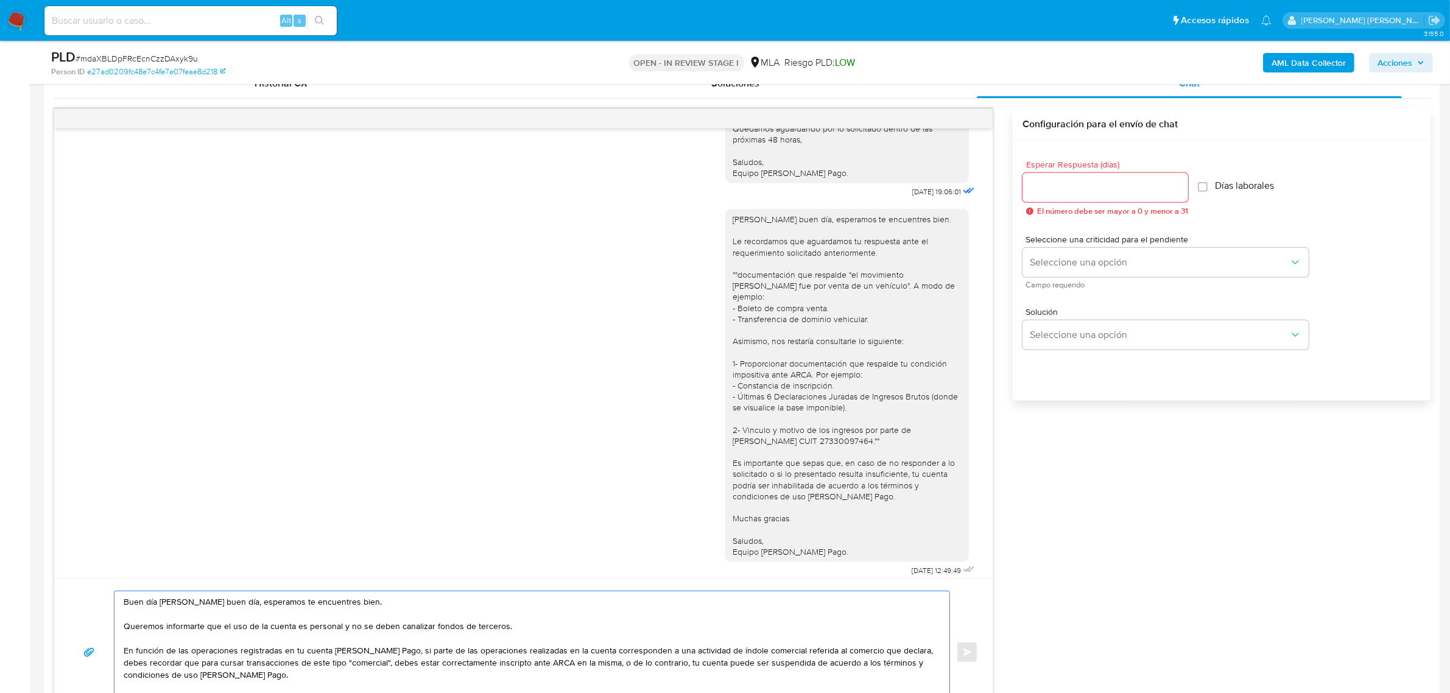
scroll to position [609, 0]
type textarea "Buen día Mauro Ezequiel buen día, esperamos te encuentres bien. Queremos inform…"
click at [1063, 194] on input "Esperar Respuesta (días)" at bounding box center [1105, 189] width 166 height 16
type input "1"
click at [1081, 269] on span "Seleccione una opción" at bounding box center [1159, 264] width 259 height 12
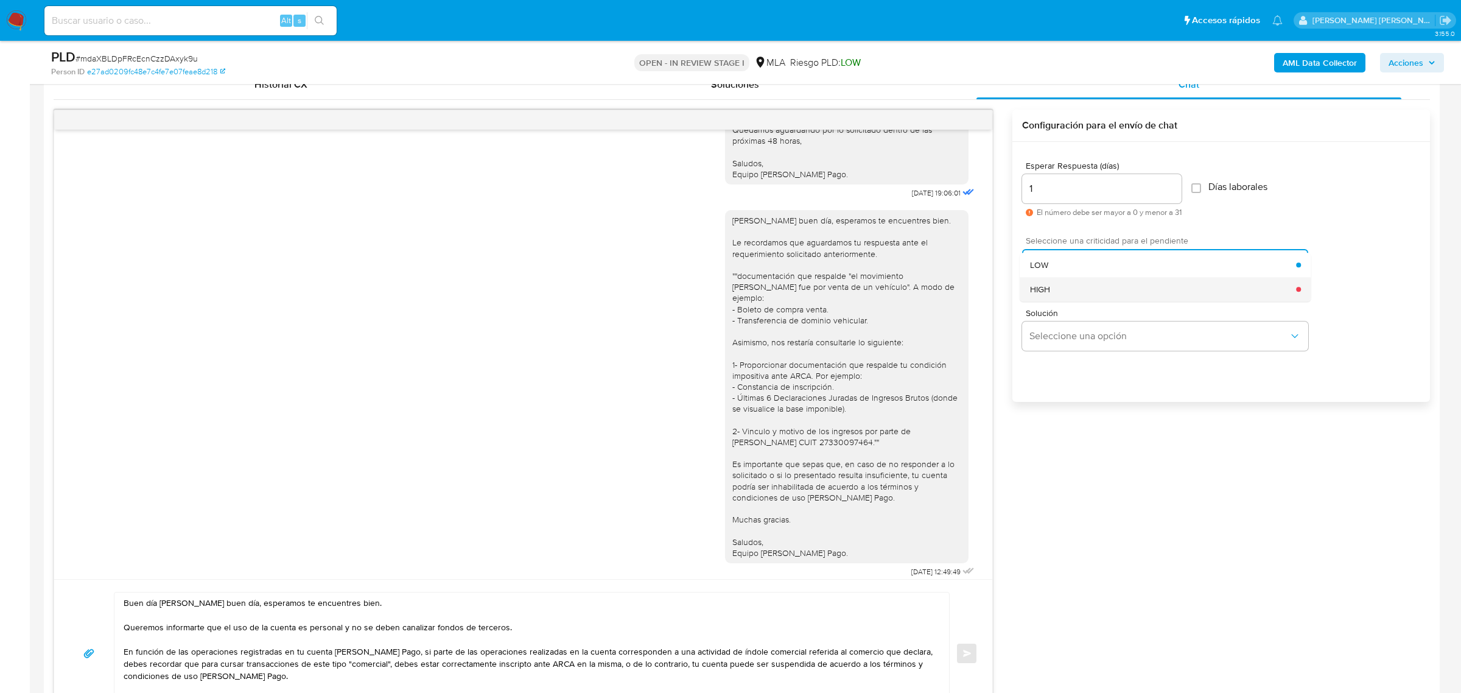
click at [1045, 284] on span "HIGH" at bounding box center [1040, 289] width 20 height 11
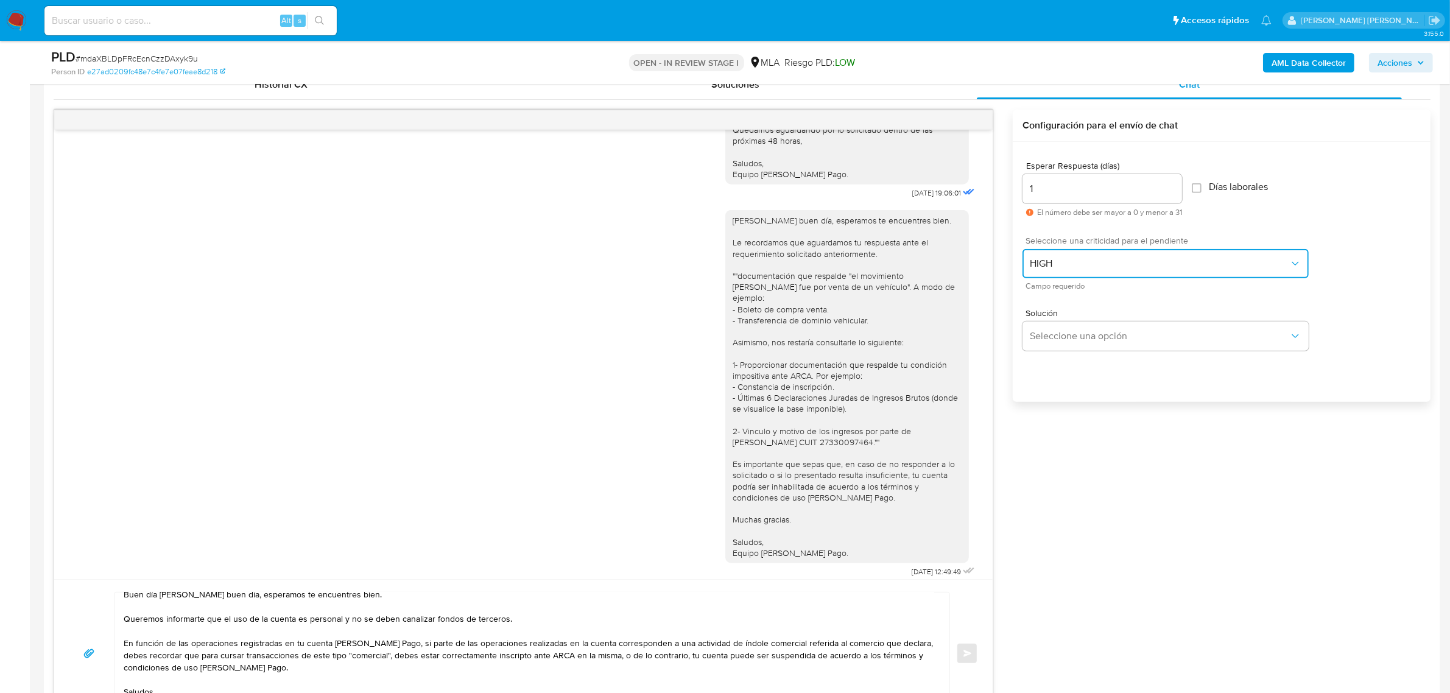
scroll to position [20, 0]
click at [847, 668] on textarea "Buen día Mauro Ezequiel buen día, esperamos te encuentres bien. Queremos inform…" at bounding box center [529, 653] width 810 height 122
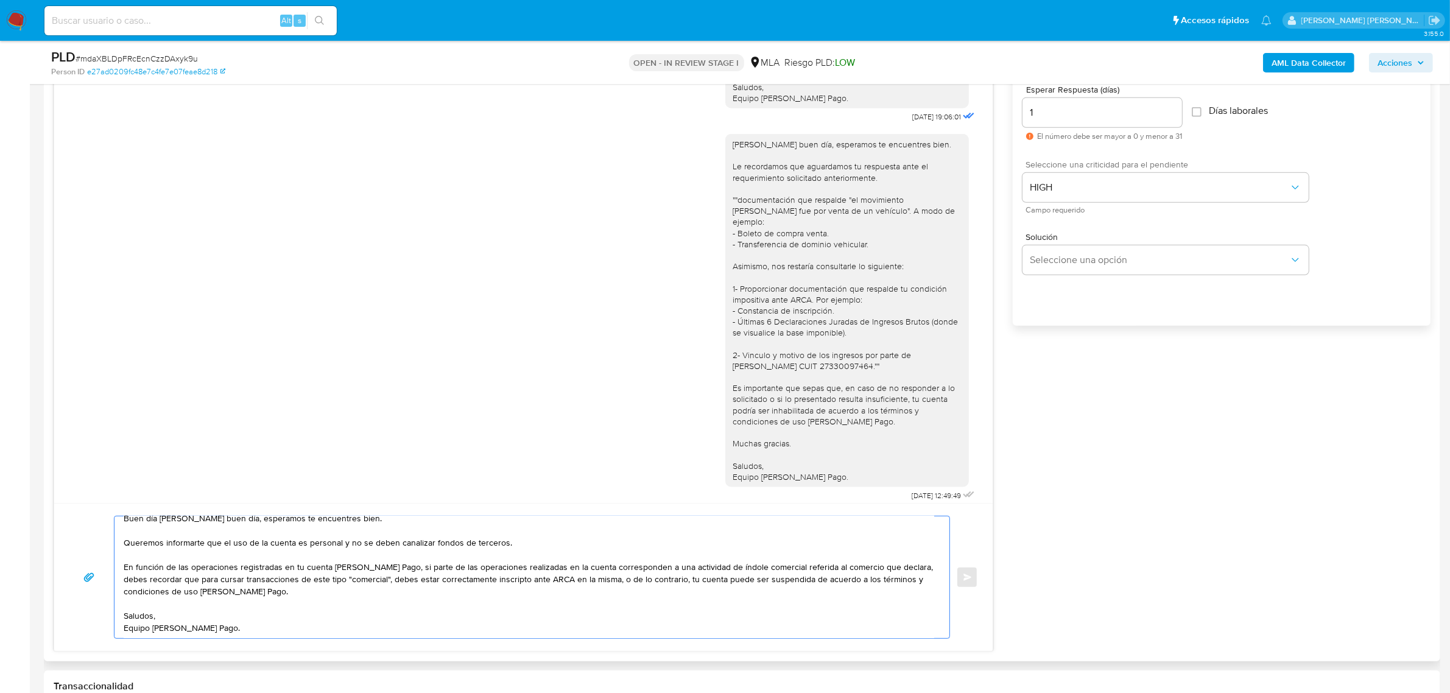
scroll to position [0, 0]
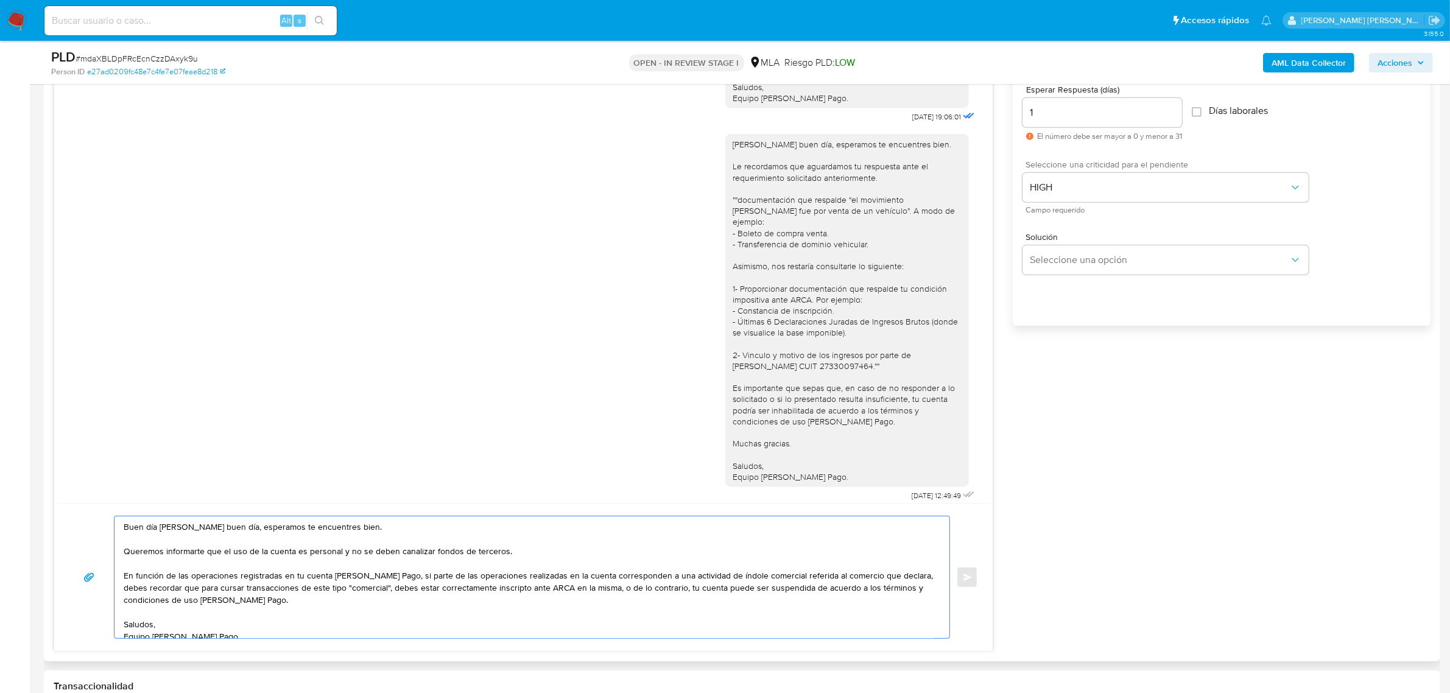
drag, startPoint x: 247, startPoint y: 616, endPoint x: 86, endPoint y: 507, distance: 194.7
click at [86, 507] on div "Buen día Mauro Ezequiel buen día, esperamos te encuentres bien. Queremos inform…" at bounding box center [523, 577] width 938 height 148
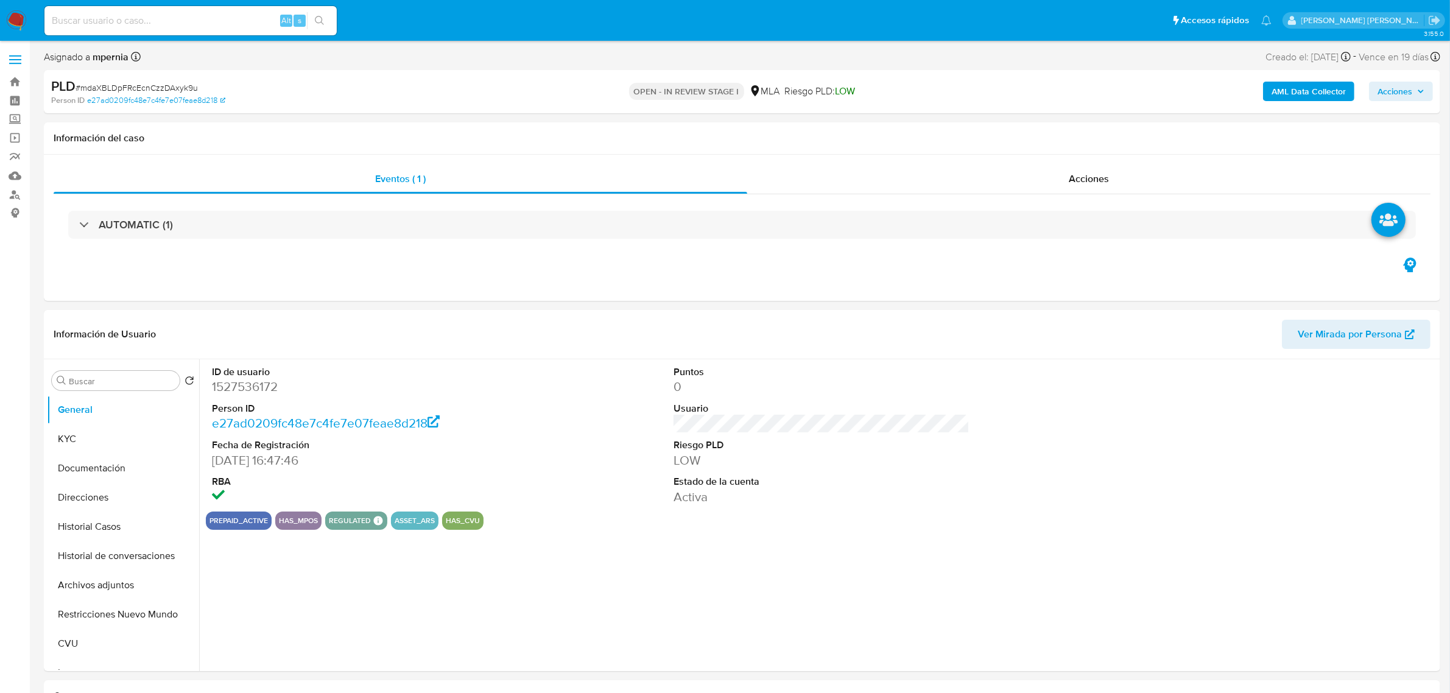
select select "10"
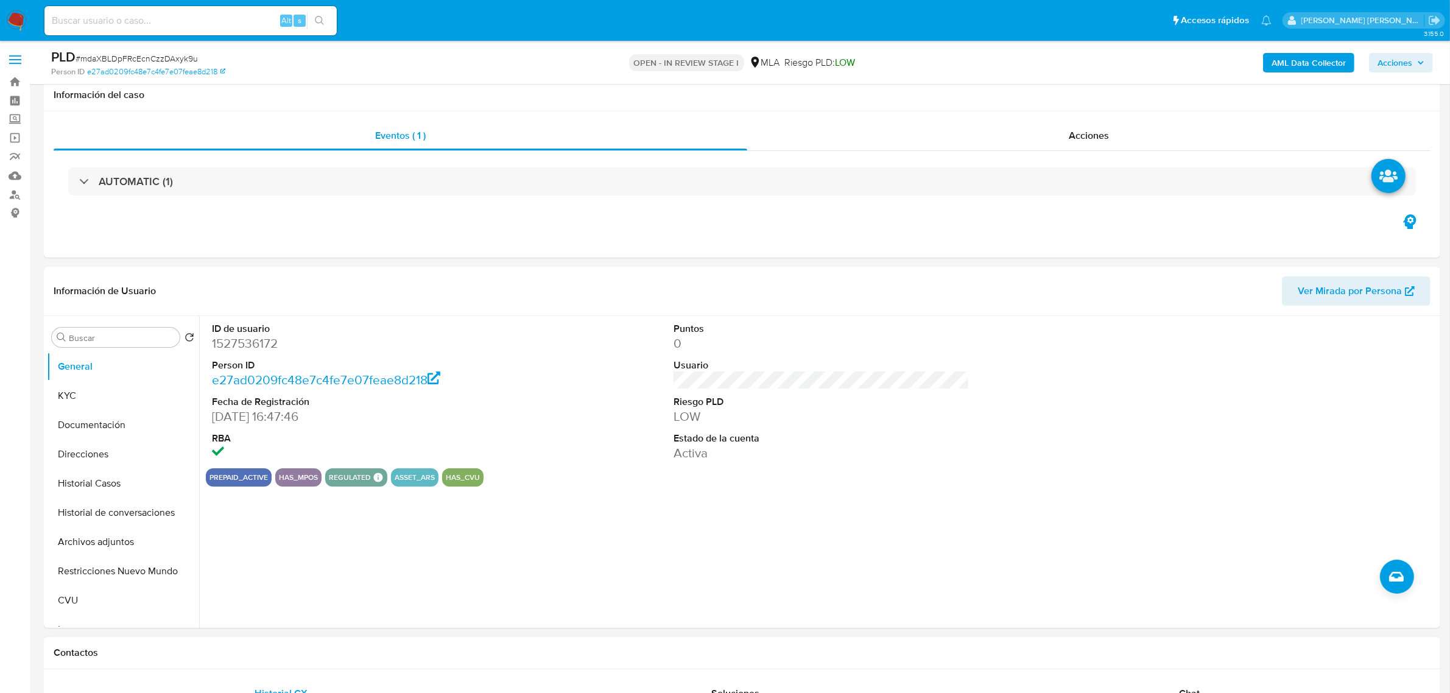
scroll to position [228, 0]
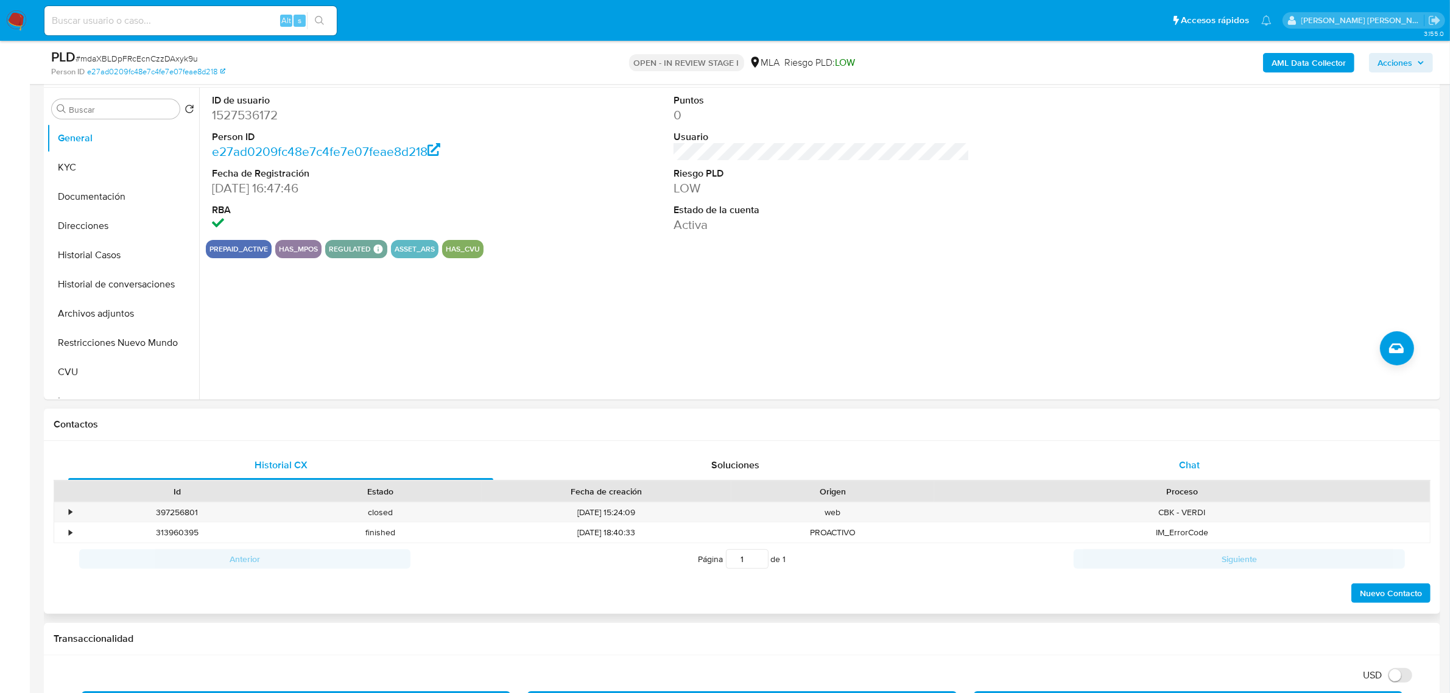
click at [1203, 466] on div "Chat" at bounding box center [1189, 465] width 425 height 29
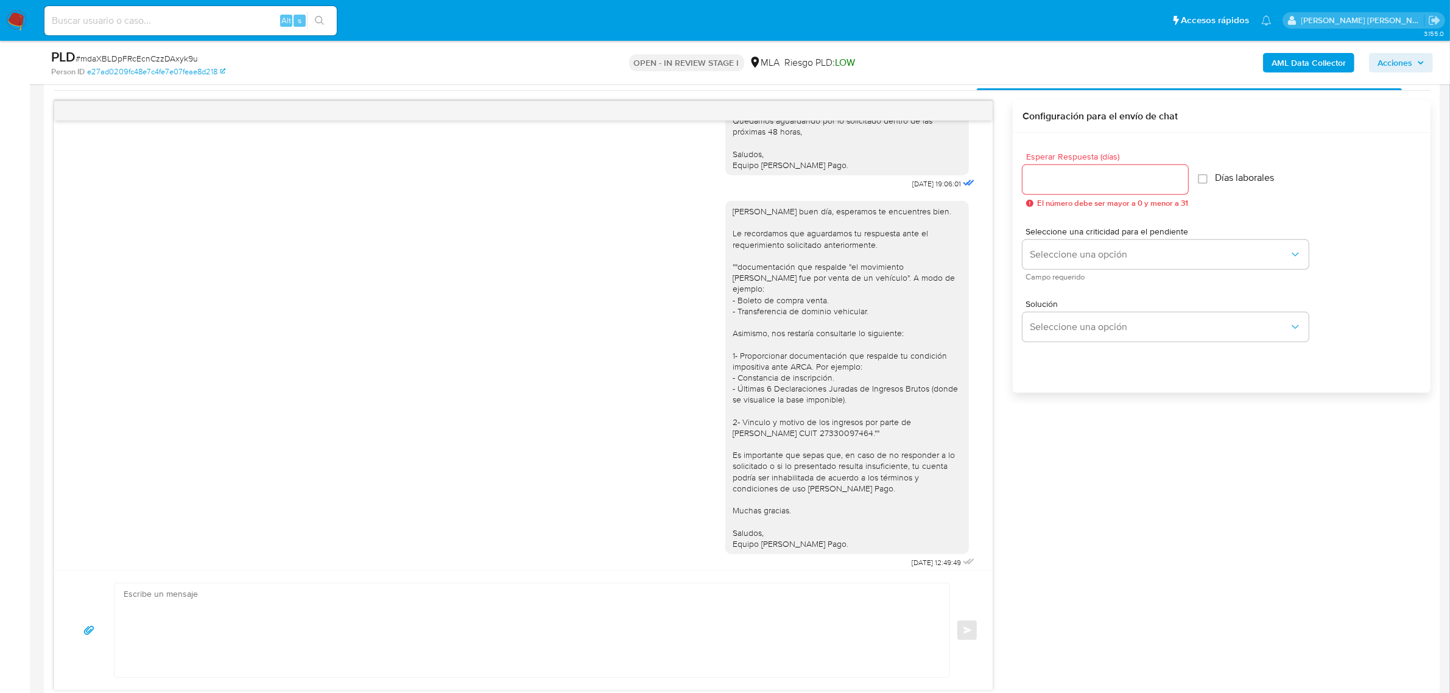
scroll to position [761, 0]
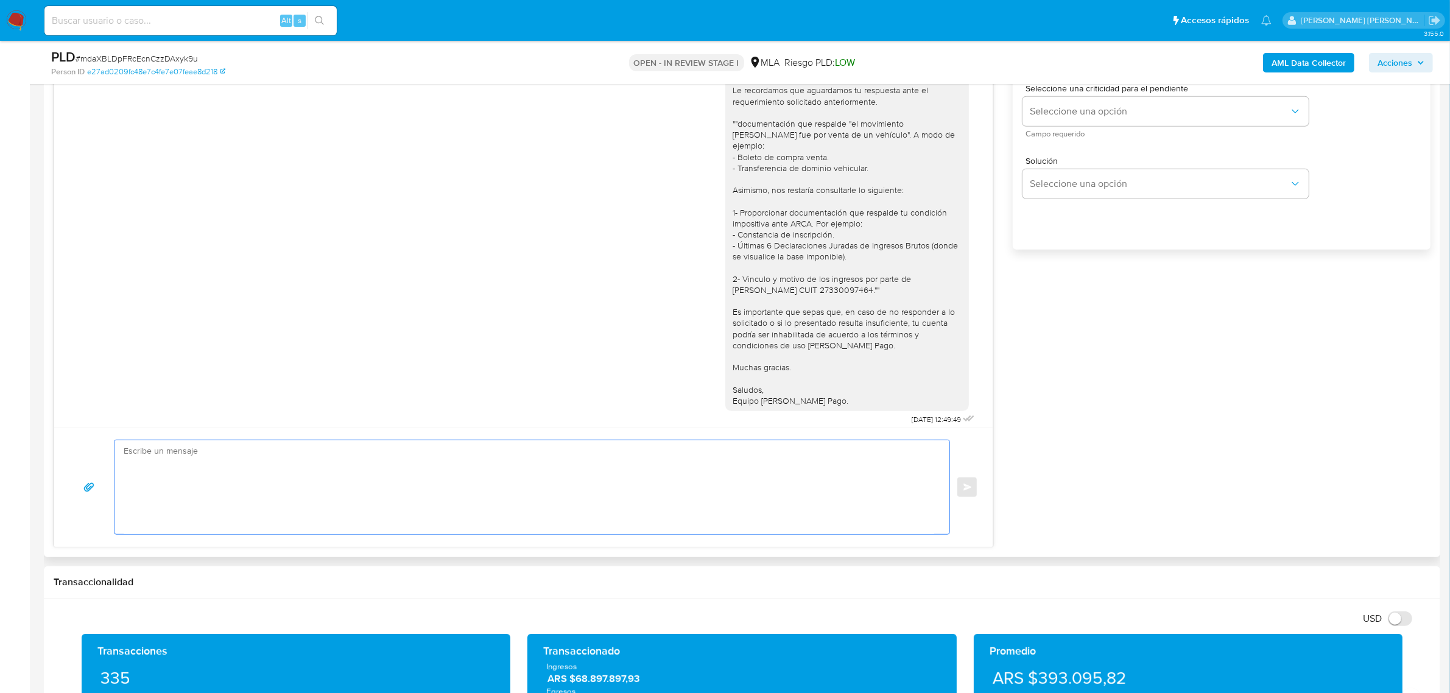
click at [475, 477] on textarea at bounding box center [529, 487] width 810 height 94
paste textarea "Buen día [PERSON_NAME] buen día, esperamos te encuentres bien. Queremos informa…"
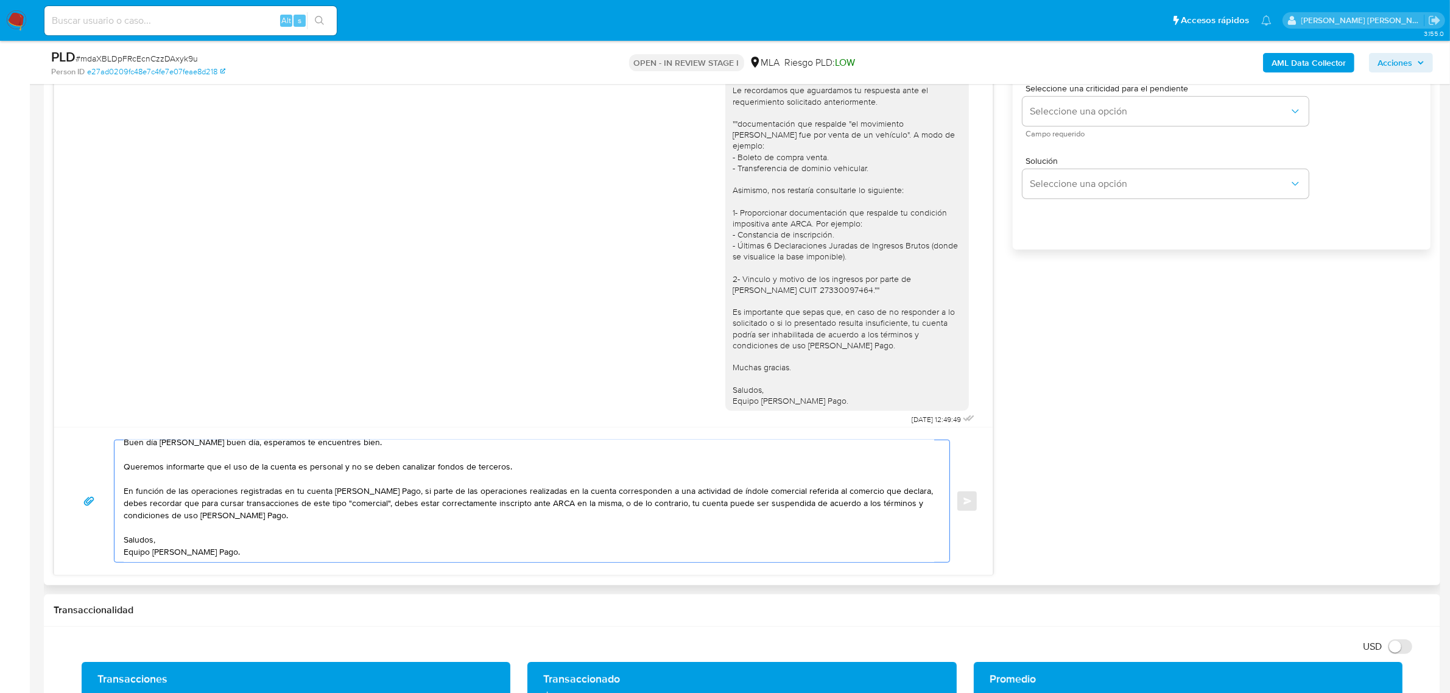
scroll to position [457, 0]
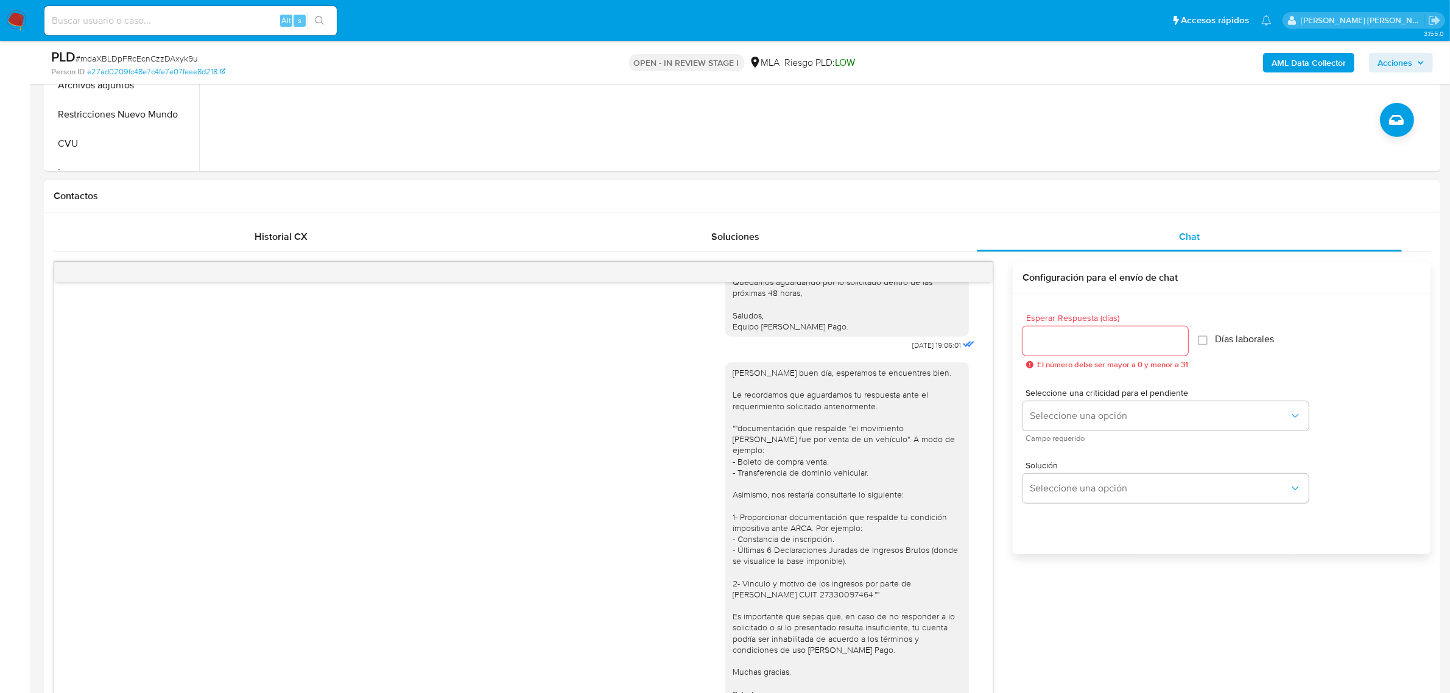
type textarea "Buen día [PERSON_NAME] buen día, esperamos te encuentres bien. Queremos informa…"
click at [1045, 335] on input "Esperar Respuesta (días)" at bounding box center [1105, 341] width 166 height 16
type input "1"
click at [1068, 406] on button "Seleccione una opción" at bounding box center [1165, 415] width 286 height 29
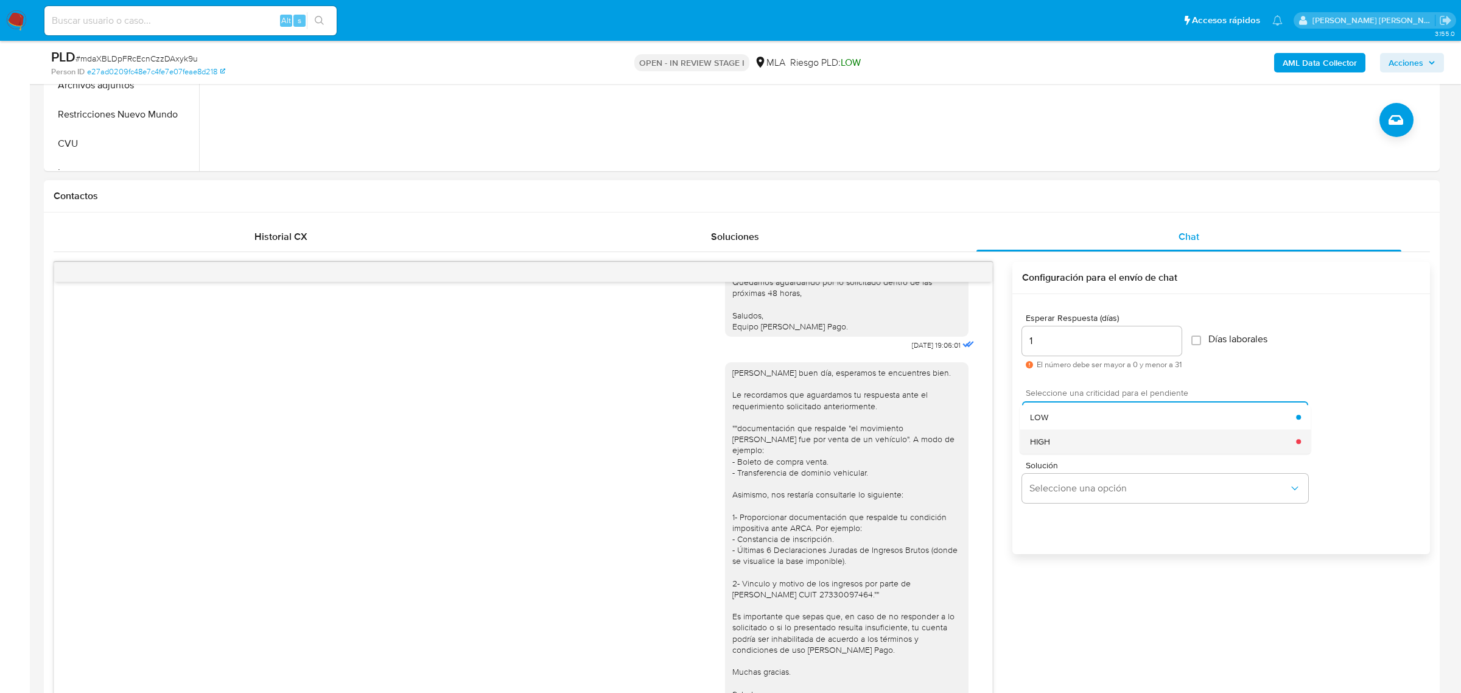
click at [1059, 436] on div "HIGH" at bounding box center [1163, 441] width 267 height 24
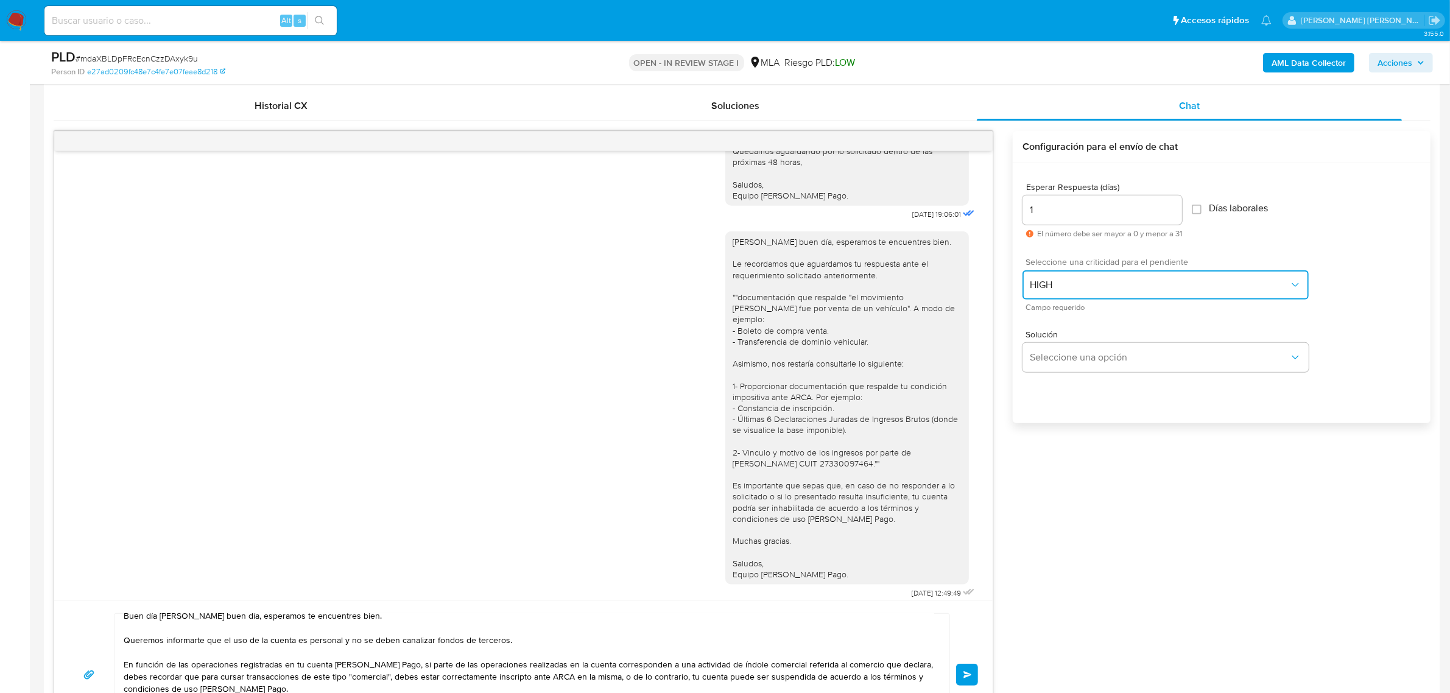
scroll to position [685, 0]
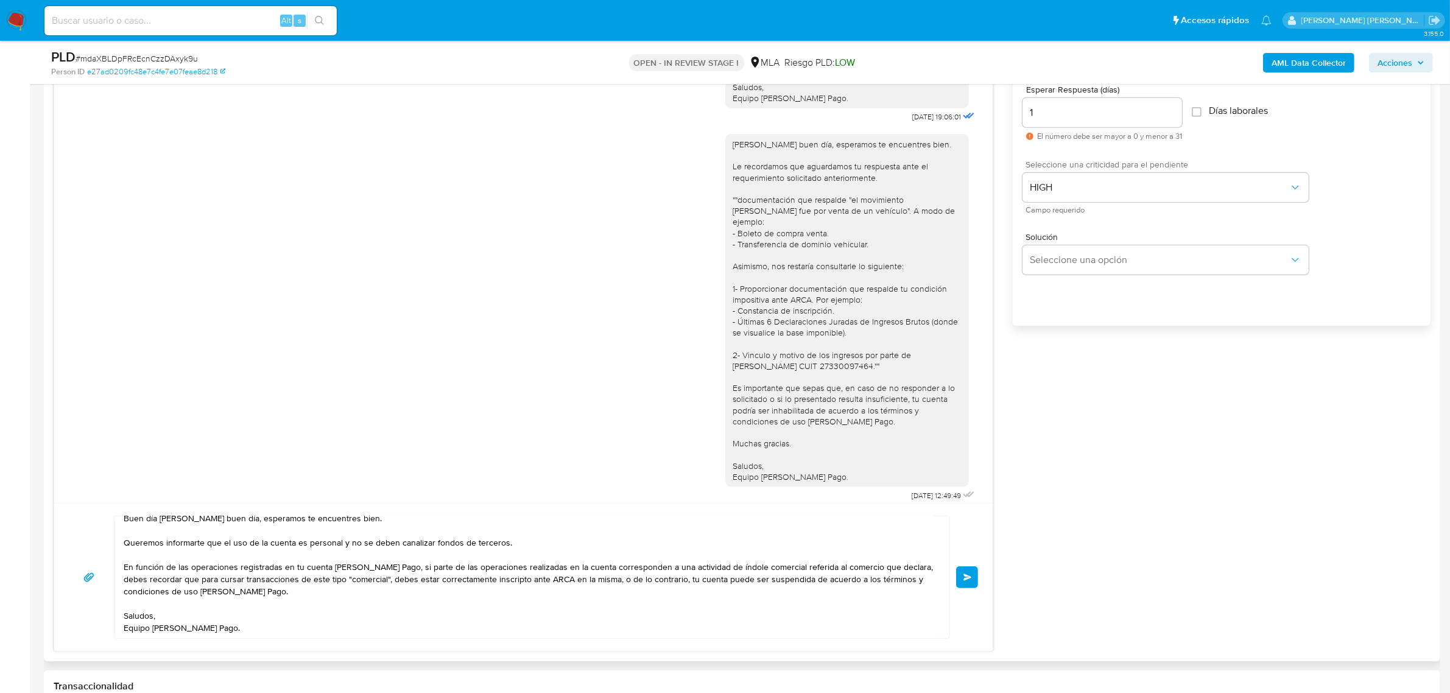
click at [969, 577] on span "Enviar" at bounding box center [967, 577] width 9 height 7
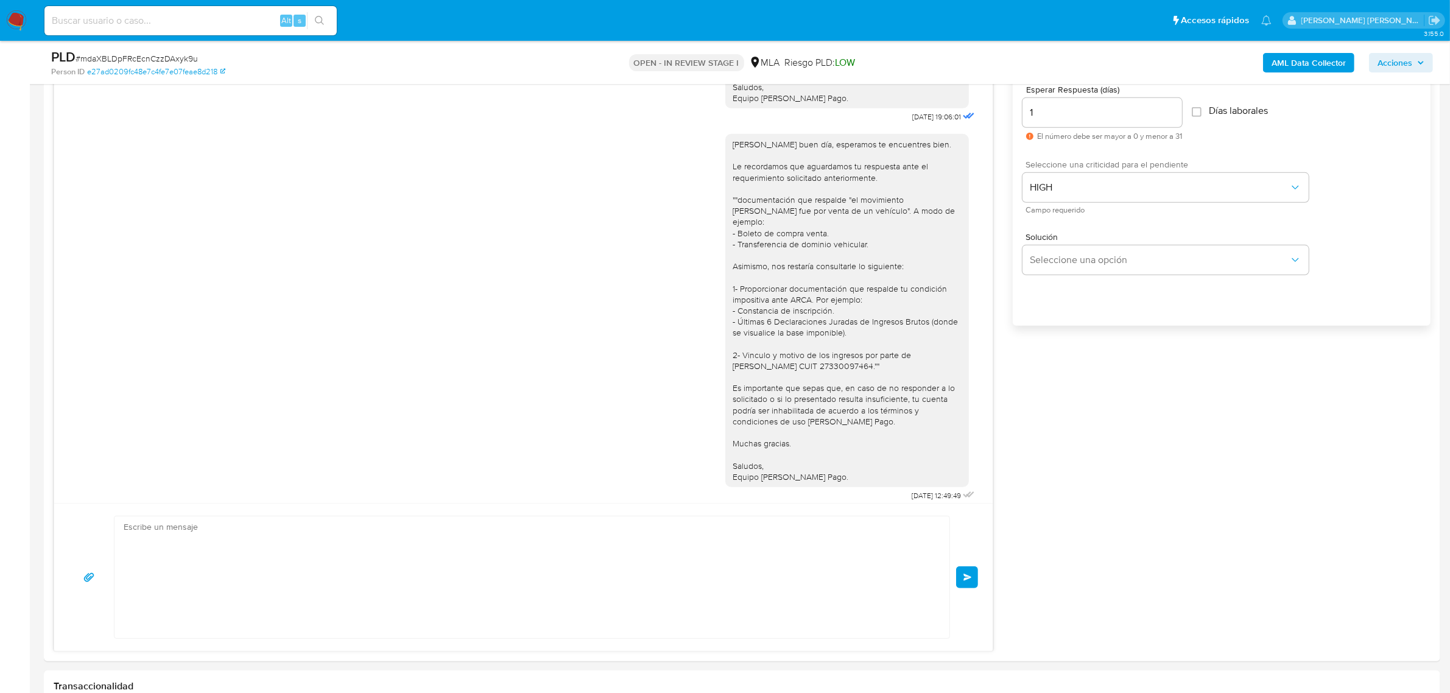
scroll to position [2198, 0]
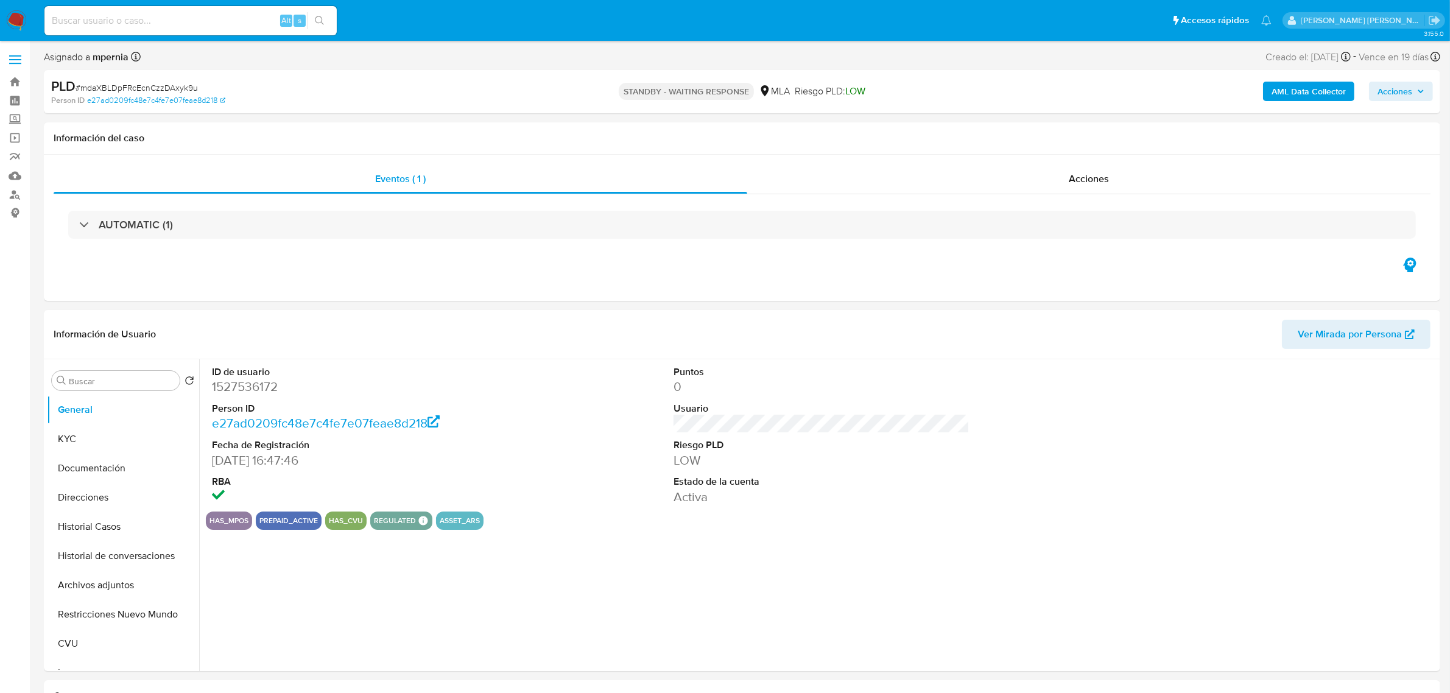
select select "10"
click at [92, 527] on button "Historial Casos" at bounding box center [118, 526] width 142 height 29
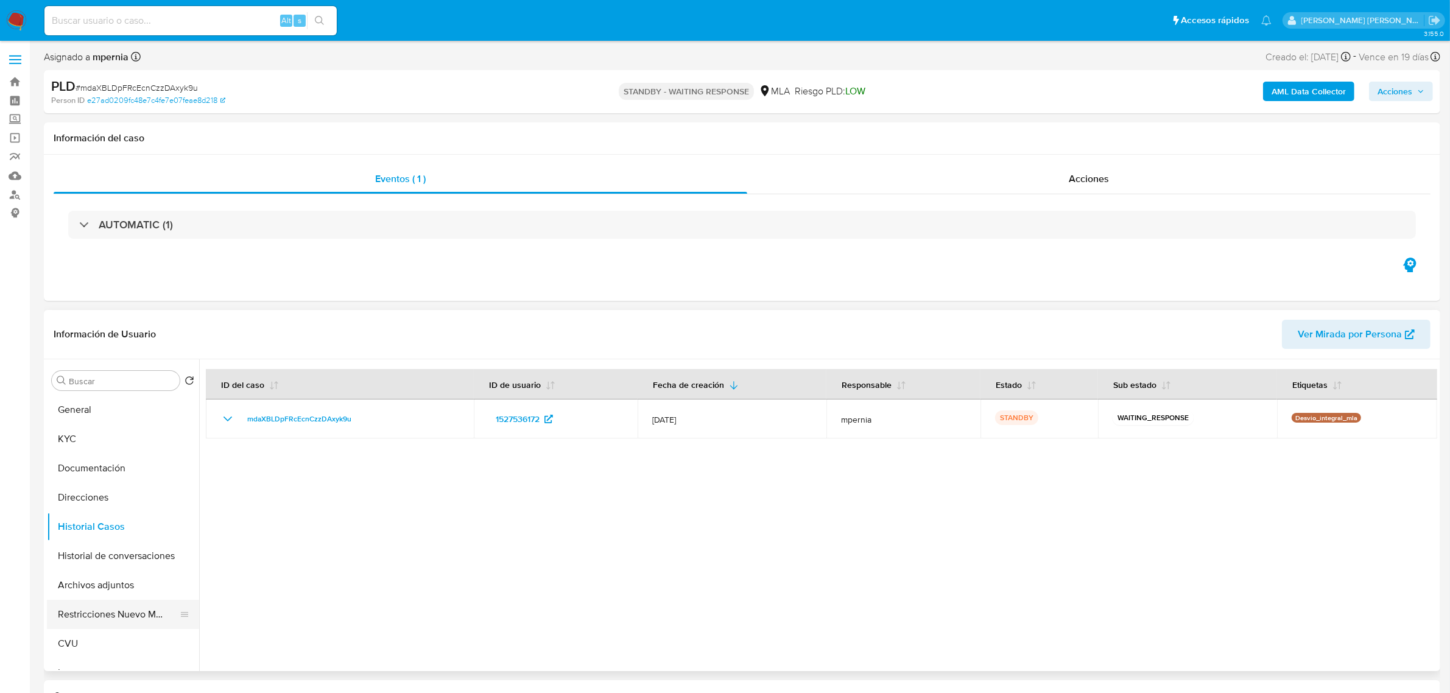
click at [105, 610] on button "Restricciones Nuevo Mundo" at bounding box center [118, 614] width 142 height 29
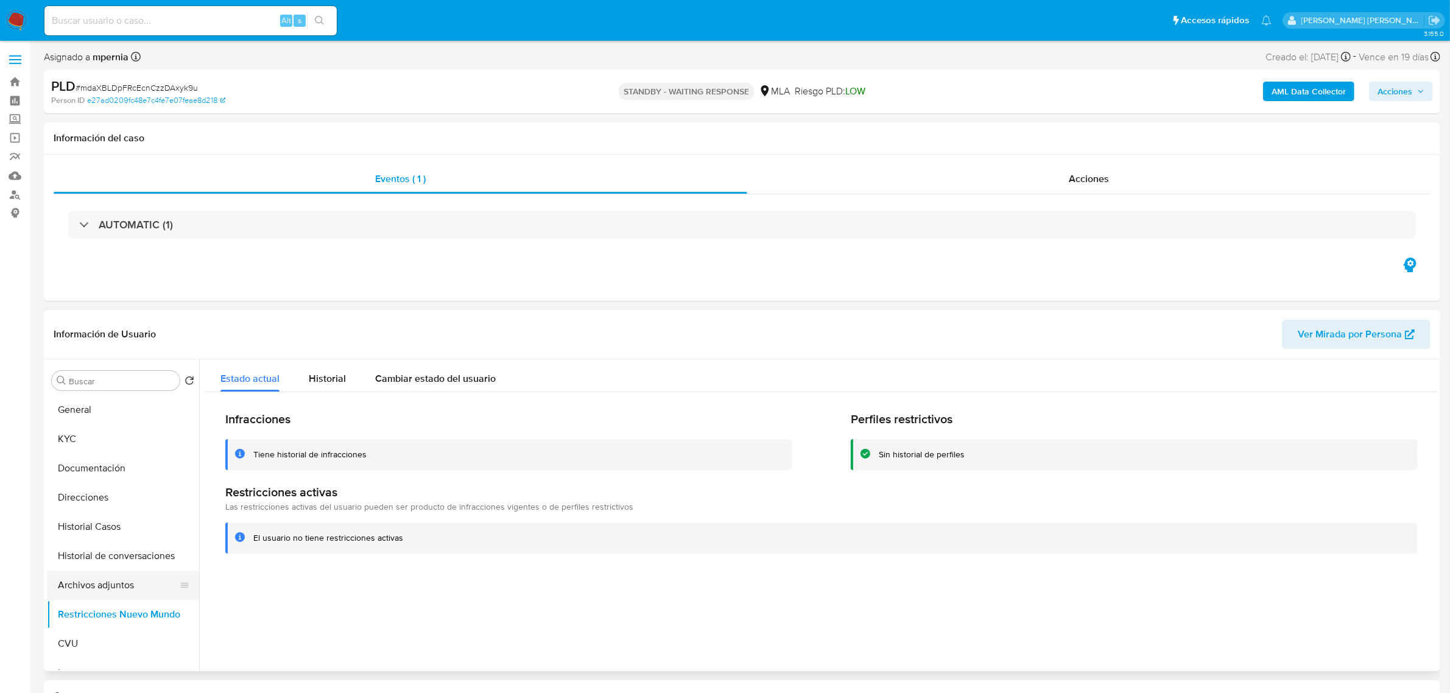
click at [85, 583] on button "Archivos adjuntos" at bounding box center [118, 584] width 142 height 29
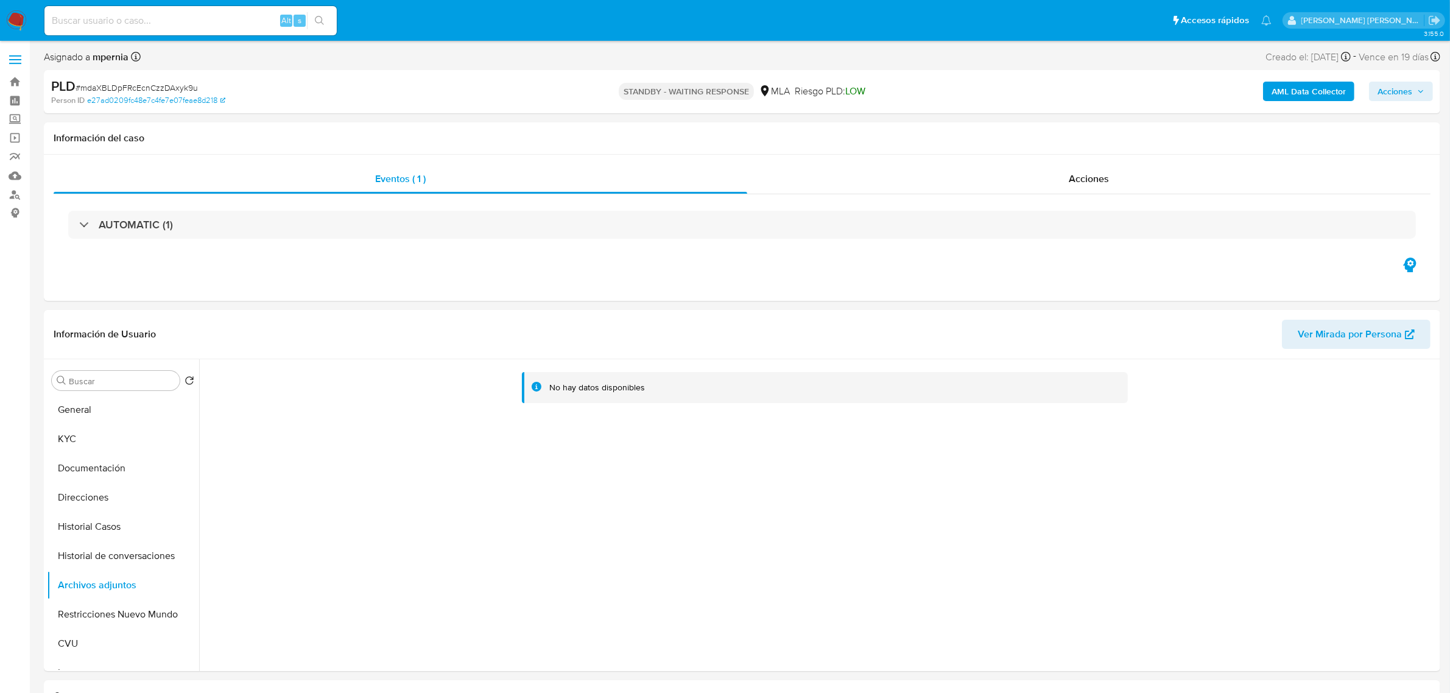
click at [1308, 96] on b "AML Data Collector" at bounding box center [1308, 91] width 74 height 19
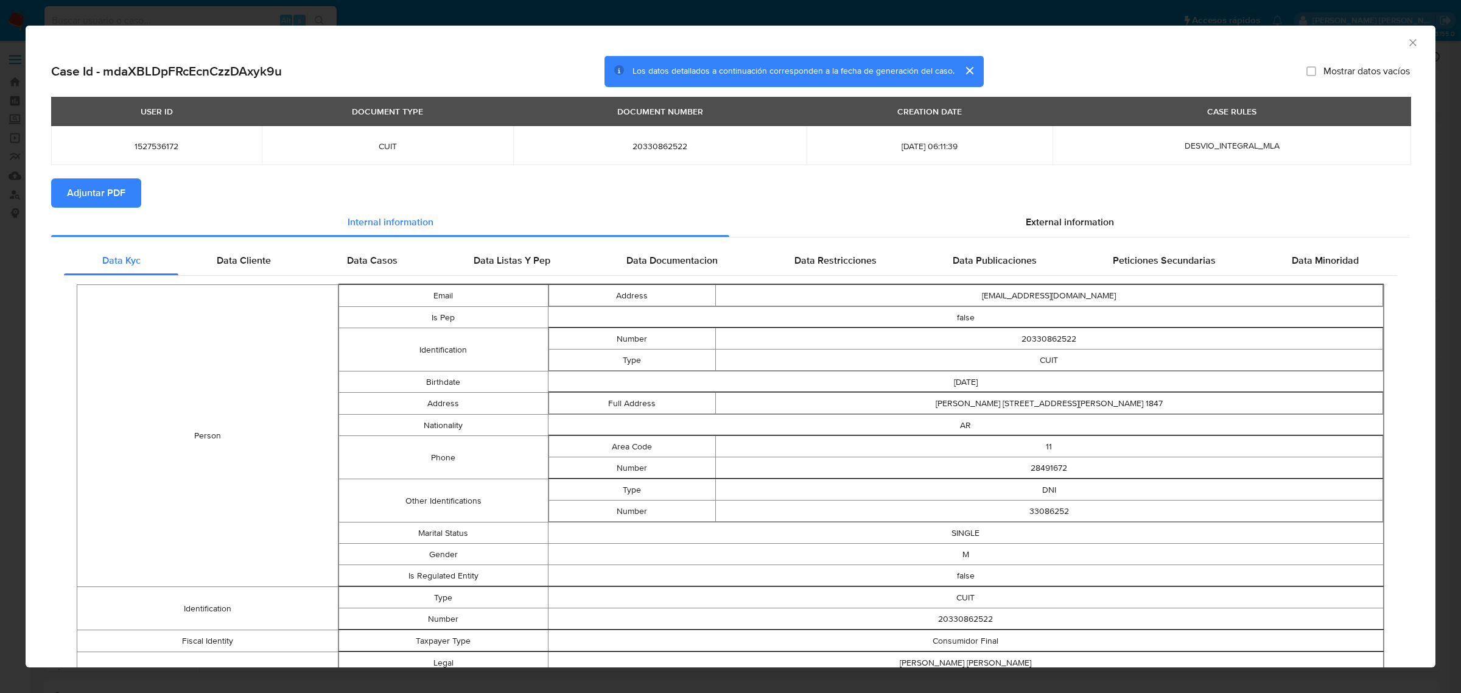
click at [77, 197] on span "Adjuntar PDF" at bounding box center [96, 193] width 58 height 27
click at [1407, 44] on icon "Cerrar ventana" at bounding box center [1413, 43] width 12 height 12
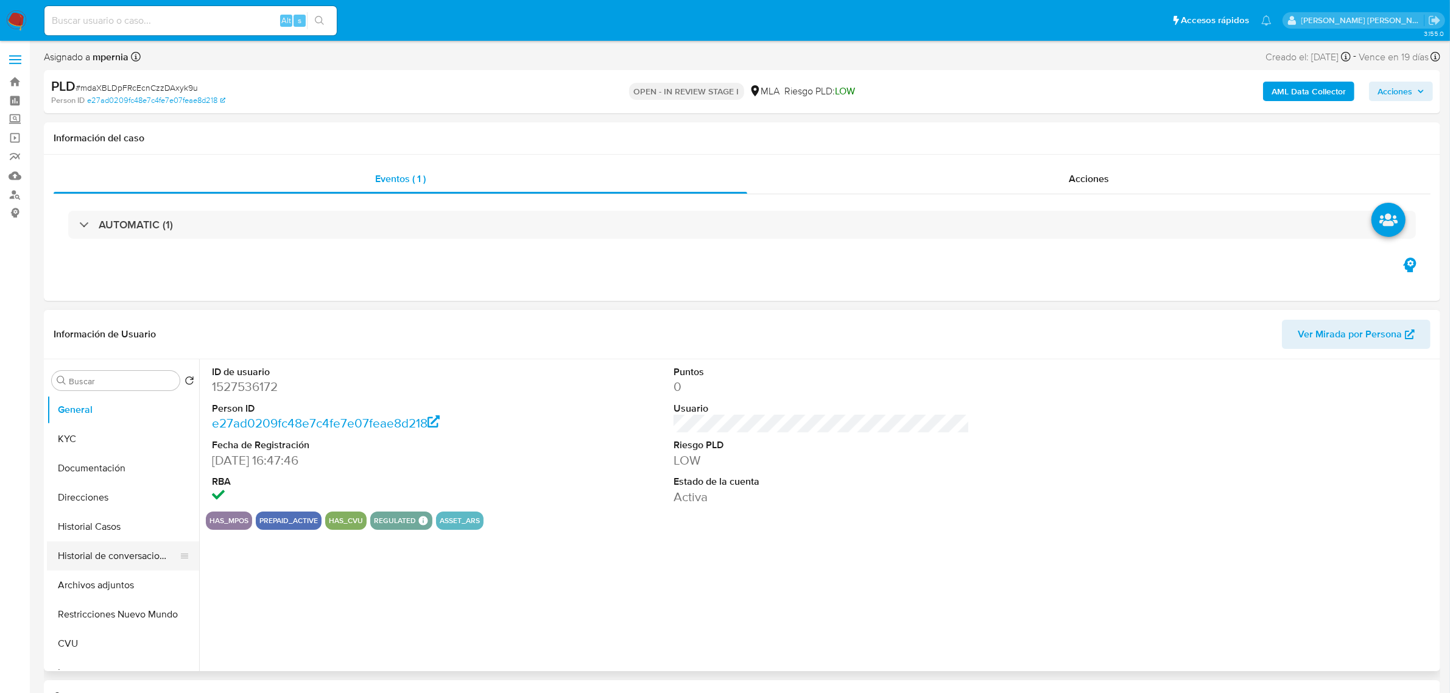
select select "10"
click at [120, 586] on button "Archivos adjuntos" at bounding box center [118, 584] width 142 height 29
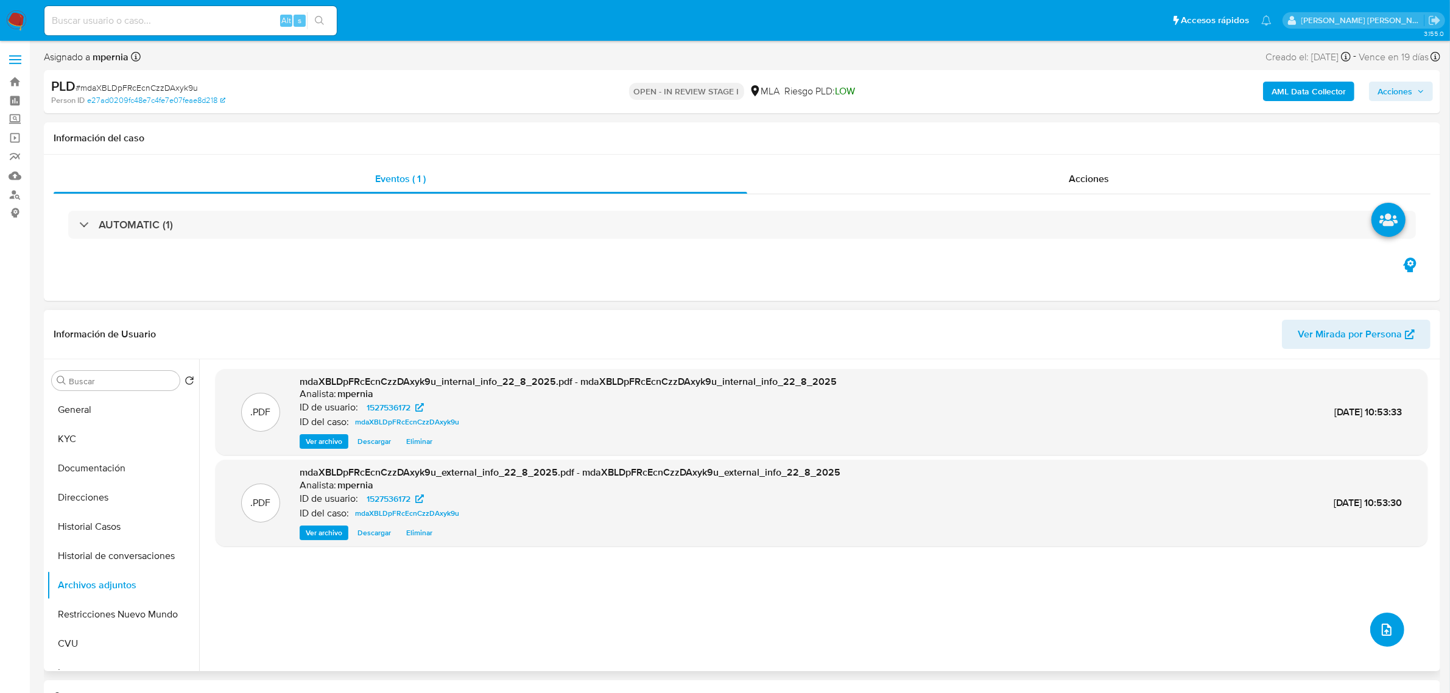
click at [1380, 625] on icon "upload-file" at bounding box center [1386, 629] width 15 height 15
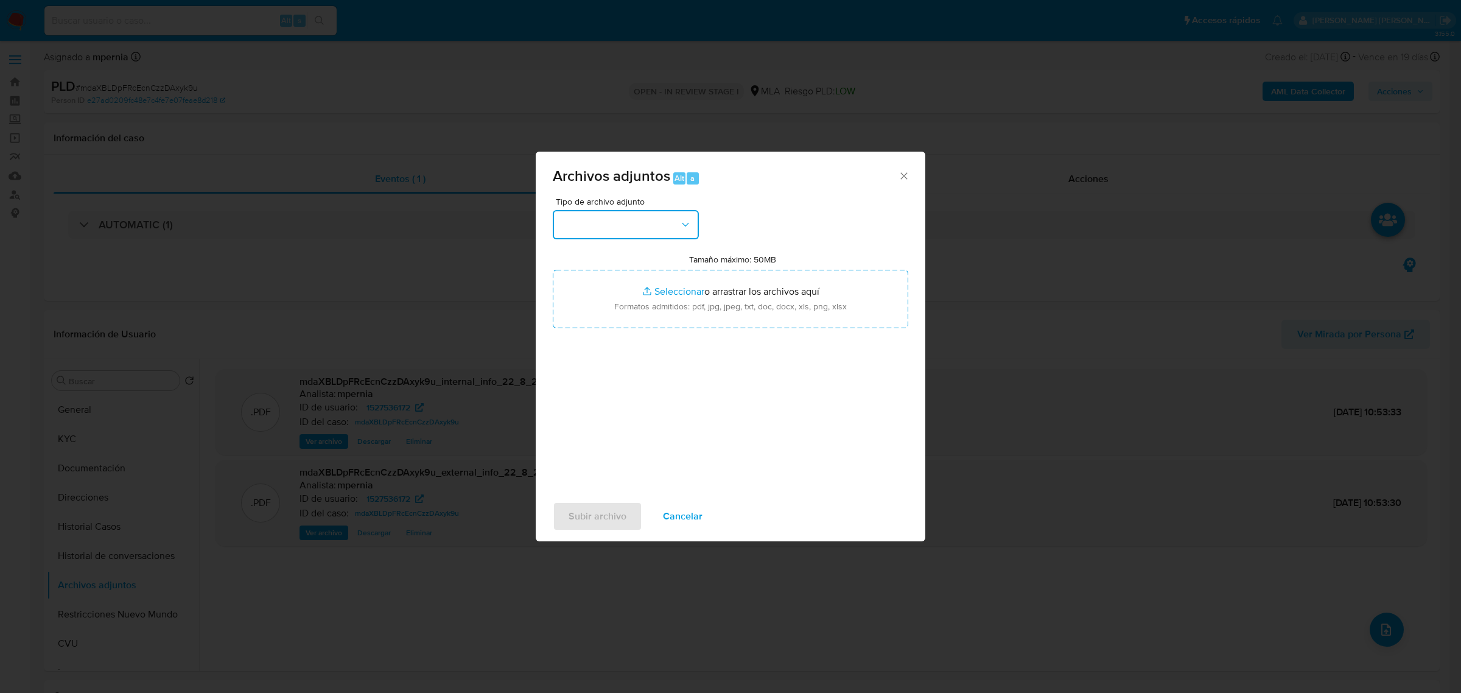
click at [659, 226] on button "button" at bounding box center [626, 224] width 146 height 29
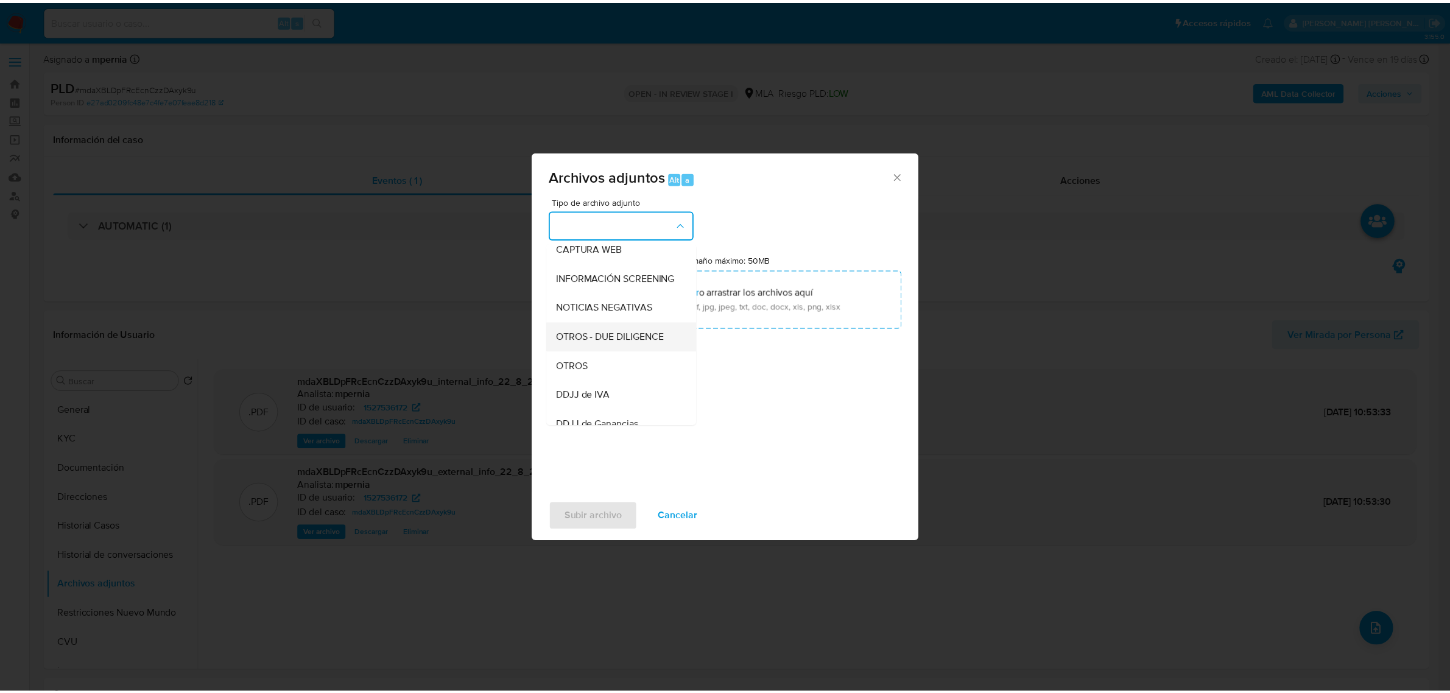
scroll to position [152, 0]
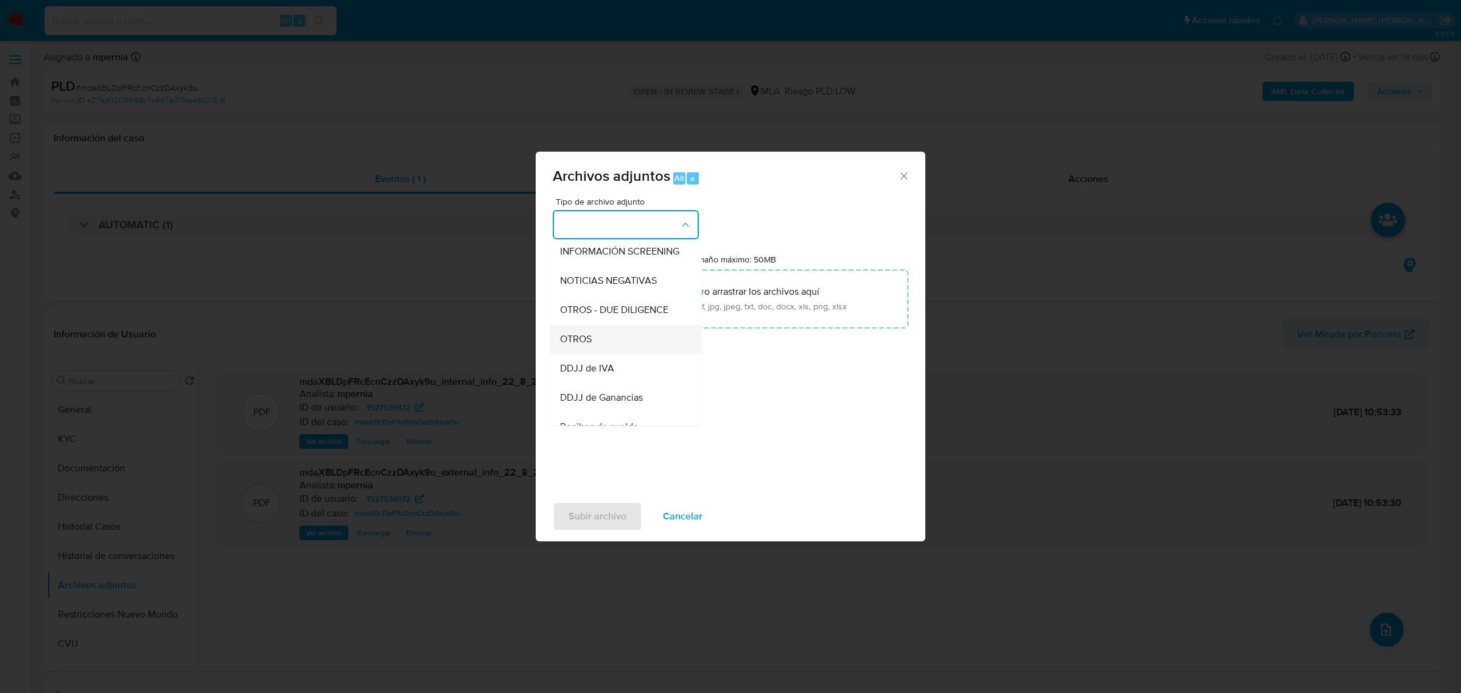
click at [581, 345] on span "OTROS" at bounding box center [576, 338] width 32 height 12
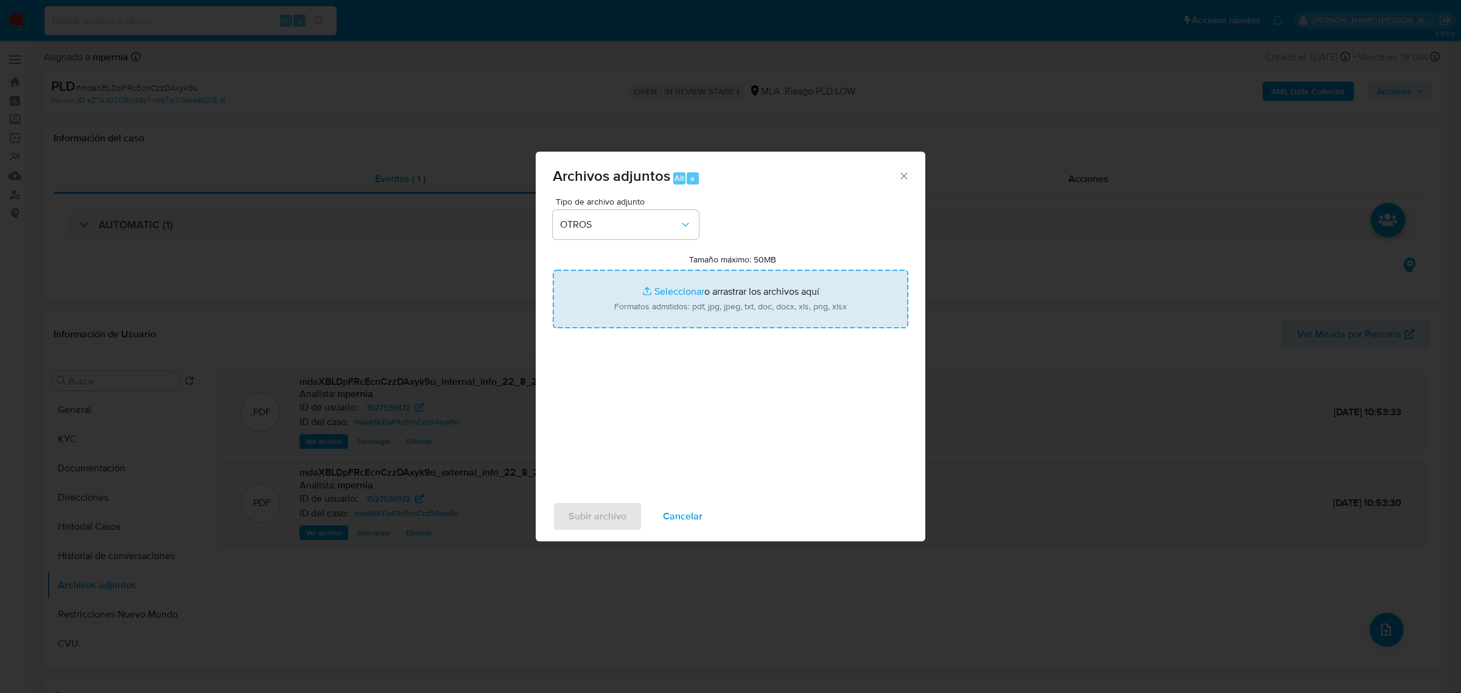
type input "C:\fakepath\Movimientos-Aladdin-1527536172.xlsx"
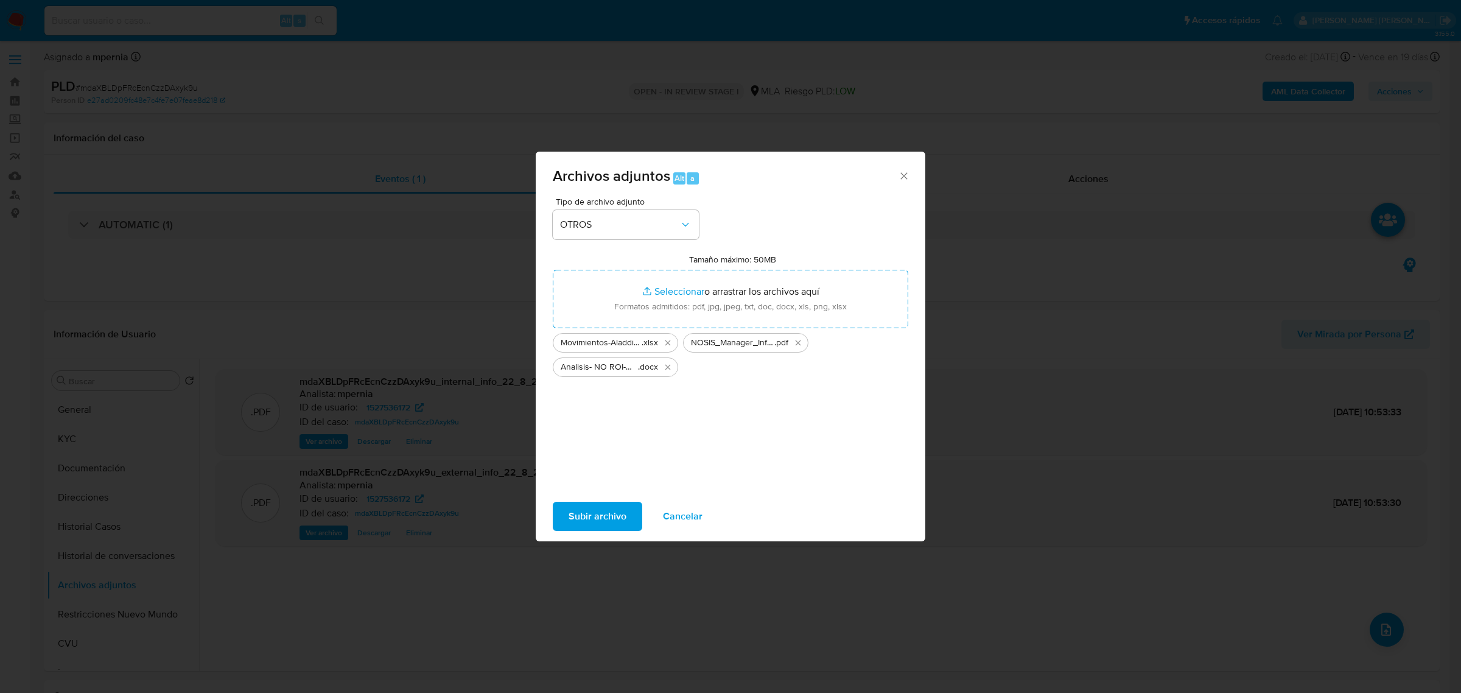
click at [614, 510] on span "Subir archivo" at bounding box center [598, 516] width 58 height 27
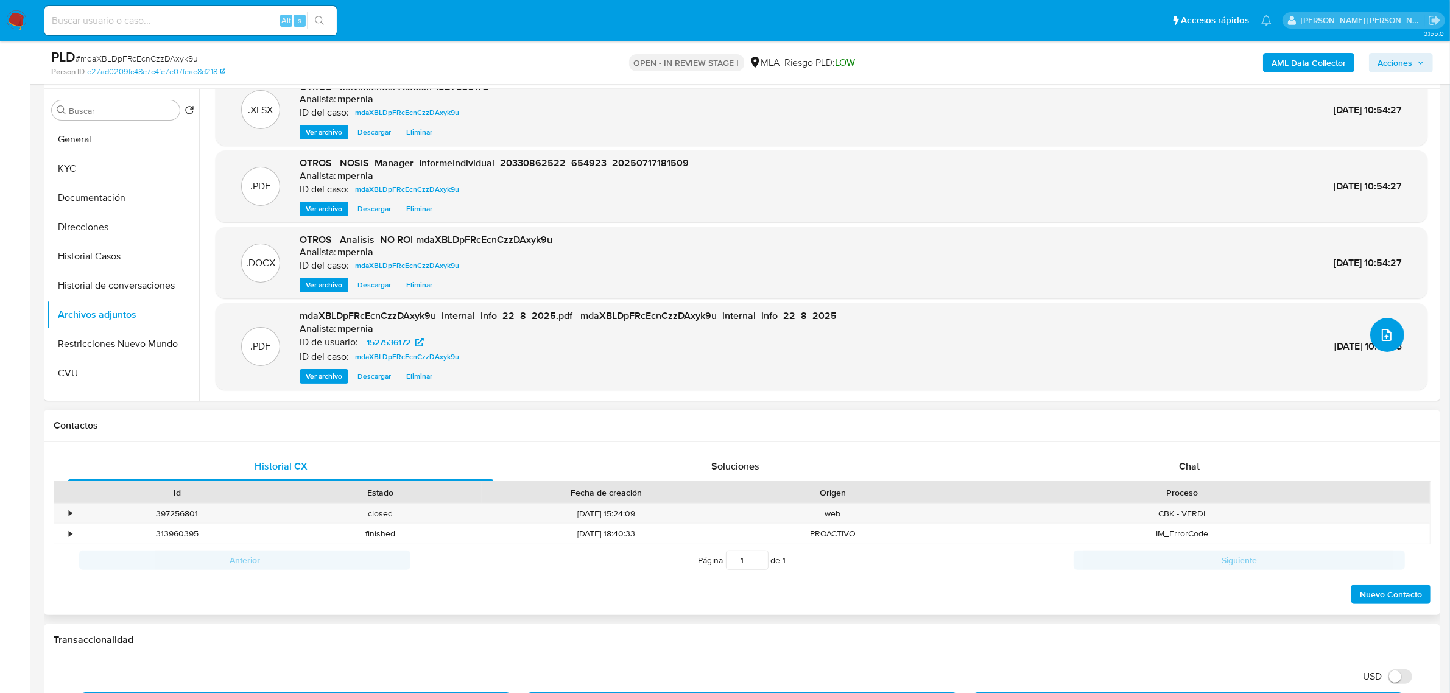
scroll to position [228, 0]
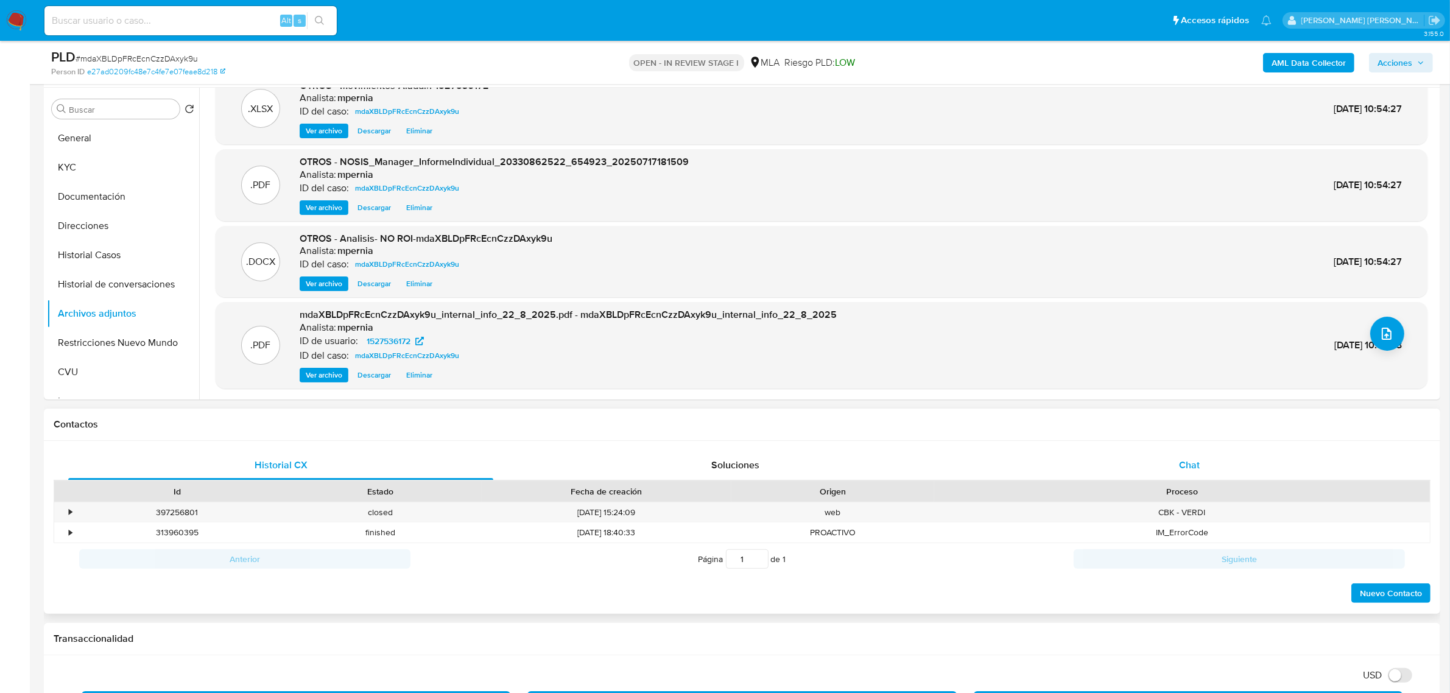
click at [1204, 465] on div "Chat" at bounding box center [1189, 465] width 425 height 29
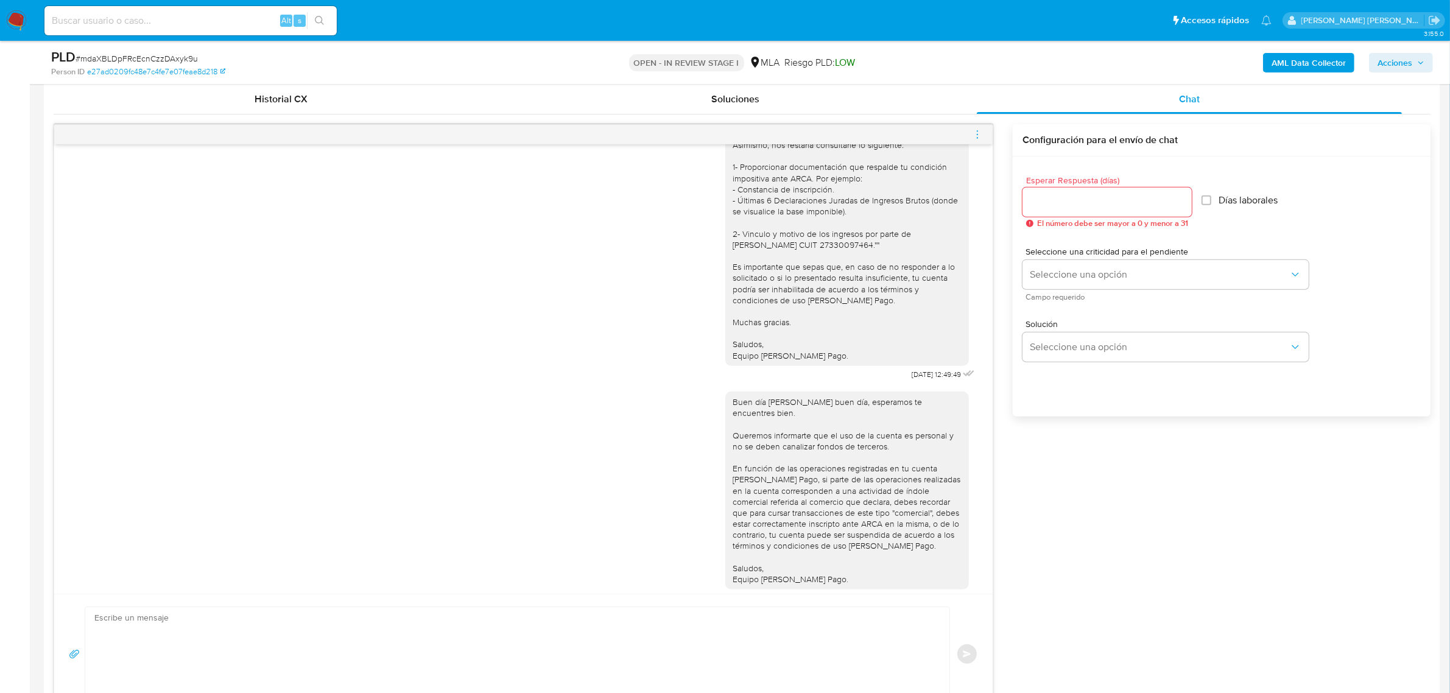
scroll to position [609, 0]
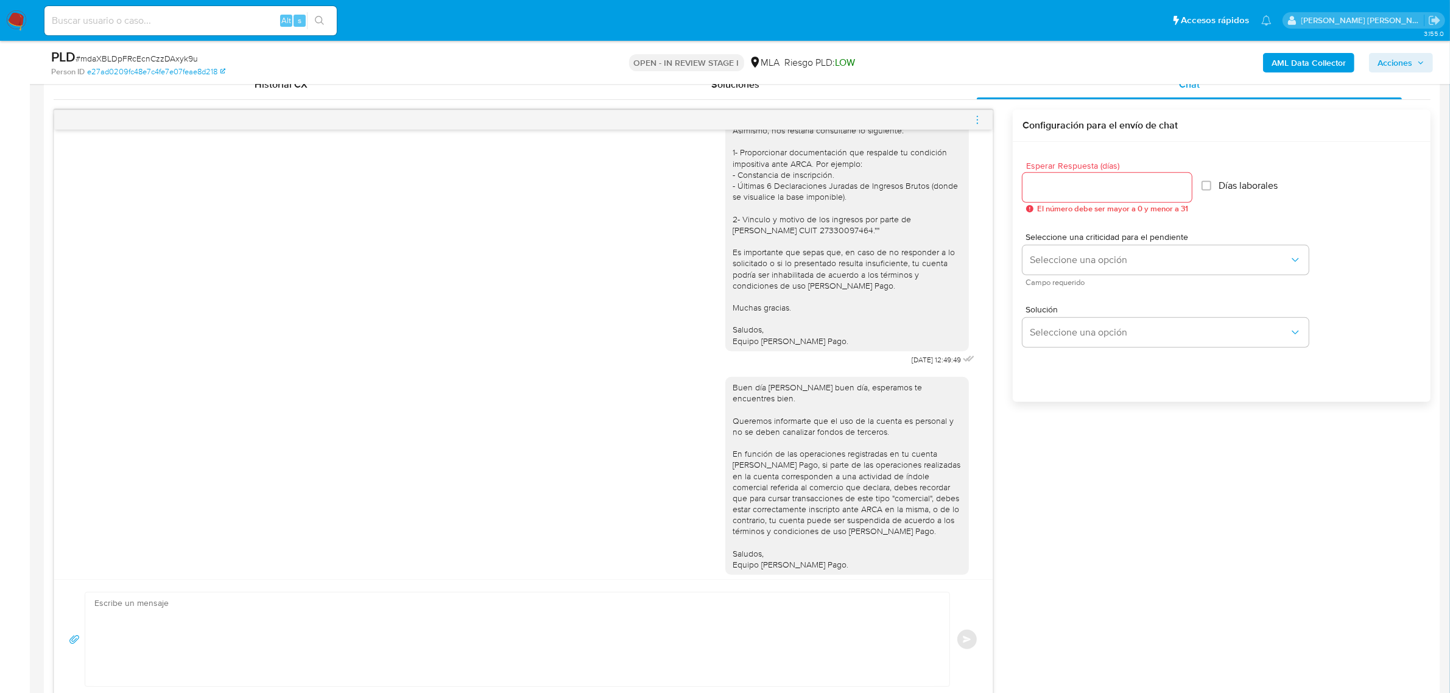
click at [978, 119] on icon "menu-action" at bounding box center [977, 119] width 11 height 11
click at [866, 90] on li "Cerrar conversación" at bounding box center [909, 97] width 125 height 22
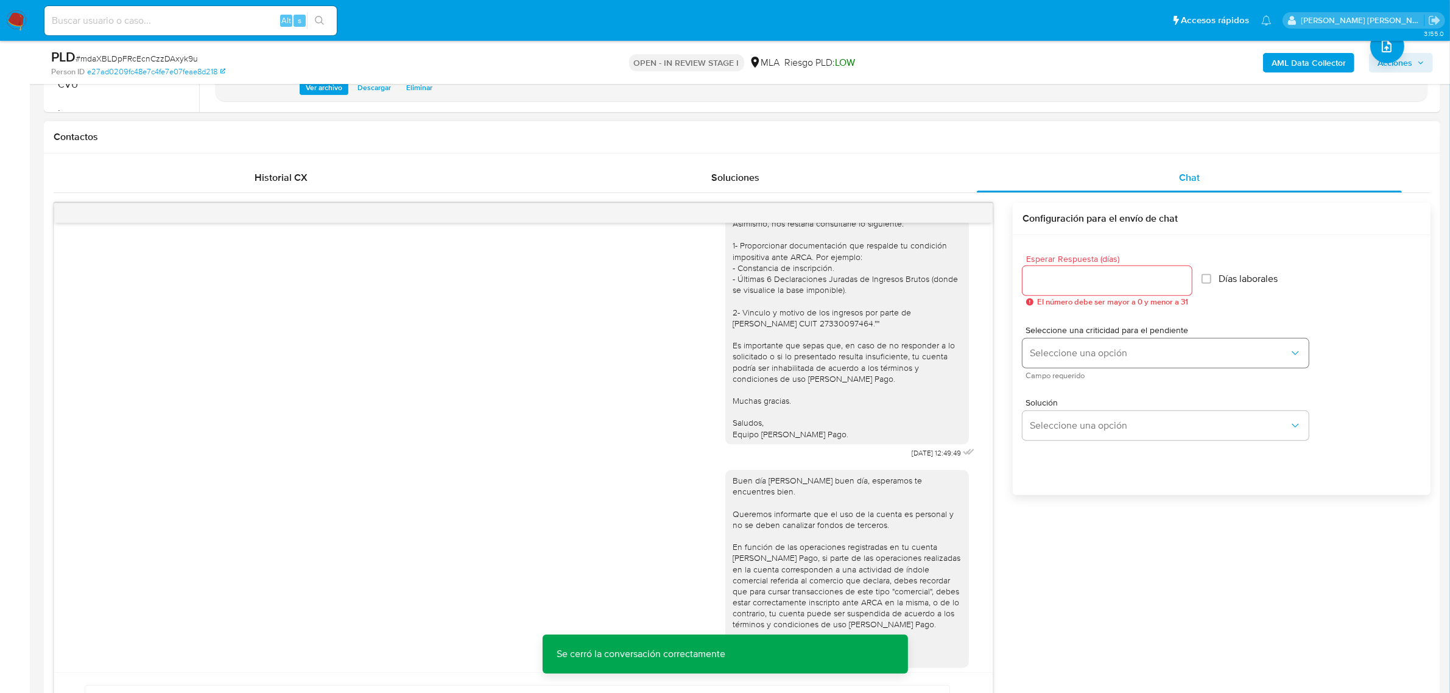
scroll to position [381, 0]
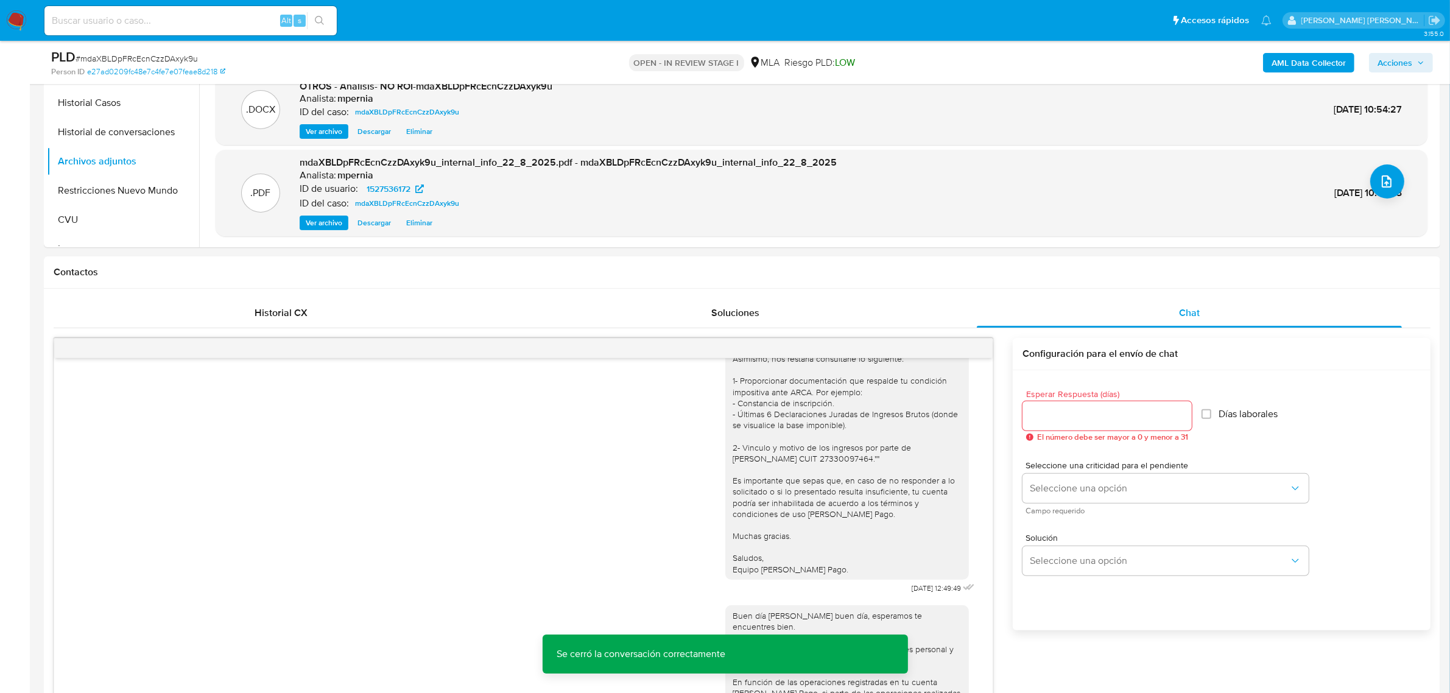
click at [1387, 64] on span "Acciones" at bounding box center [1394, 62] width 35 height 19
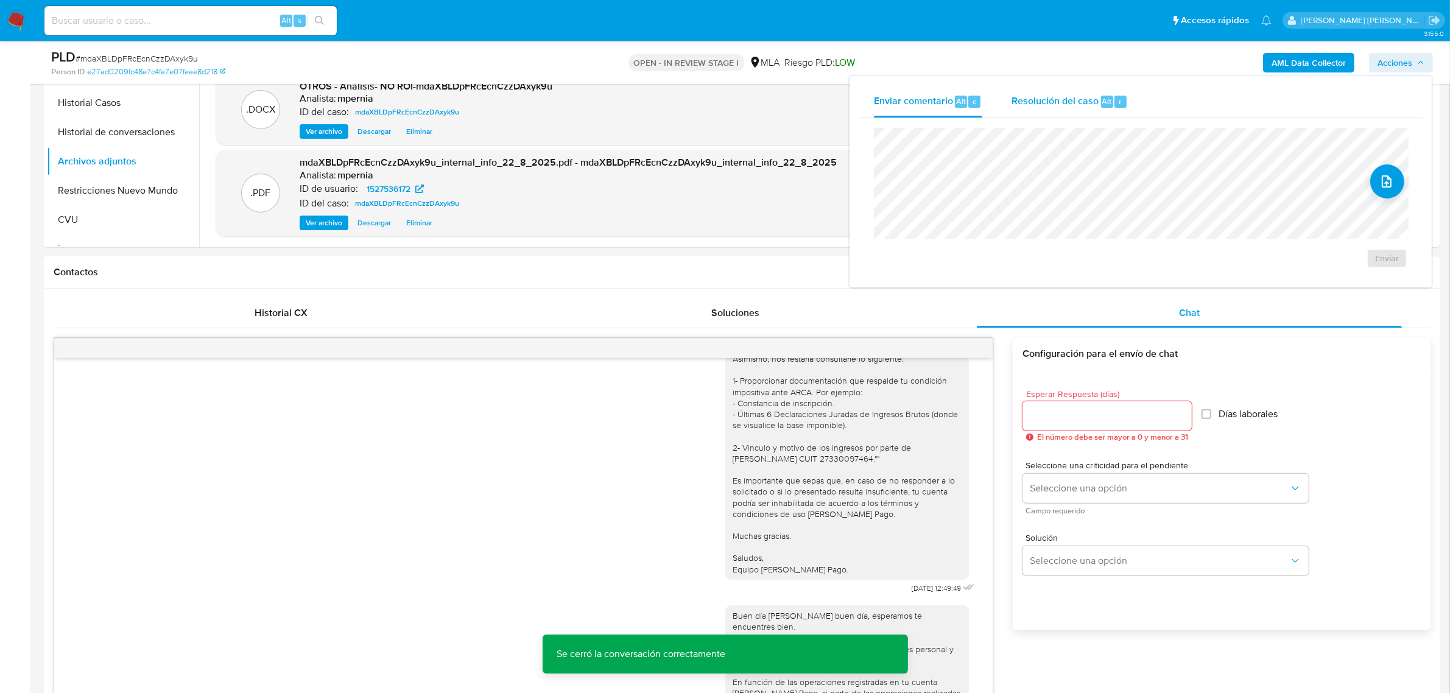
click at [1051, 104] on span "Resolución del caso" at bounding box center [1054, 101] width 87 height 14
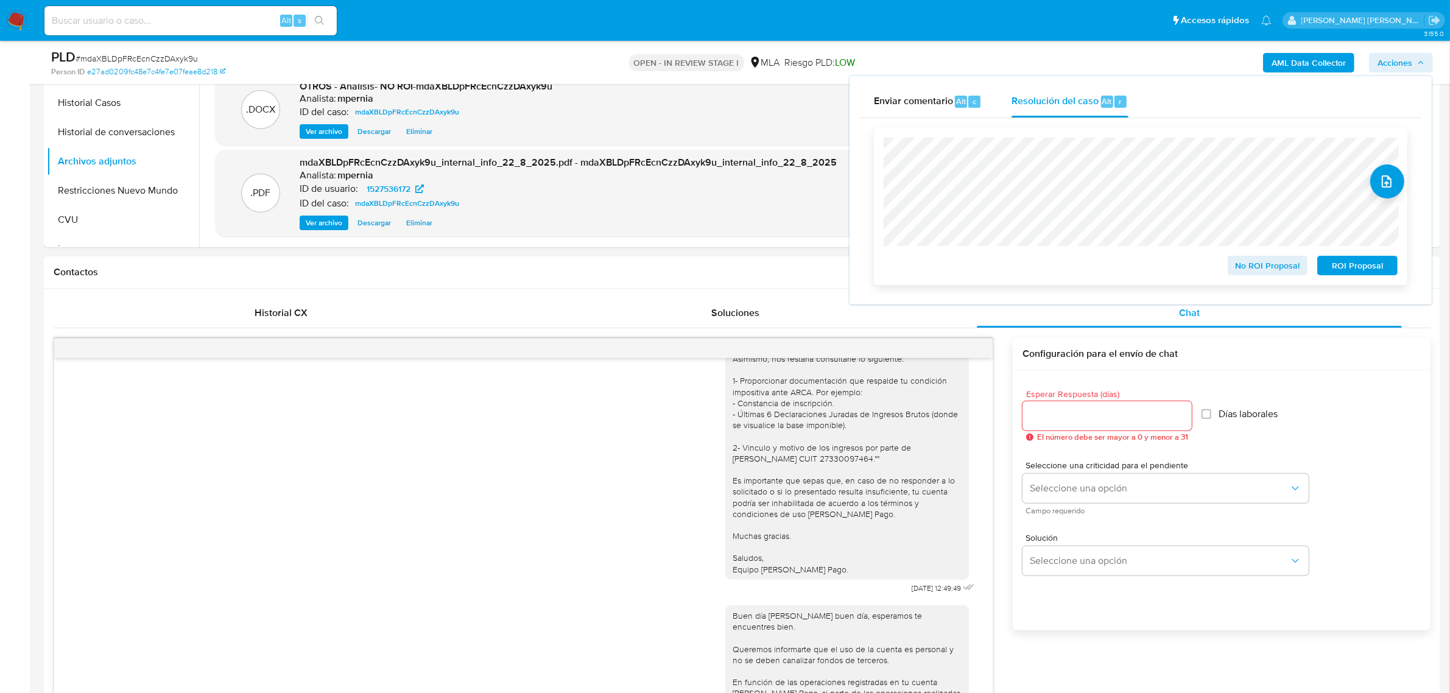
click at [1270, 273] on span "No ROI Proposal" at bounding box center [1267, 265] width 63 height 17
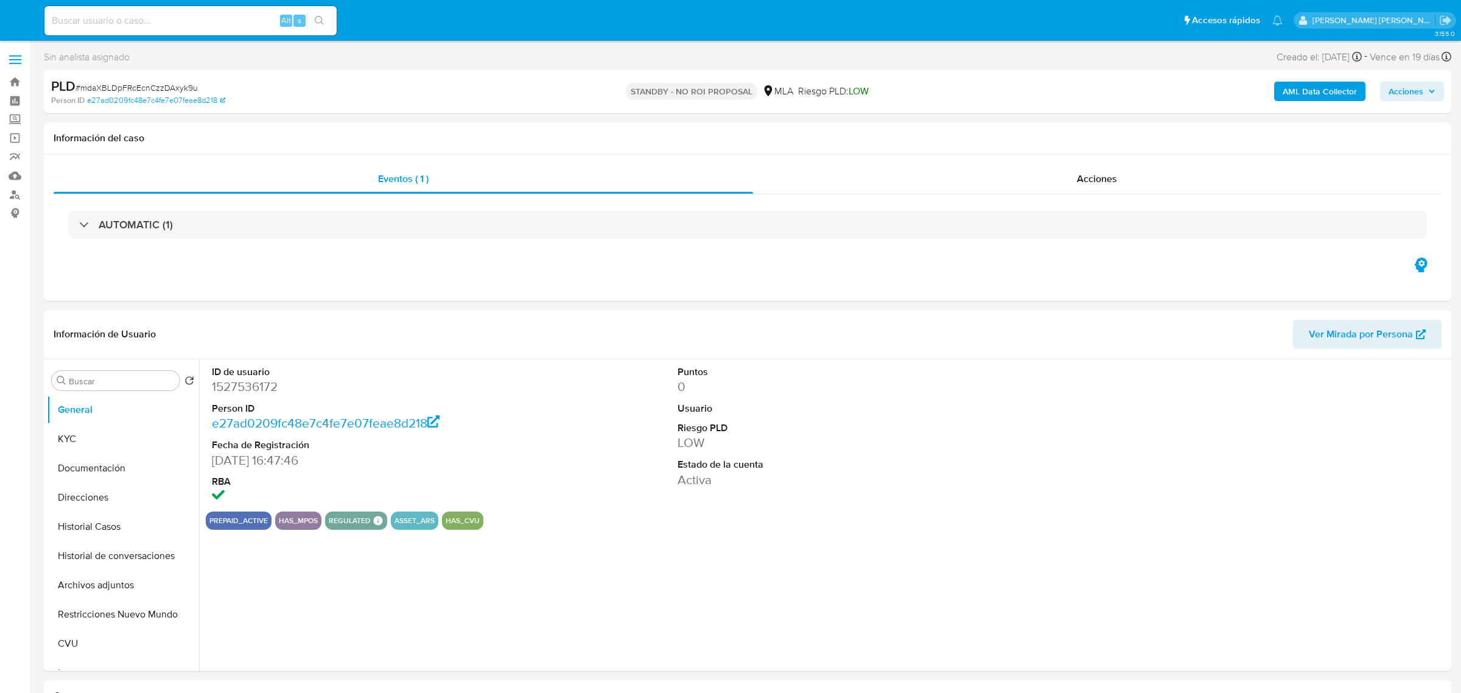
select select "10"
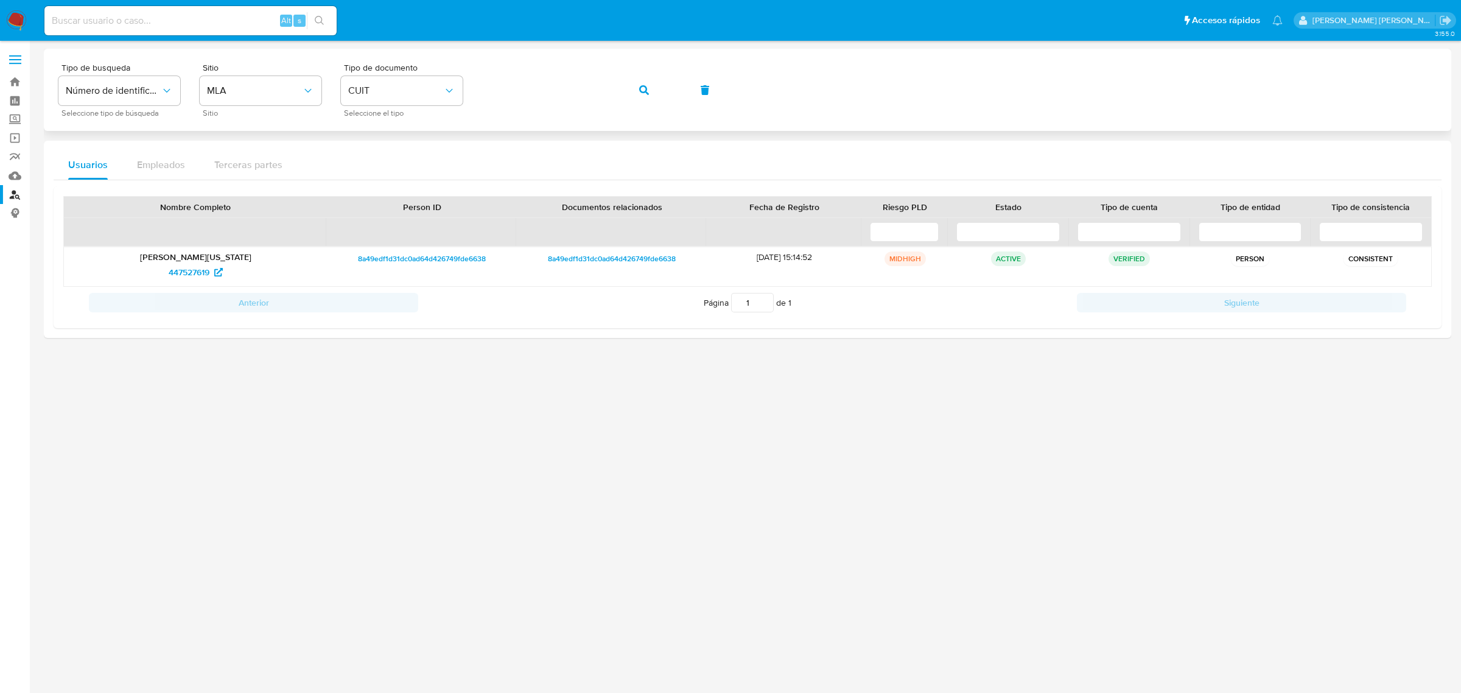
click at [637, 90] on button "button" at bounding box center [643, 89] width 41 height 29
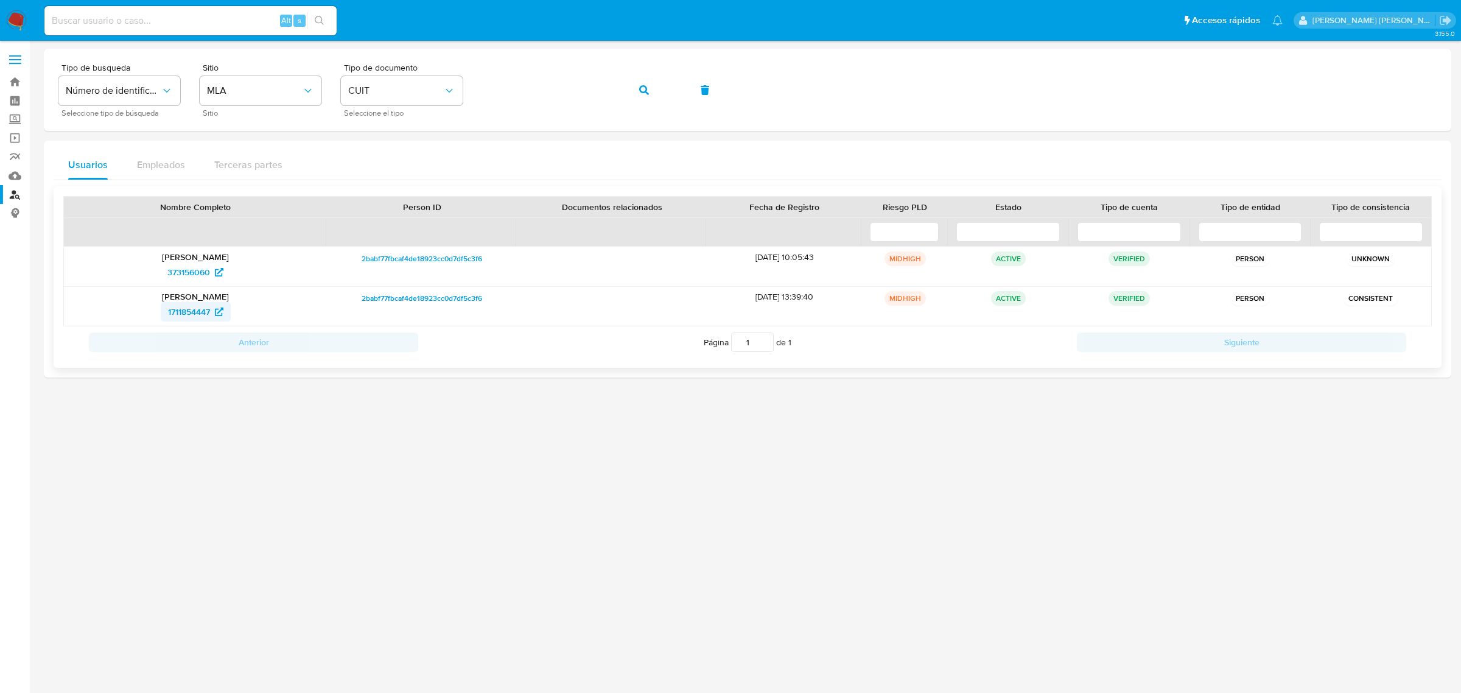
click at [172, 315] on span "1711854447" at bounding box center [189, 311] width 42 height 19
click at [180, 275] on span "373156060" at bounding box center [188, 271] width 43 height 19
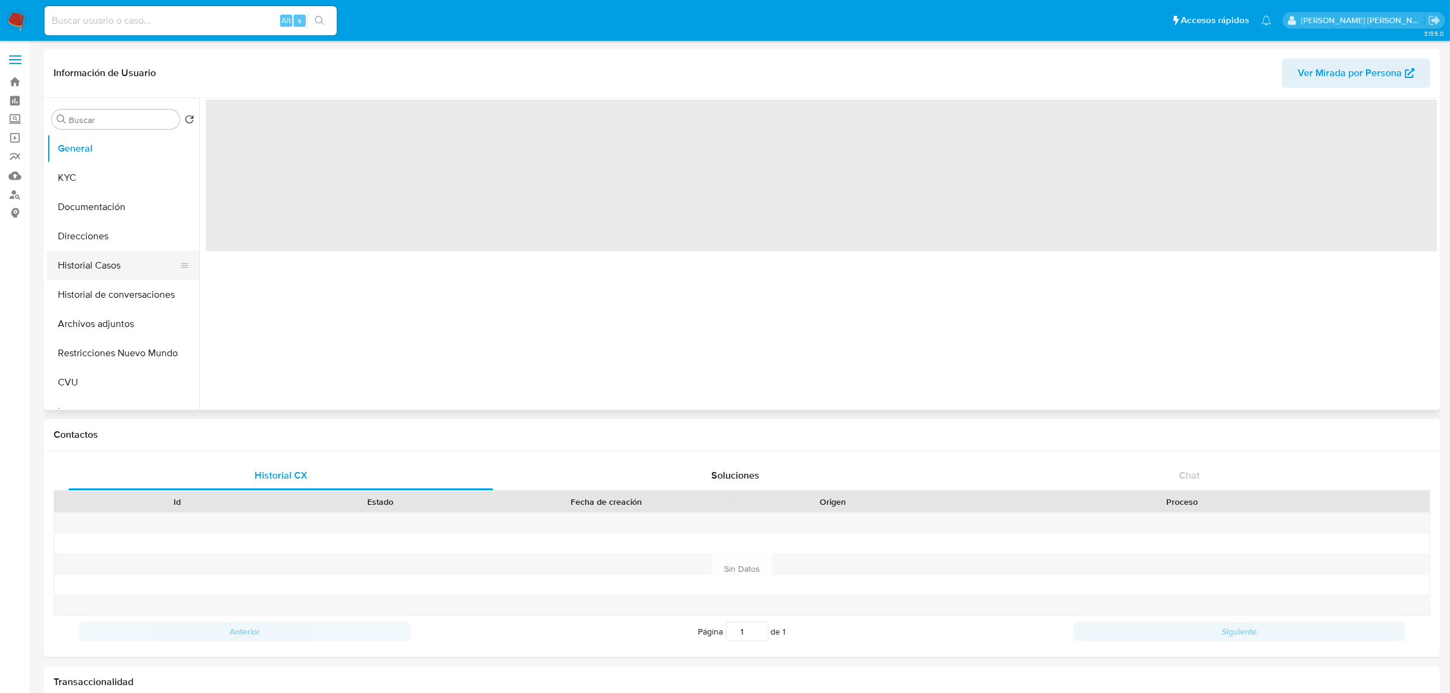
click at [94, 270] on button "Historial Casos" at bounding box center [118, 265] width 142 height 29
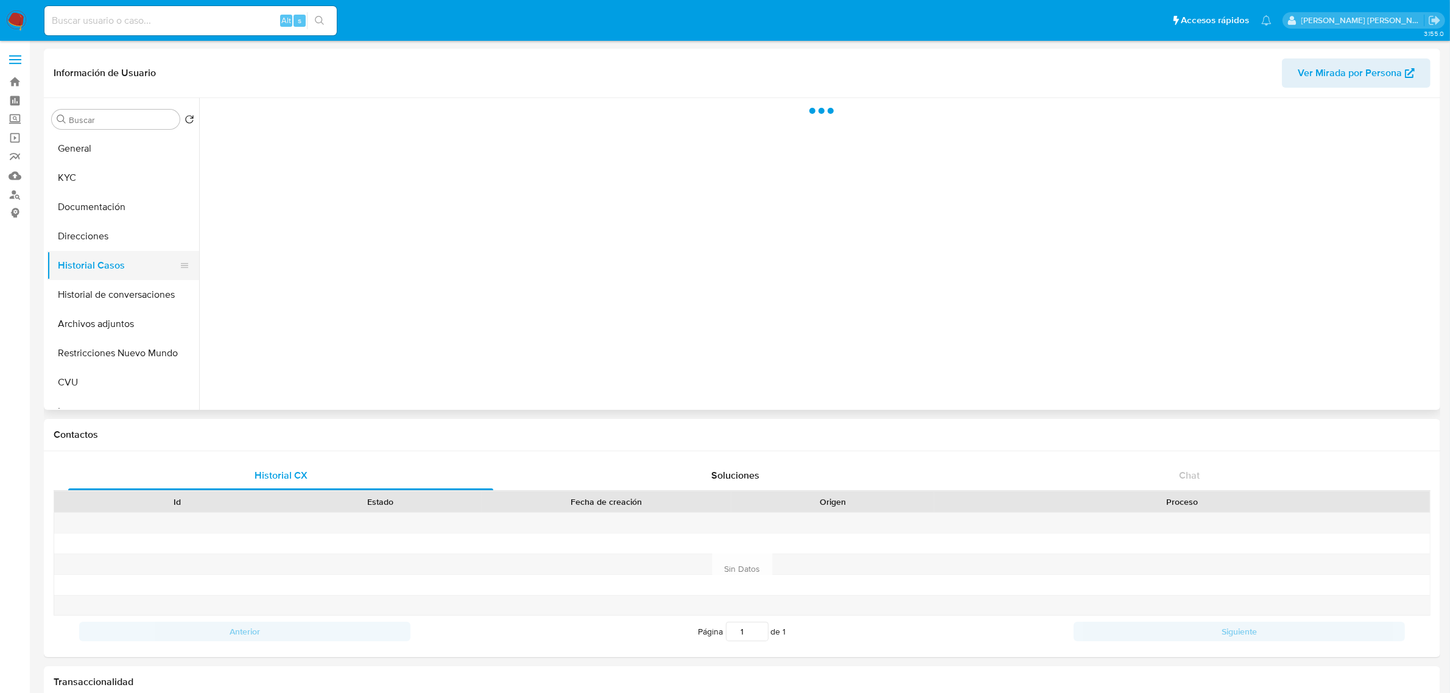
select select "10"
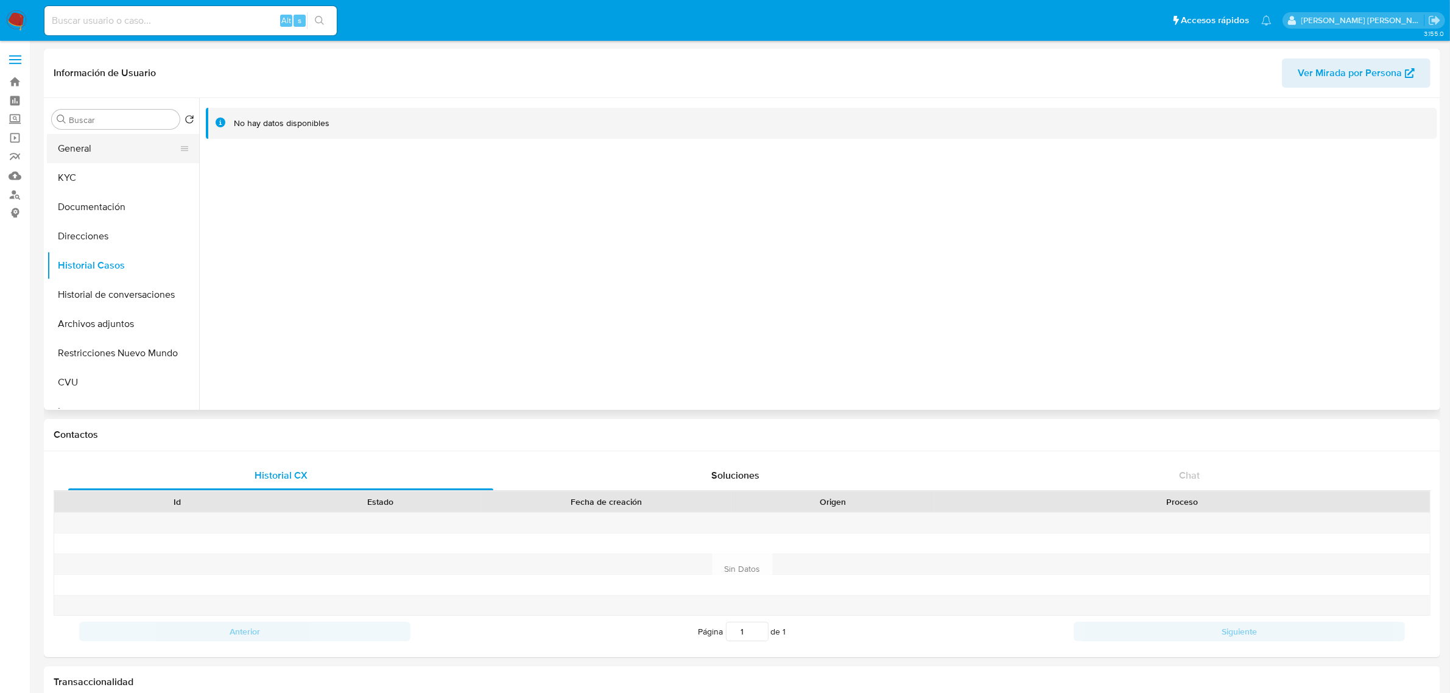
click at [71, 156] on button "General" at bounding box center [118, 148] width 142 height 29
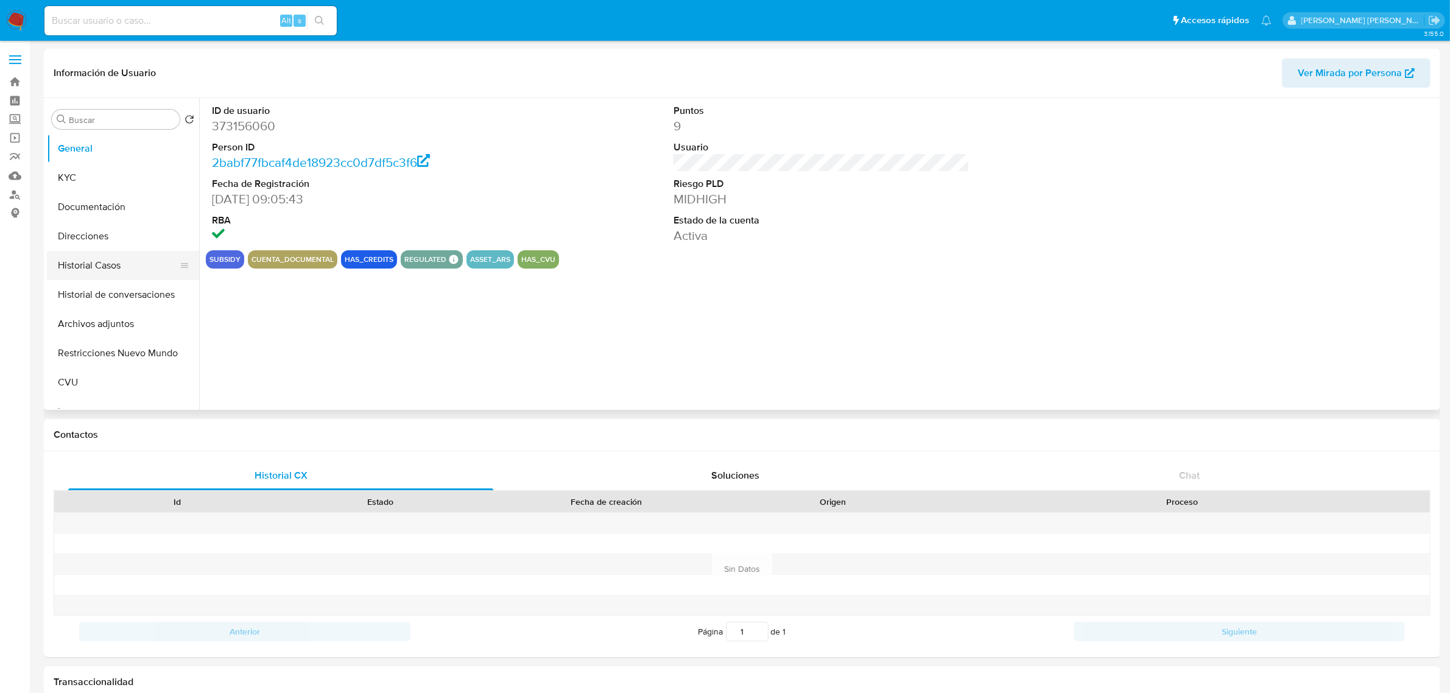
click at [89, 268] on button "Historial Casos" at bounding box center [118, 265] width 142 height 29
select select "10"
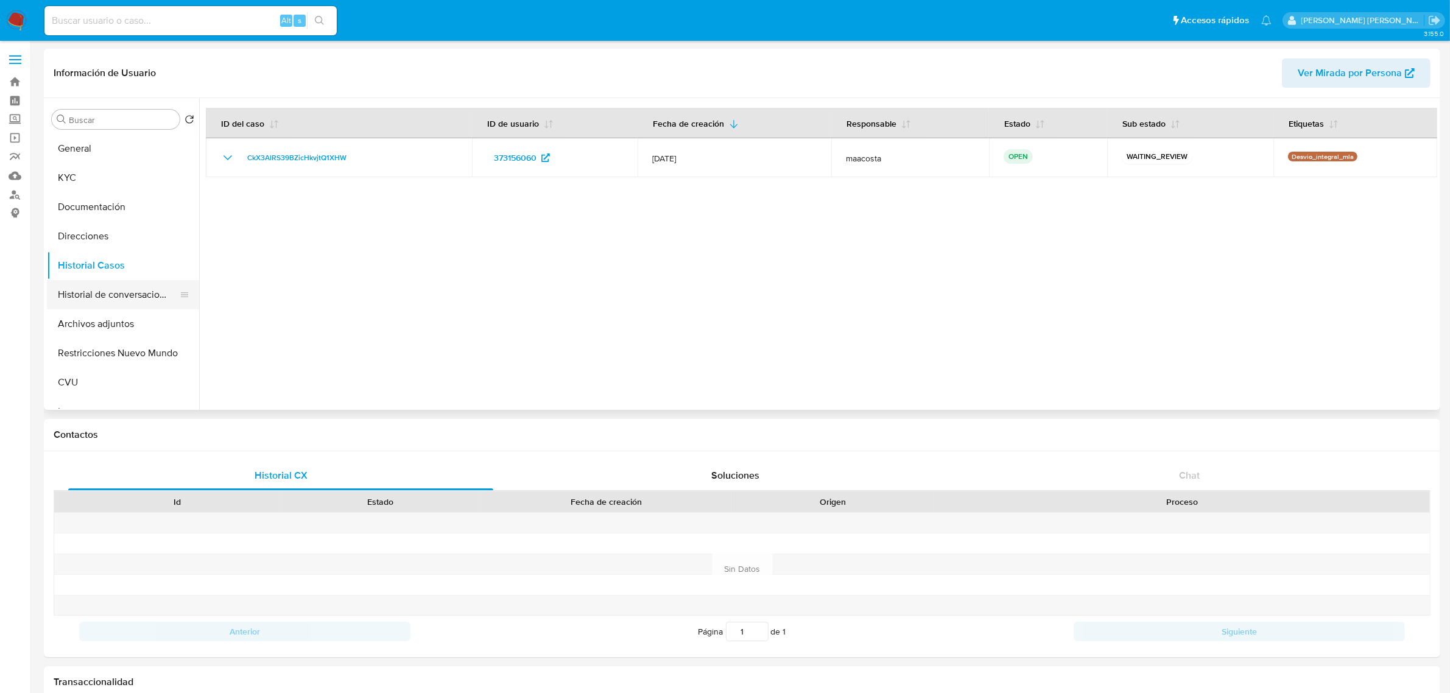
click at [93, 303] on button "Historial de conversaciones" at bounding box center [118, 294] width 142 height 29
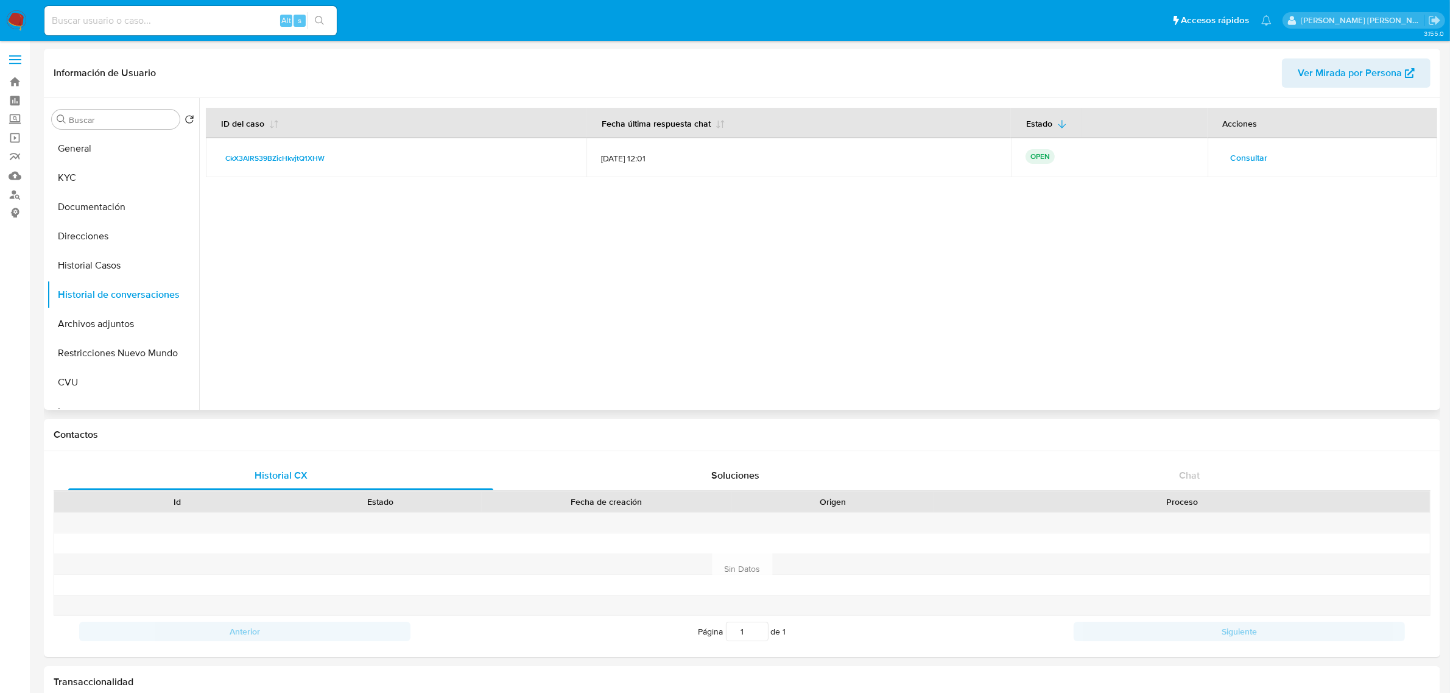
click at [1251, 164] on span "Consultar" at bounding box center [1248, 157] width 37 height 17
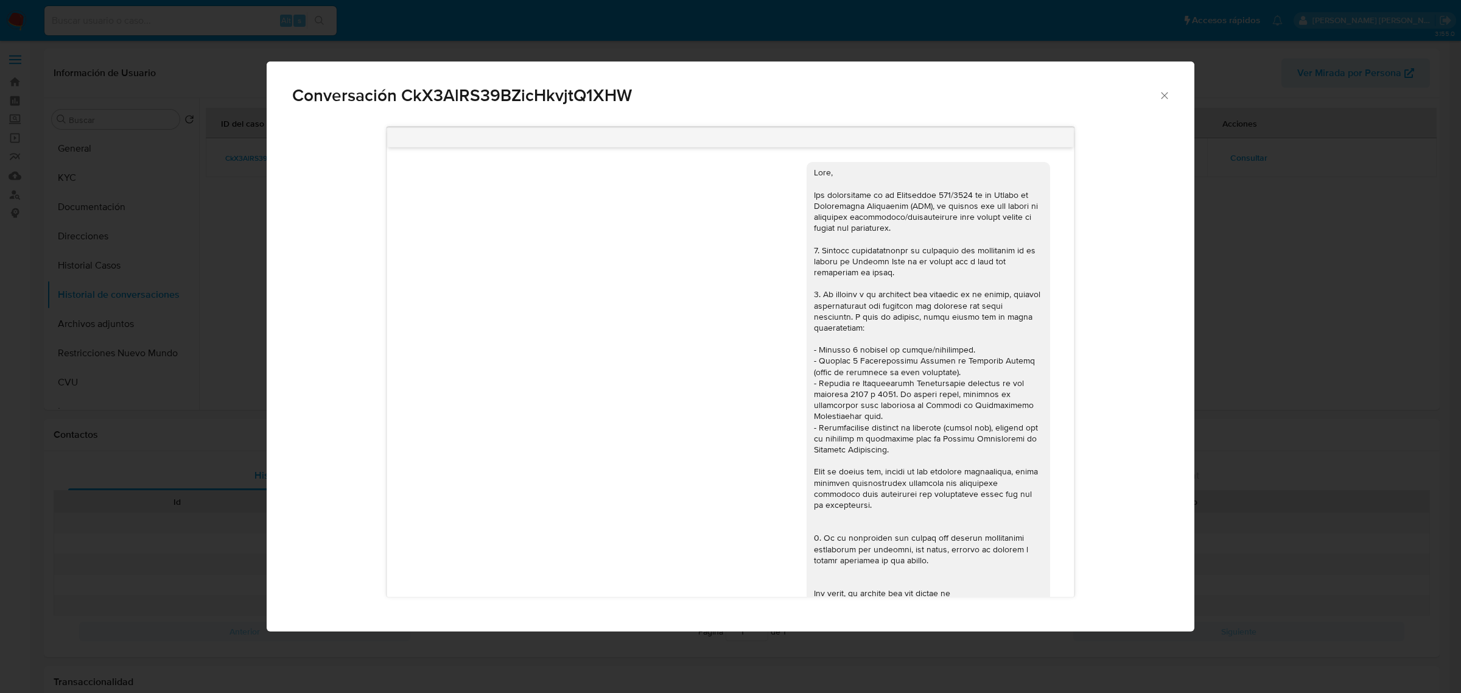
click at [1159, 98] on icon "Cerrar" at bounding box center [1165, 95] width 12 height 12
